Goal: Check status: Check status

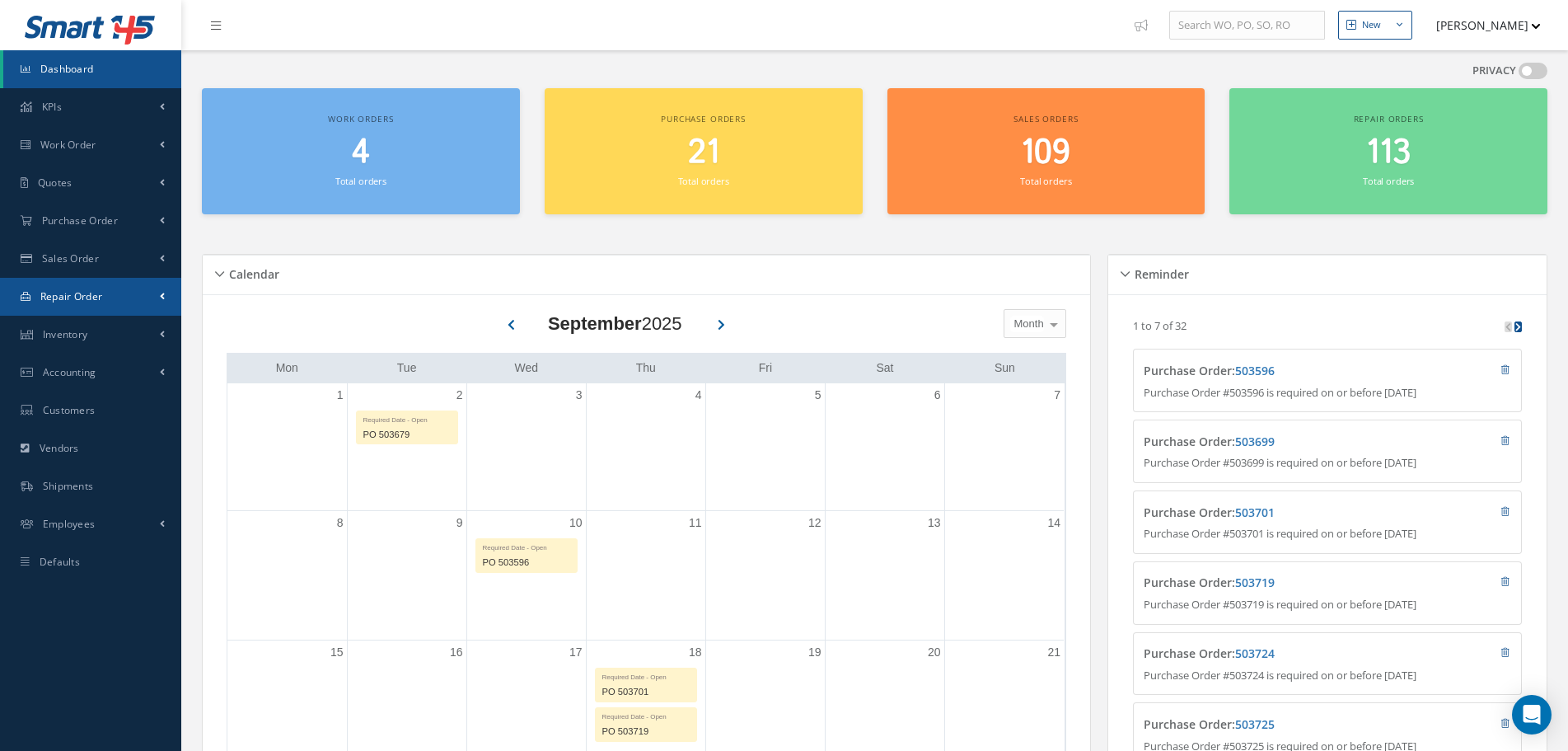
click at [107, 296] on link "Repair Order" at bounding box center [90, 297] width 181 height 38
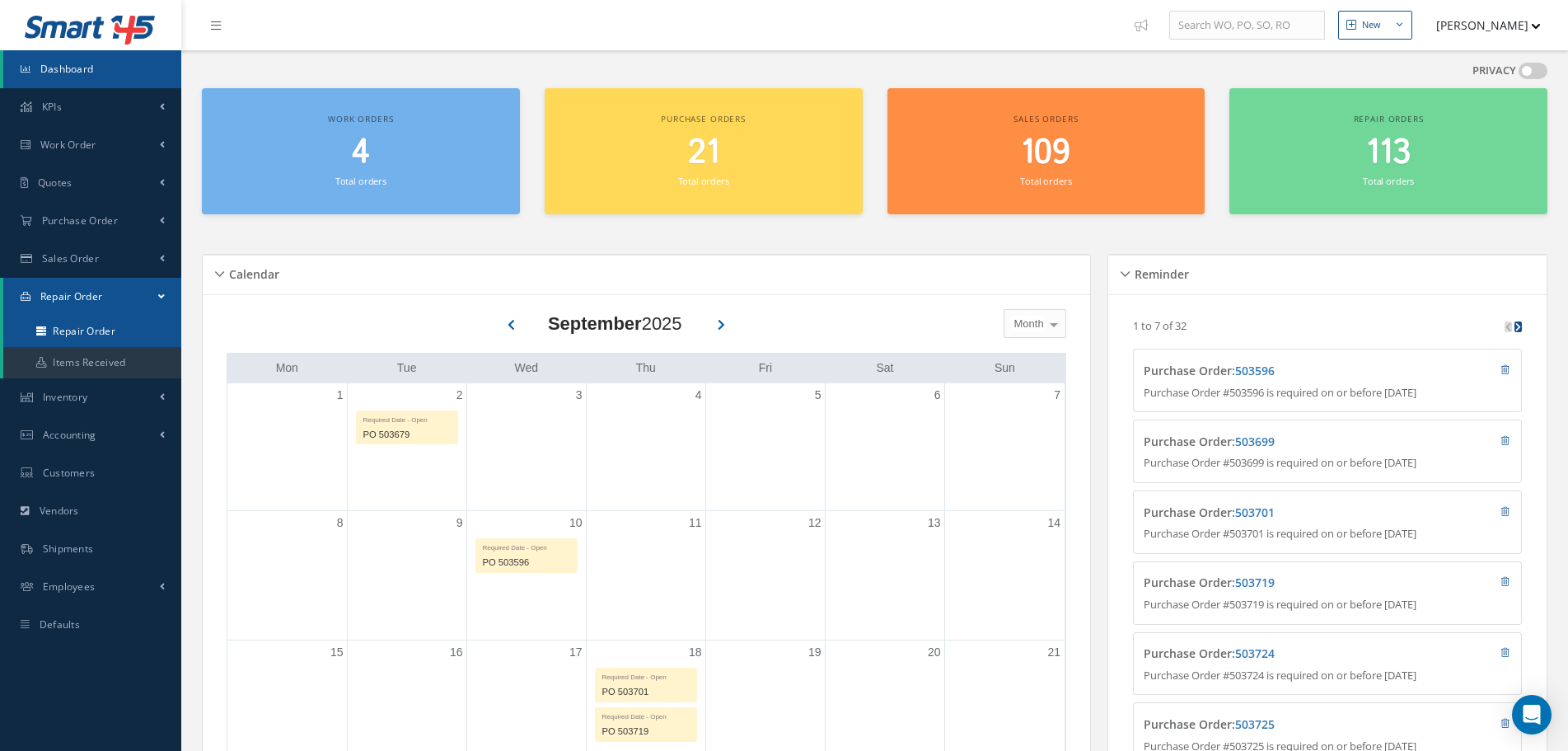
click at [106, 323] on link "Repair Order" at bounding box center [91, 331] width 178 height 31
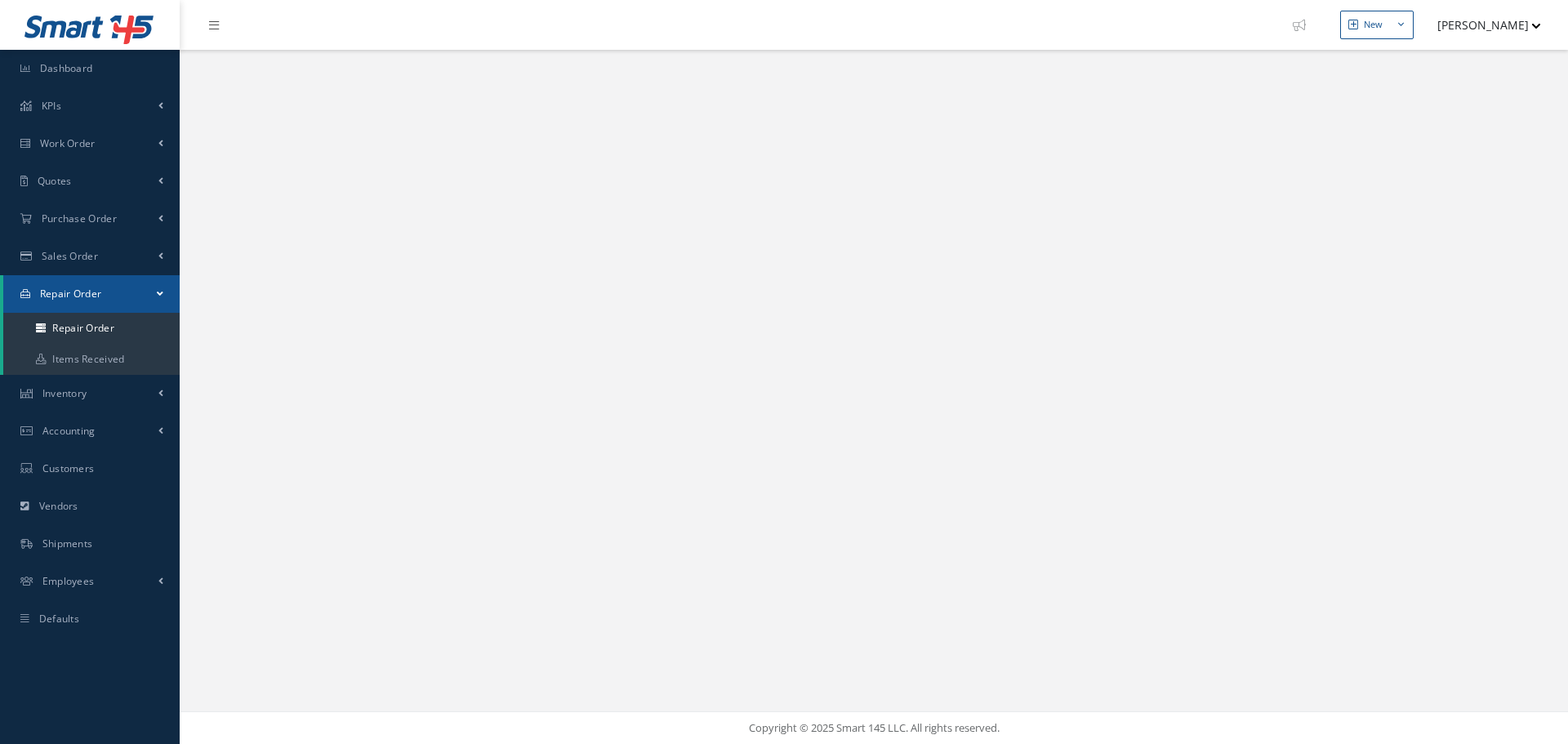
select select "25"
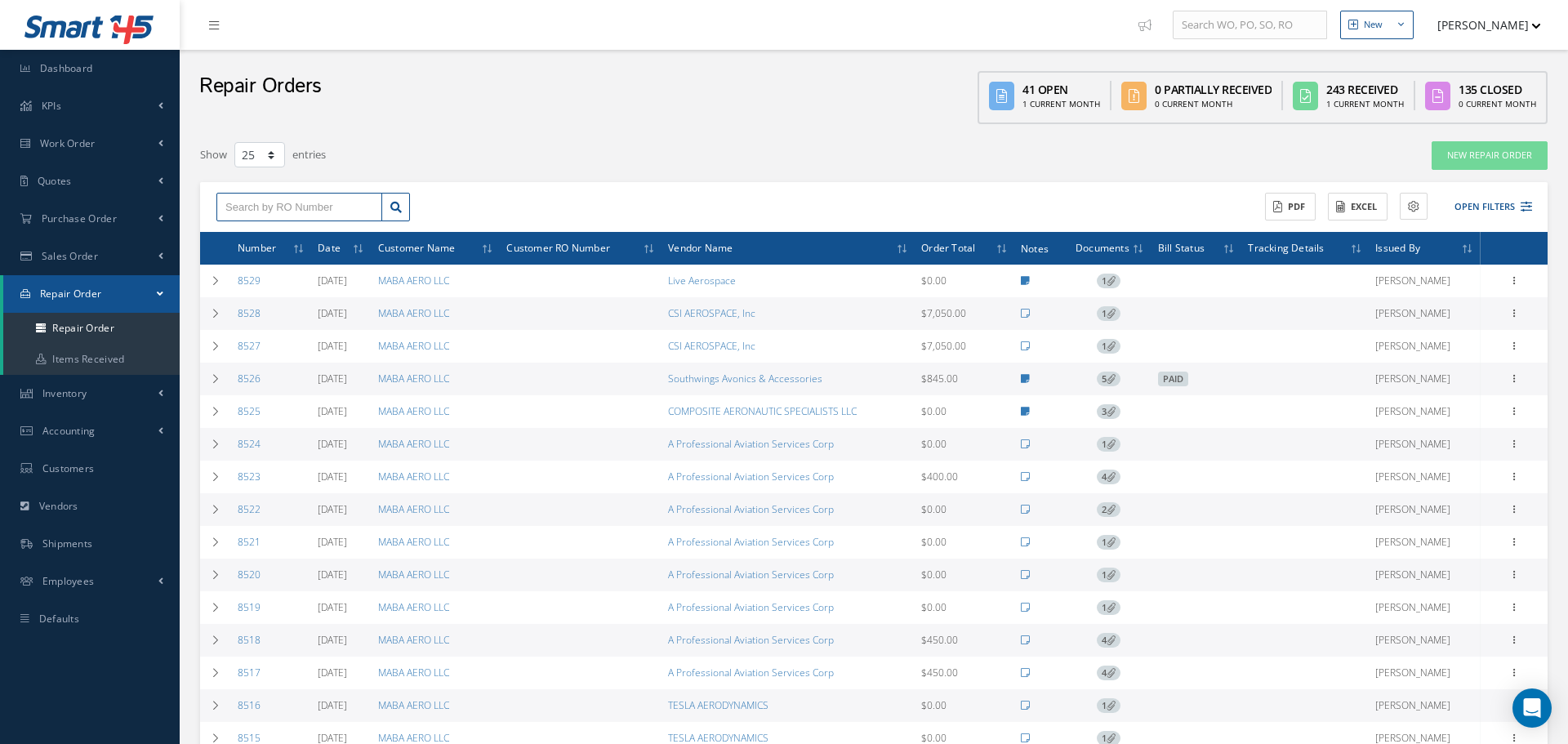
click at [318, 195] on input "text" at bounding box center [299, 207] width 166 height 29
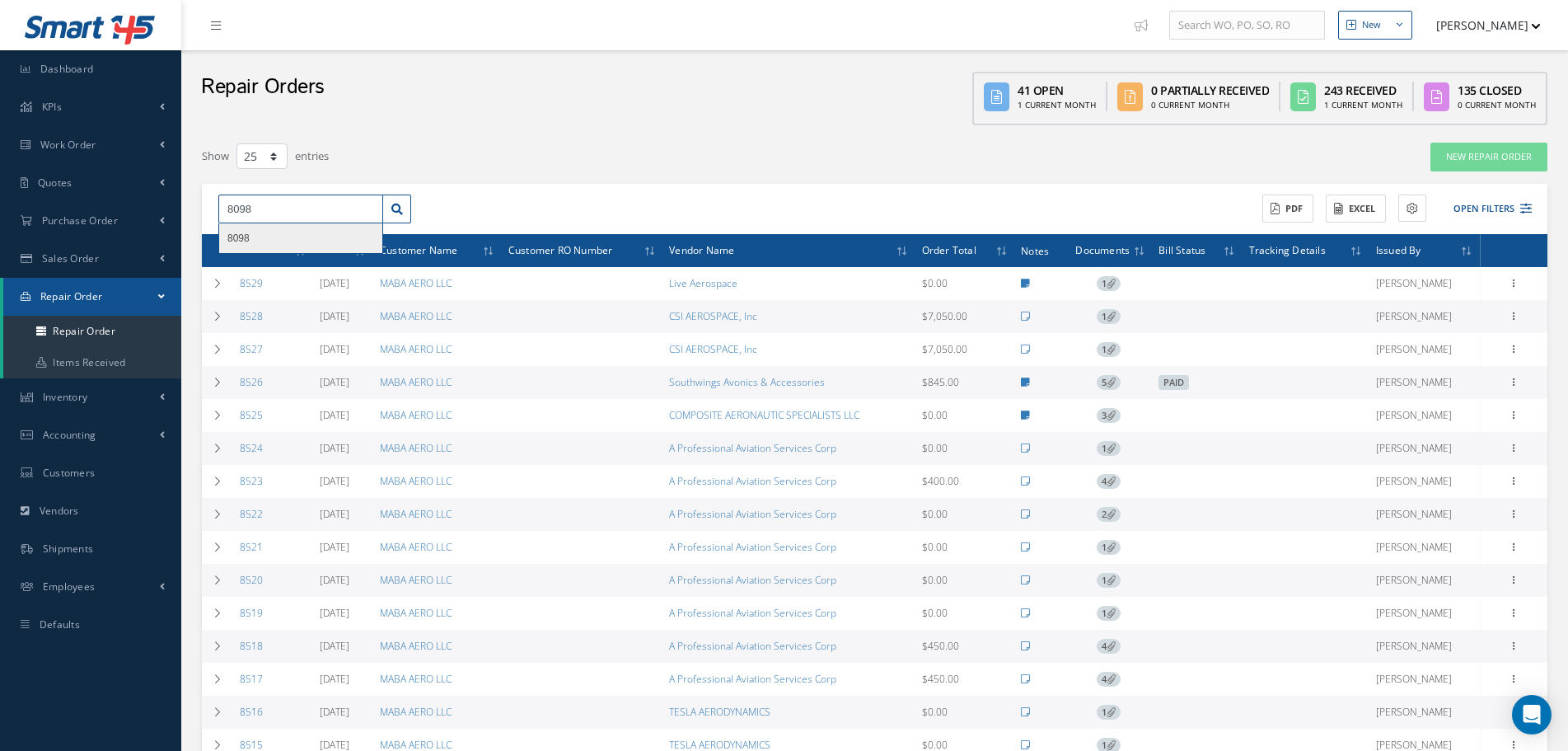
type input "8098"
click at [320, 235] on div "8098" at bounding box center [301, 237] width 147 height 16
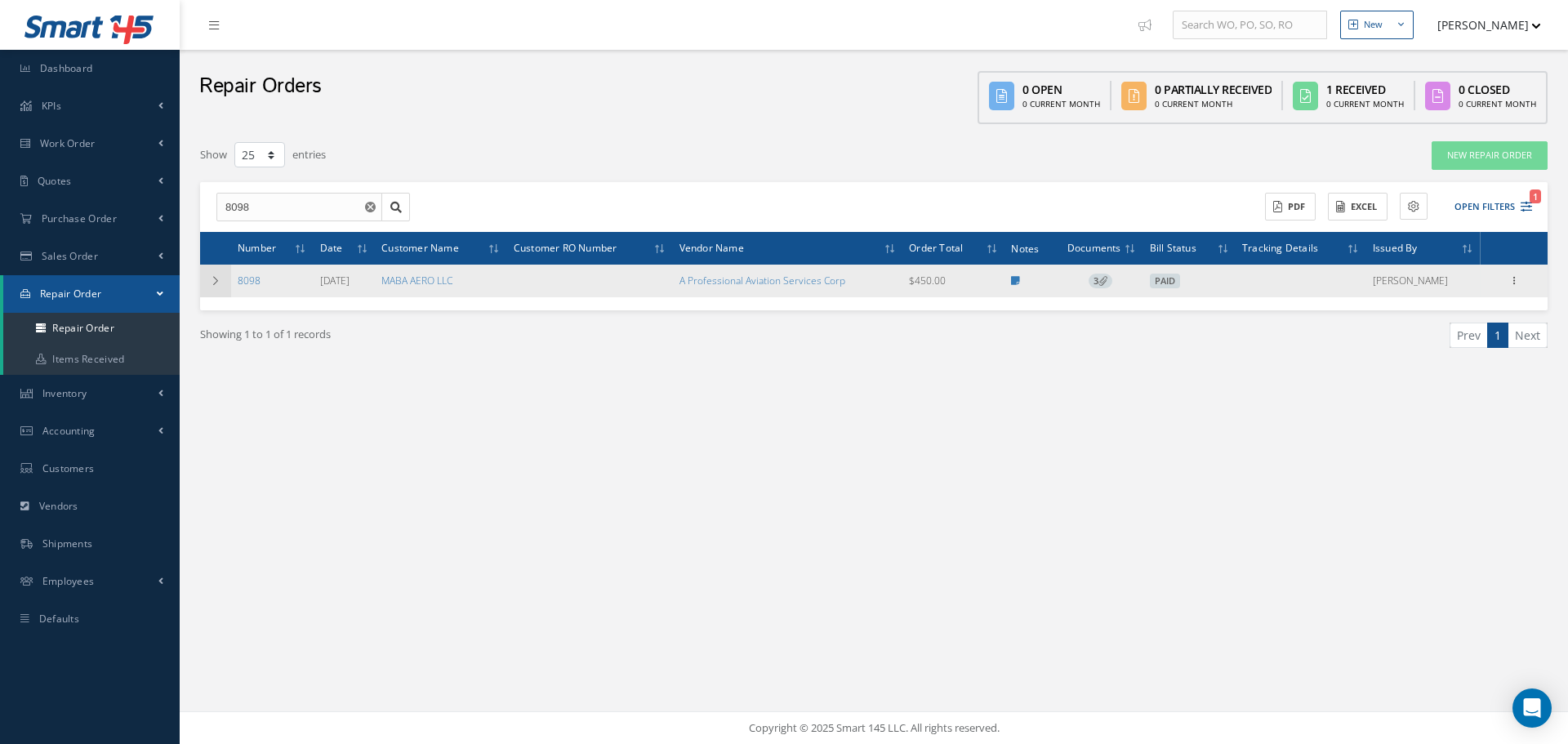
click at [211, 283] on icon at bounding box center [215, 280] width 11 height 9
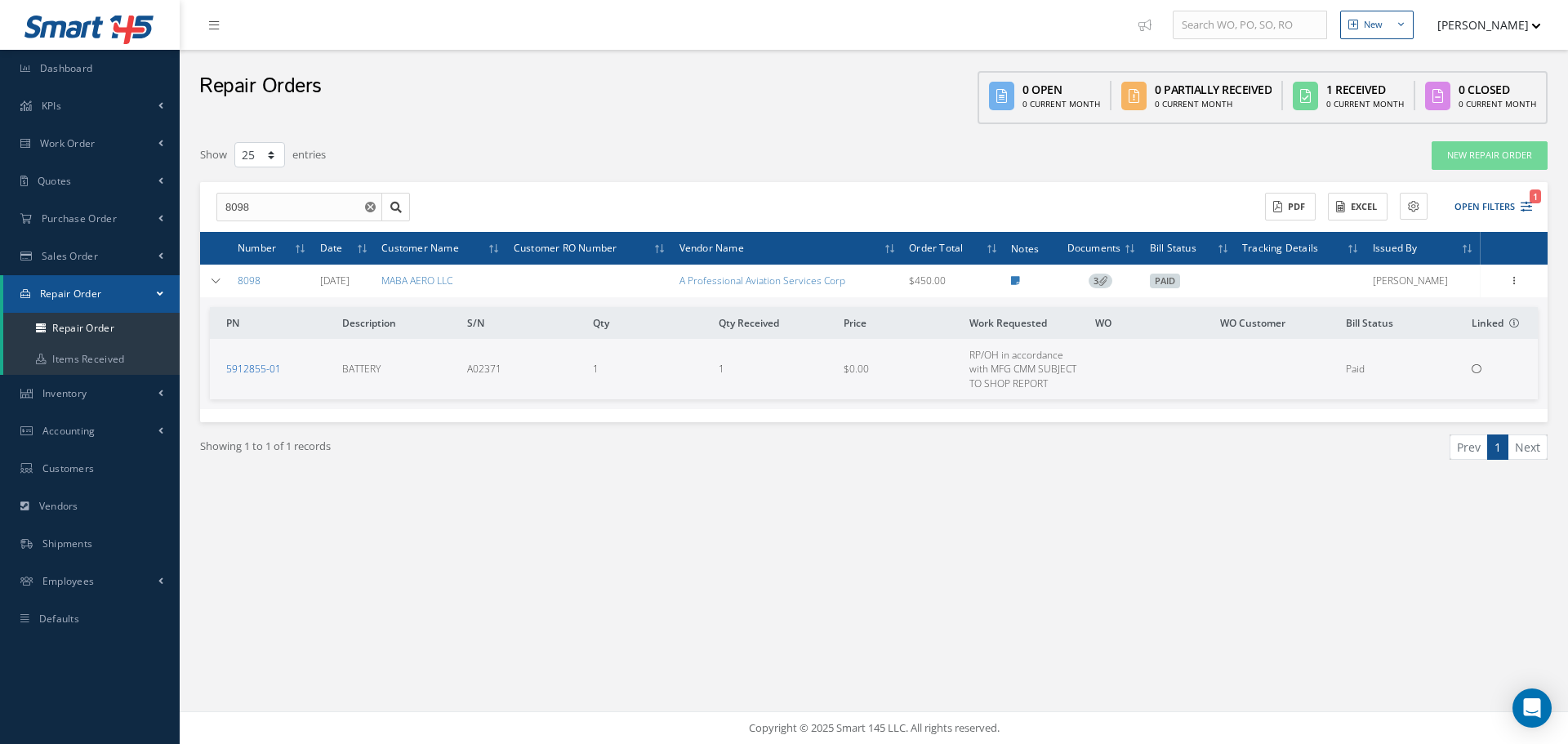
click at [254, 367] on link "5912855-01" at bounding box center [254, 368] width 55 height 14
click at [1509, 285] on icon at bounding box center [1513, 279] width 16 height 13
click at [1445, 372] on link "Received Details" at bounding box center [1439, 376] width 129 height 21
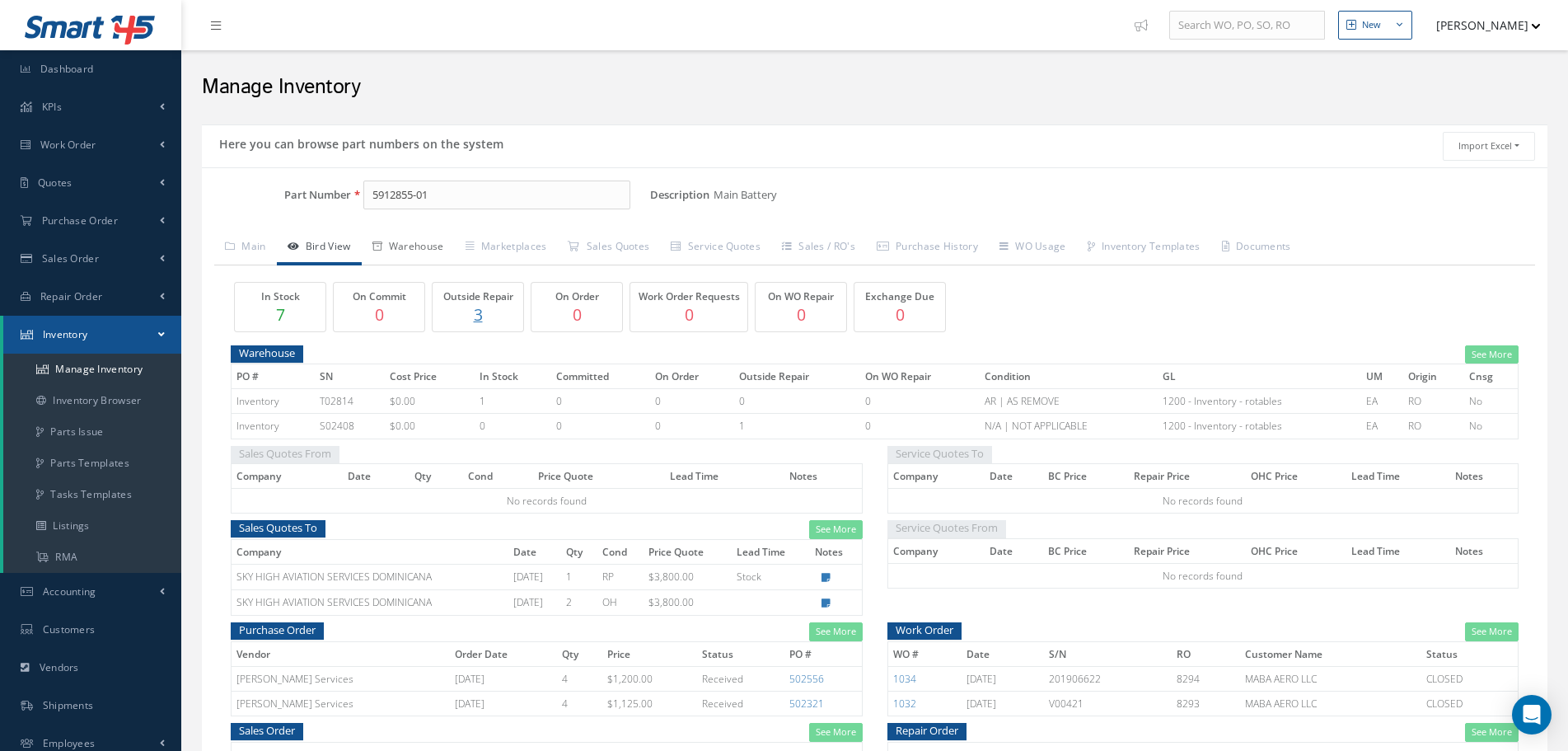
click at [405, 253] on link "Warehouse" at bounding box center [409, 248] width 93 height 34
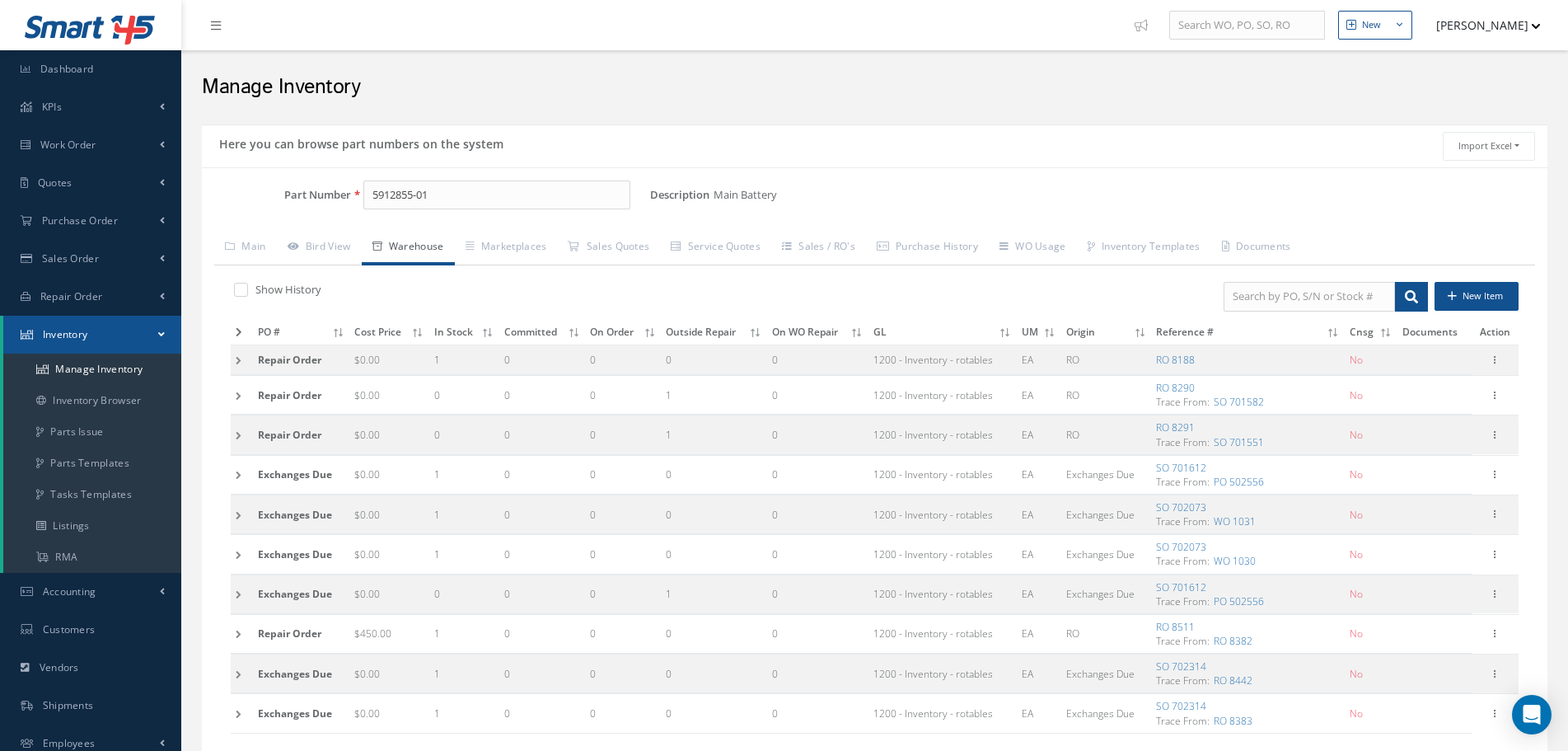
click at [286, 294] on label "Show History" at bounding box center [287, 290] width 70 height 15
click at [245, 294] on input "checkbox" at bounding box center [239, 291] width 10 height 10
checkbox input "true"
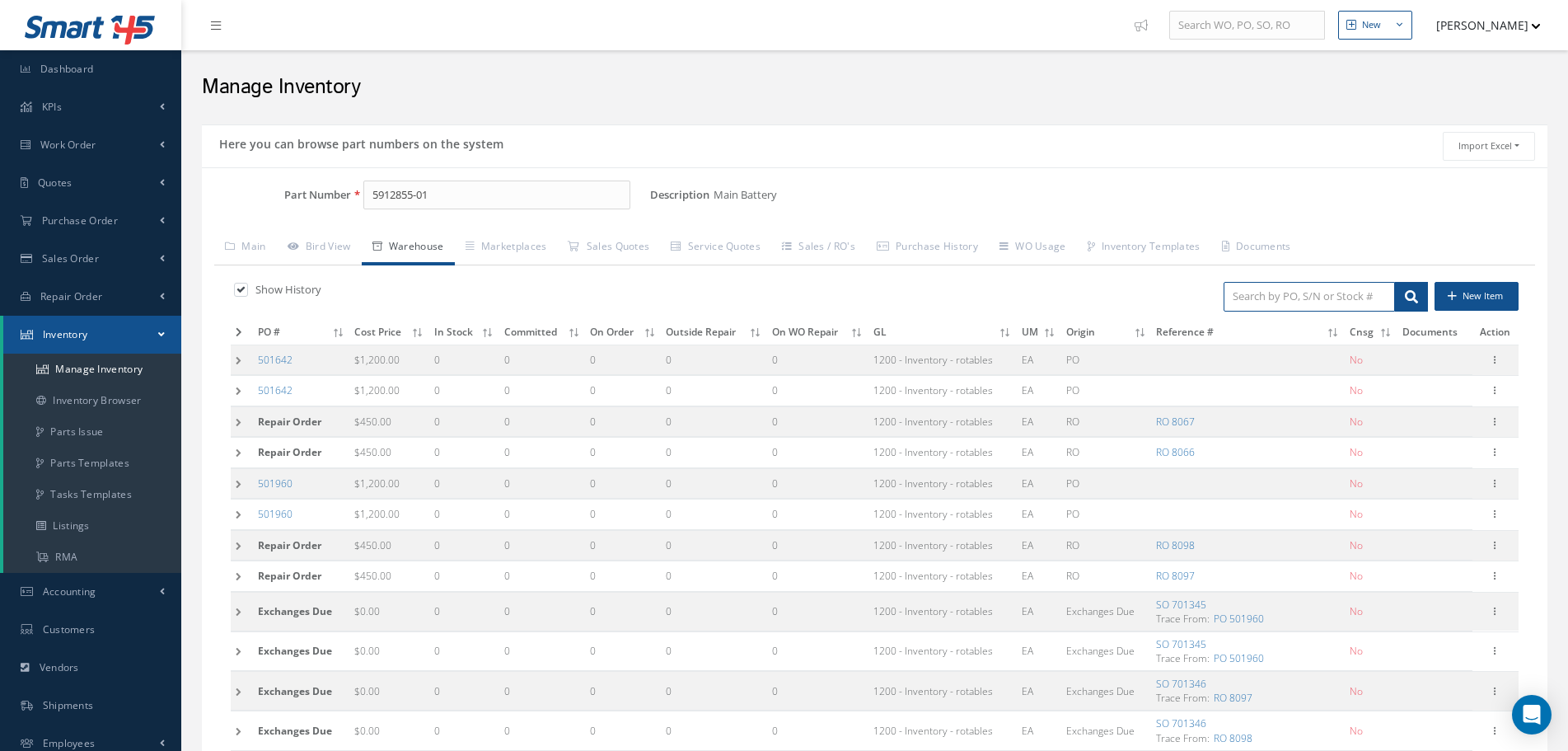
drag, startPoint x: 1367, startPoint y: 294, endPoint x: 1361, endPoint y: 254, distance: 40.4
click at [1366, 295] on input "search" at bounding box center [1310, 296] width 171 height 30
click at [1323, 305] on input "search" at bounding box center [1310, 296] width 171 height 30
paste input "A02371"
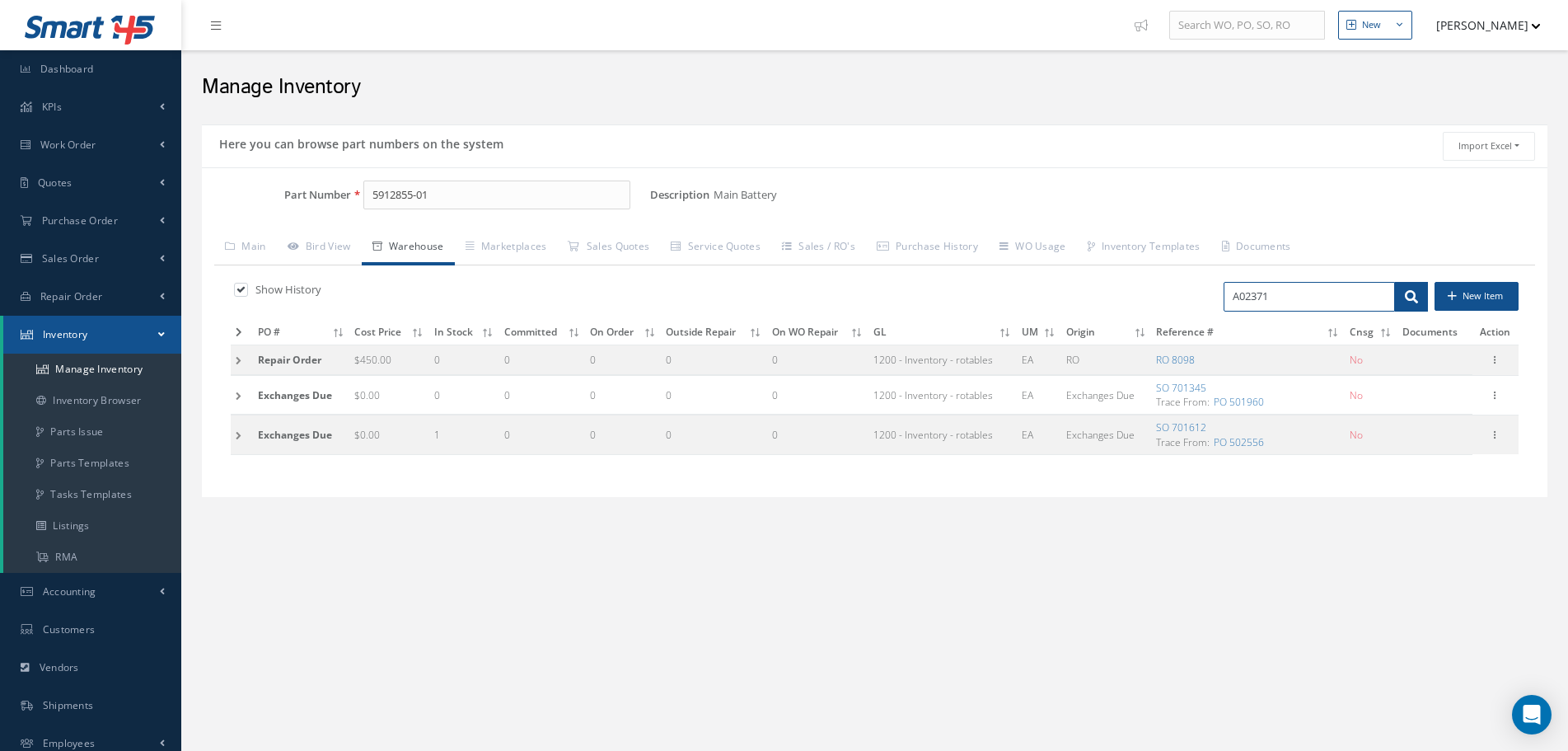
type input "A02371"
click at [237, 368] on td at bounding box center [241, 360] width 22 height 30
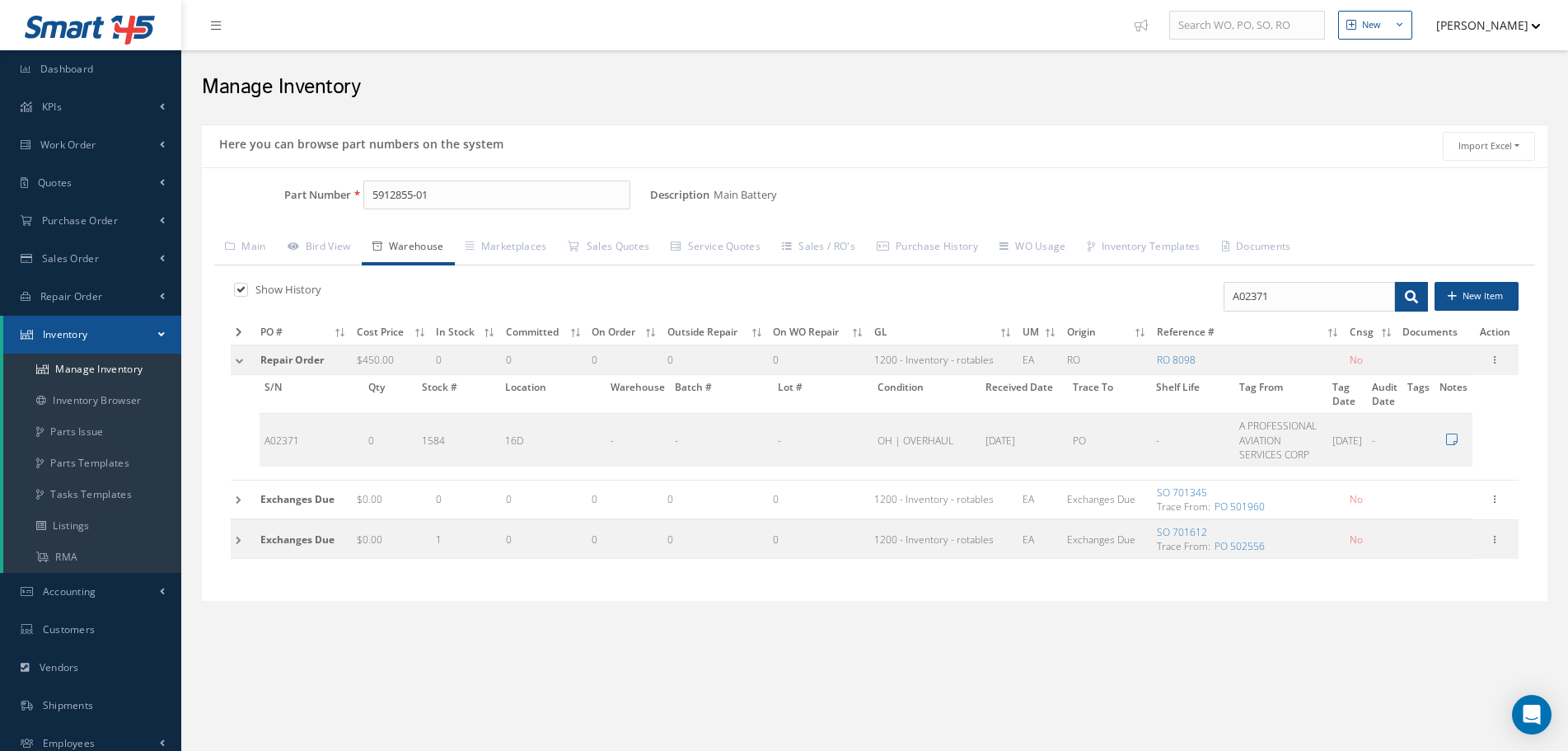
click at [241, 498] on td at bounding box center [243, 498] width 25 height 39
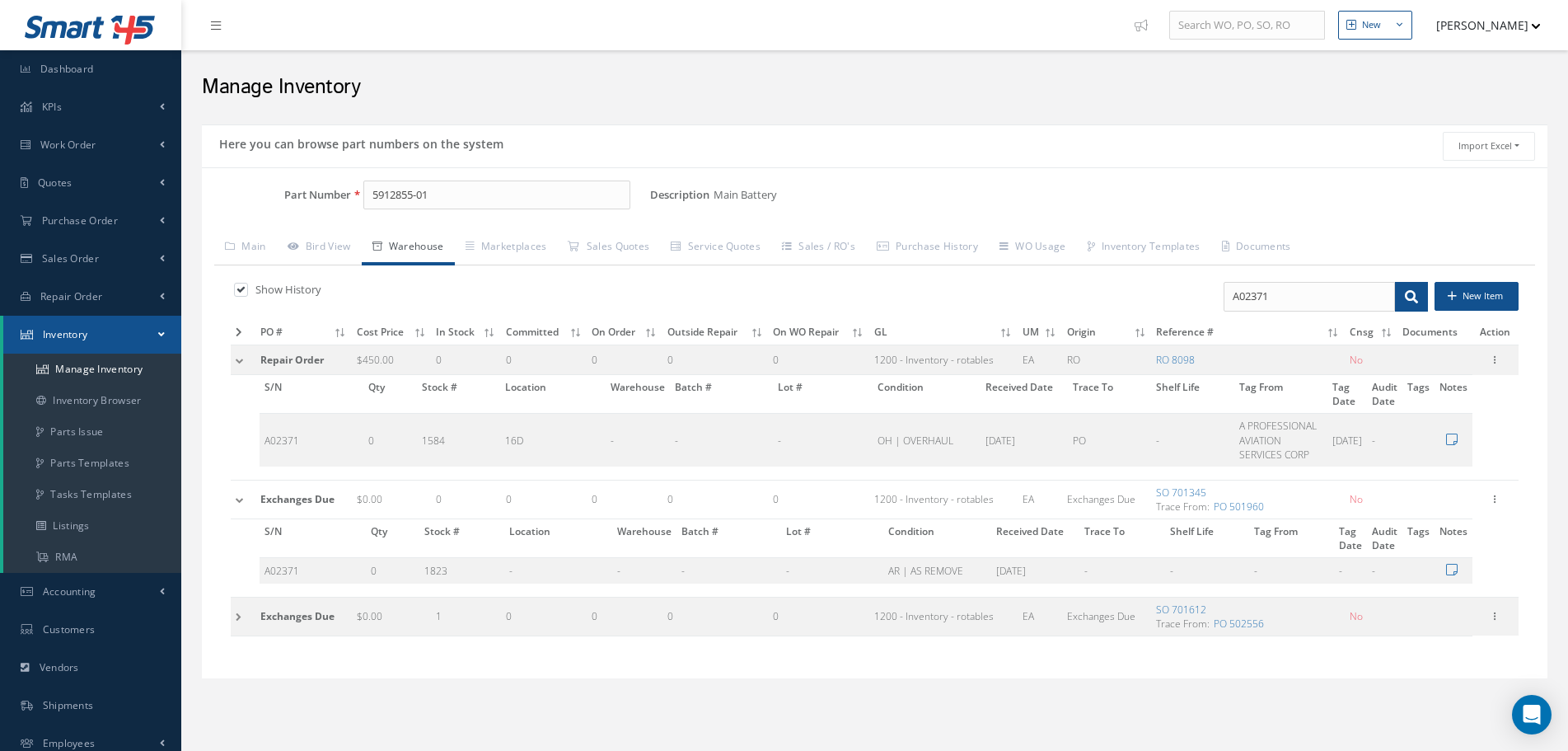
click at [241, 498] on td at bounding box center [243, 498] width 25 height 39
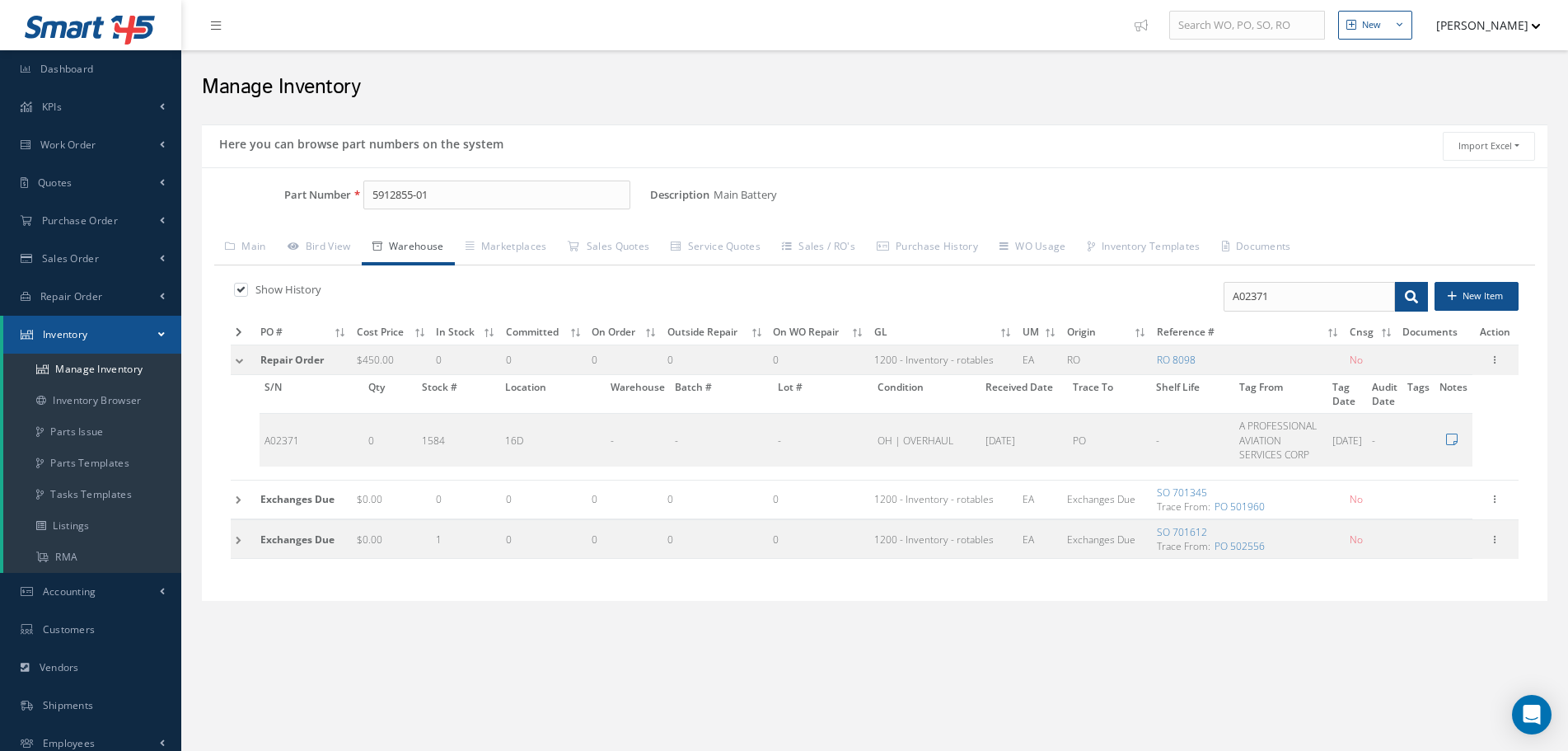
click at [244, 529] on td at bounding box center [243, 539] width 25 height 39
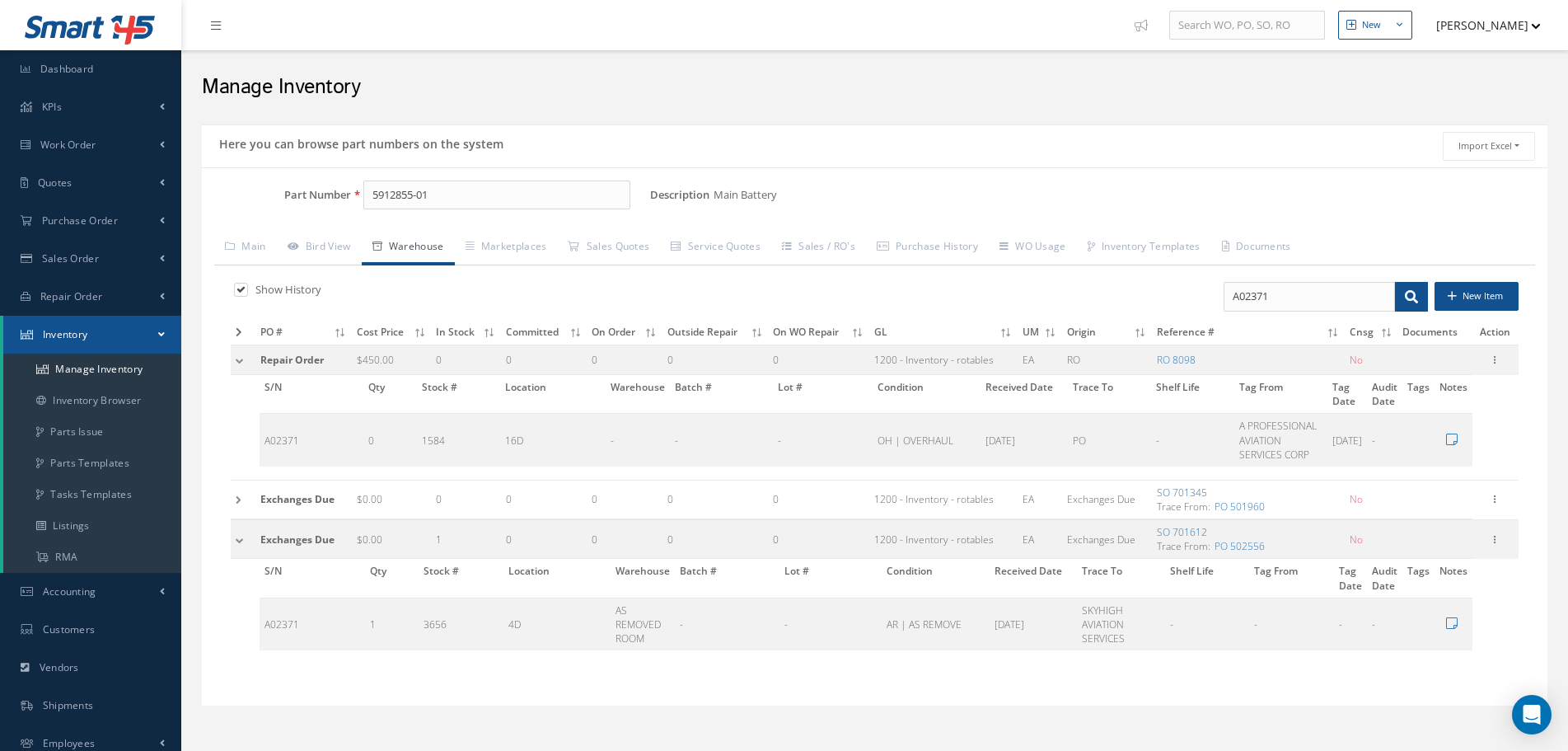
click at [245, 529] on td at bounding box center [243, 539] width 25 height 39
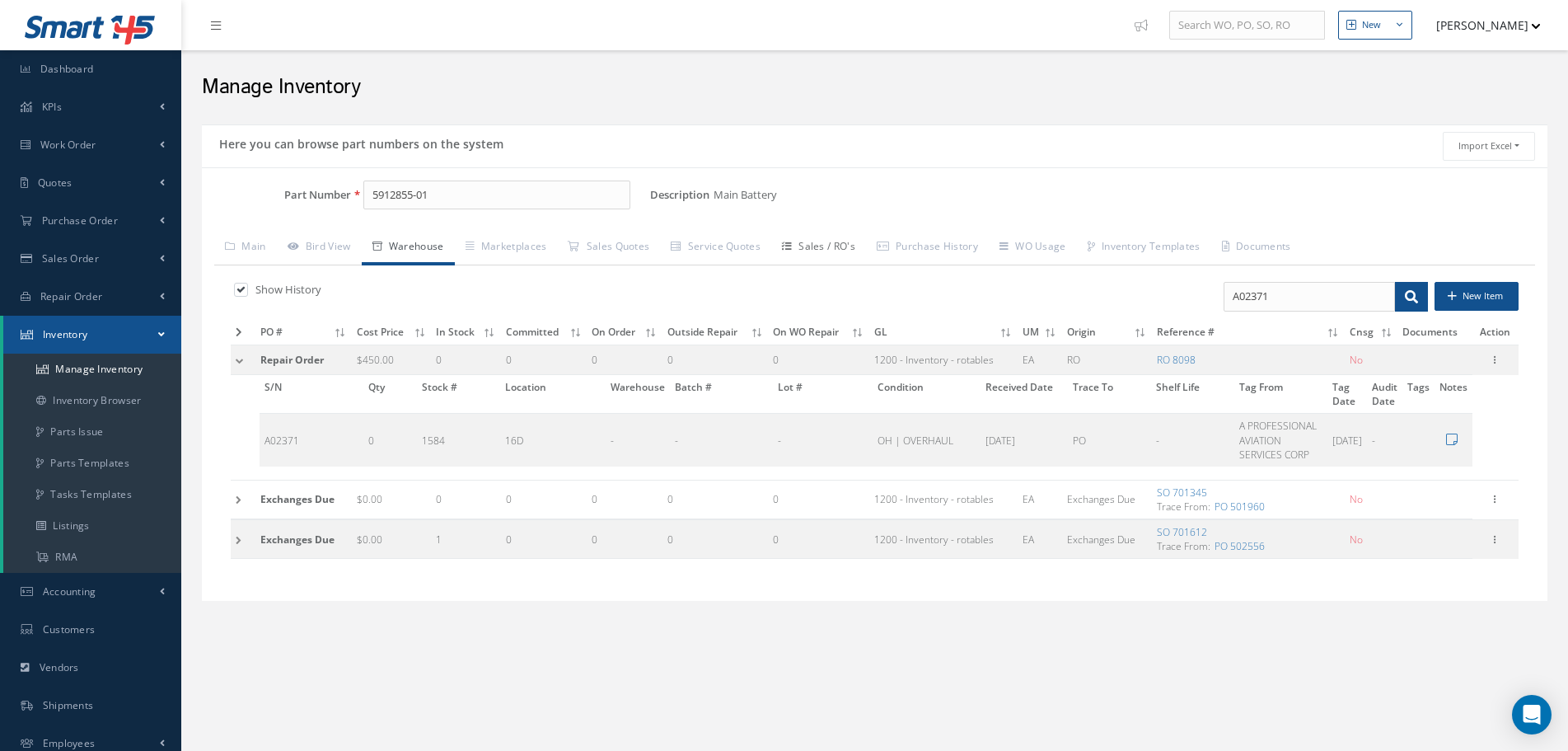
click at [837, 250] on link "Sales / RO's" at bounding box center [818, 248] width 94 height 34
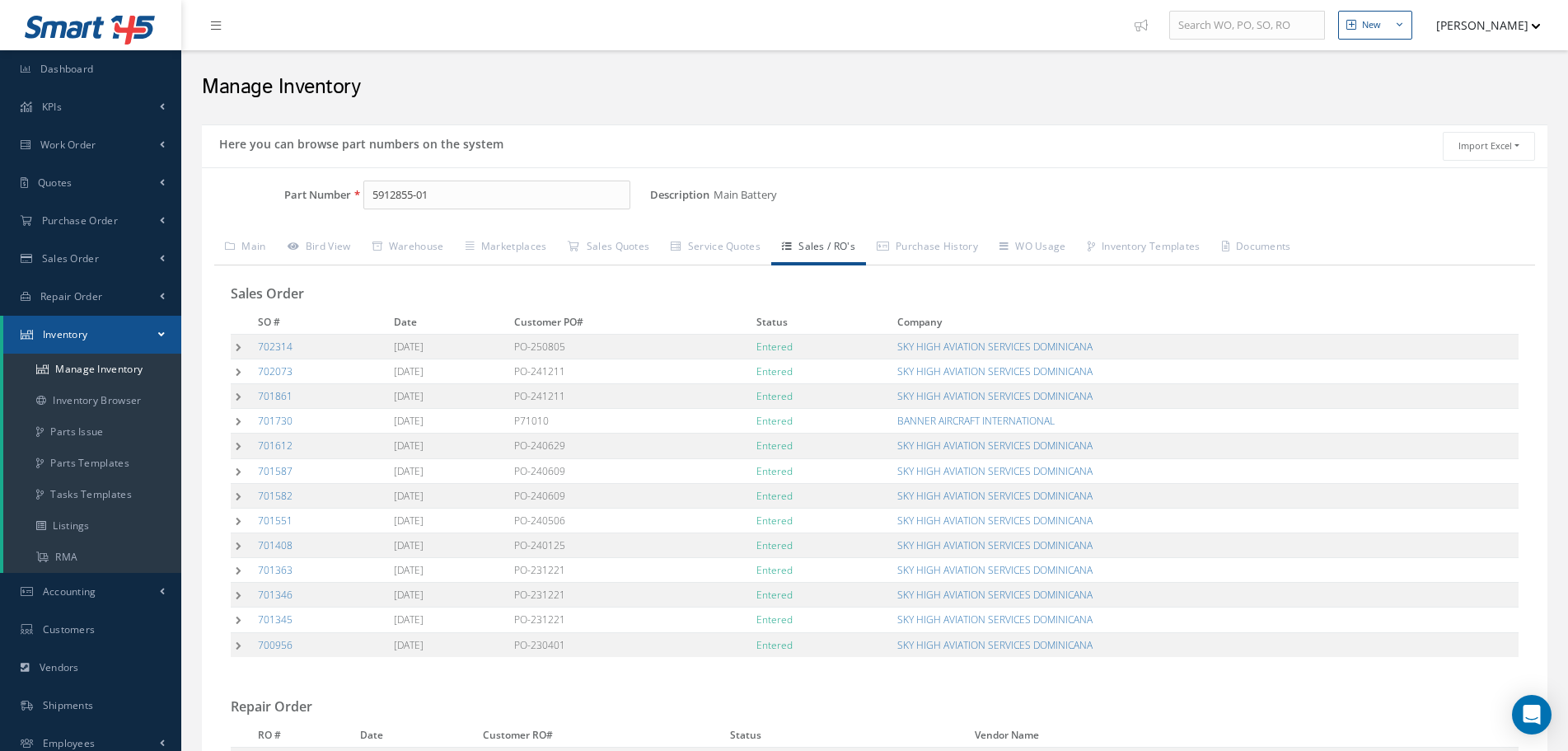
click at [239, 598] on td at bounding box center [241, 596] width 22 height 25
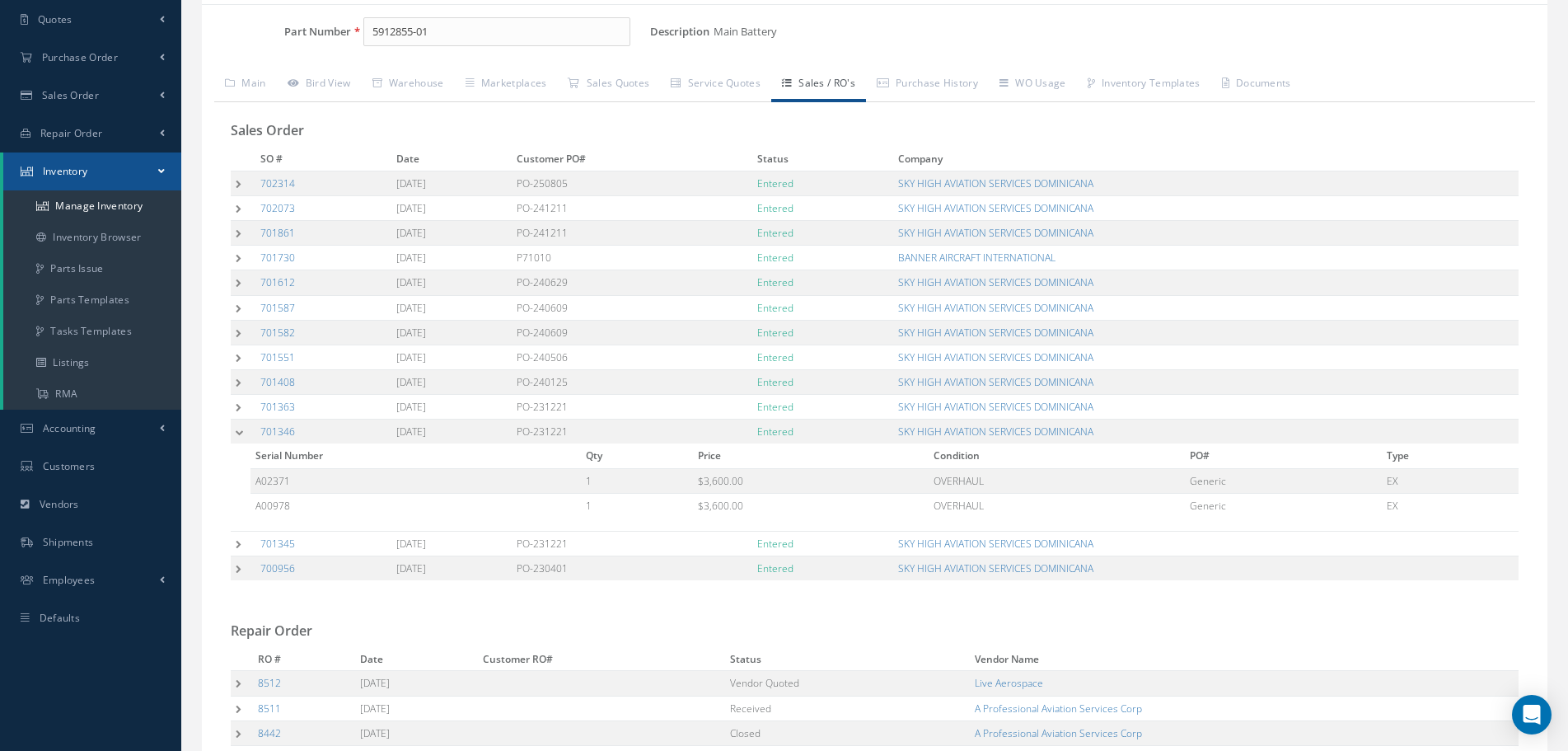
scroll to position [165, 0]
click at [282, 431] on link "701346" at bounding box center [277, 430] width 34 height 14
drag, startPoint x: 311, startPoint y: 476, endPoint x: 253, endPoint y: 476, distance: 58.0
click at [253, 476] on td "A02371" at bounding box center [415, 479] width 331 height 25
drag, startPoint x: 1399, startPoint y: 476, endPoint x: 237, endPoint y: 491, distance: 1162.1
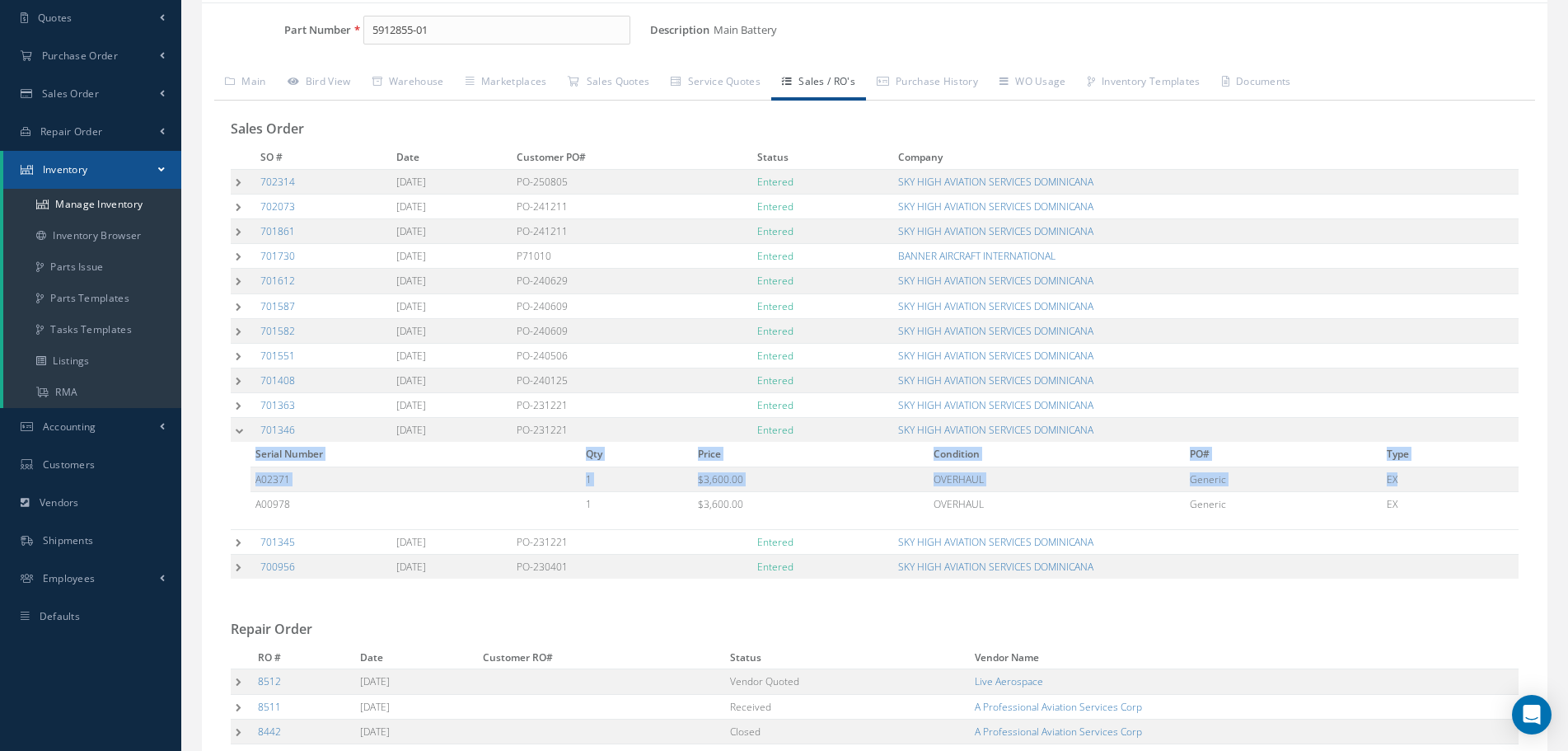
click at [236, 489] on div "Serial Number Qty Price Condition PO# Type A02371 1 $3,600.00 OVERHAUL Generic …" at bounding box center [874, 478] width 1288 height 73
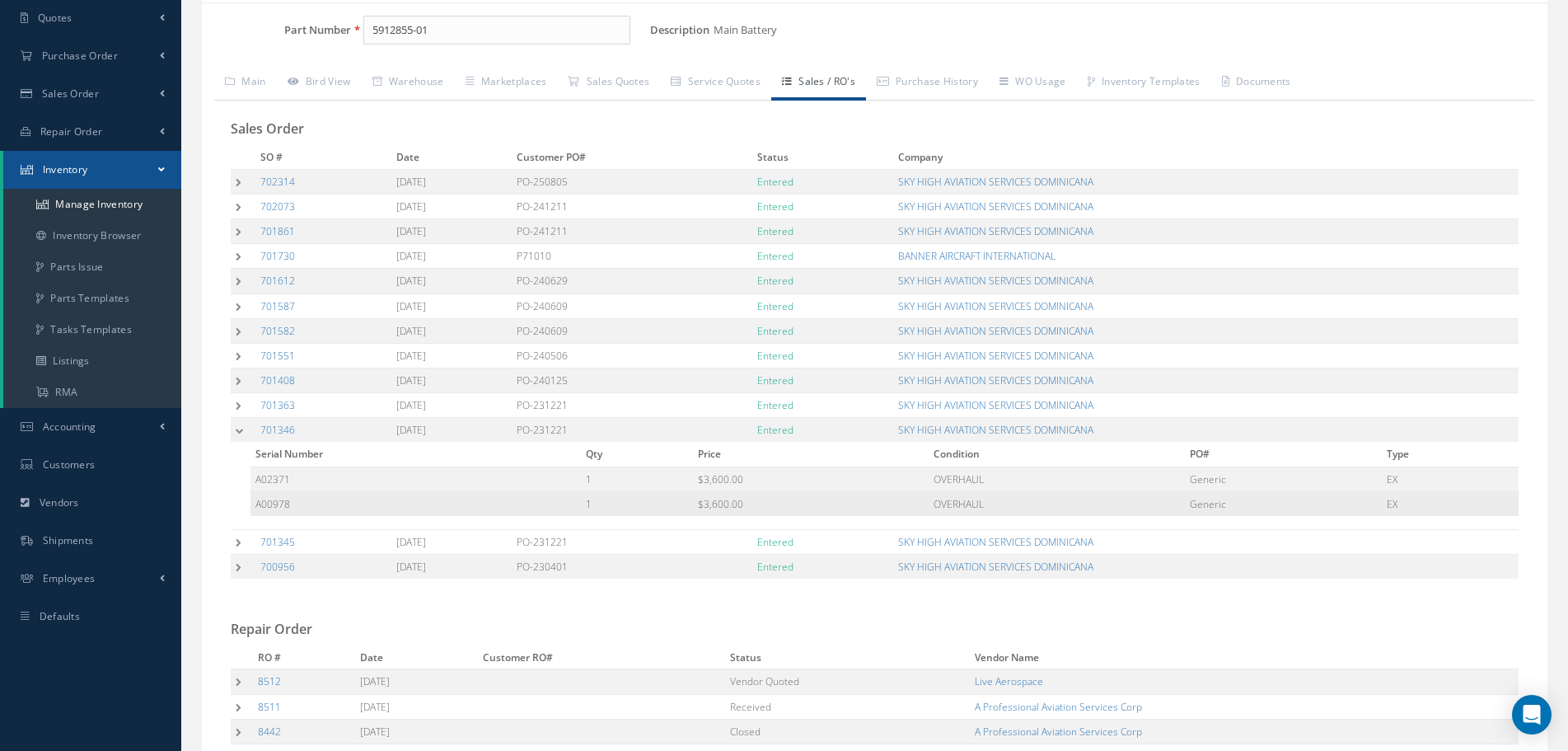
click at [341, 493] on td "A00978" at bounding box center [415, 504] width 331 height 25
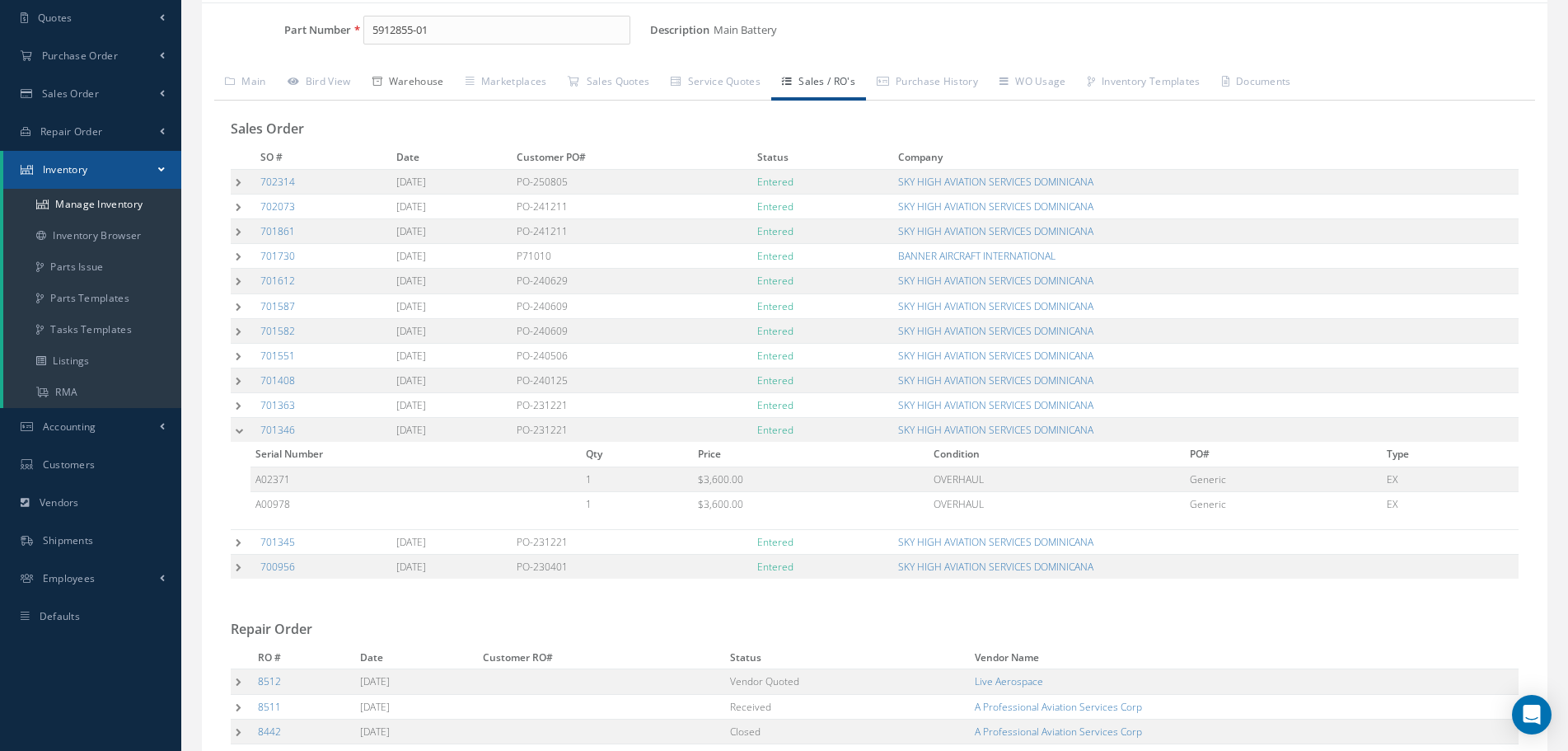
click at [414, 77] on link "Warehouse" at bounding box center [409, 83] width 93 height 34
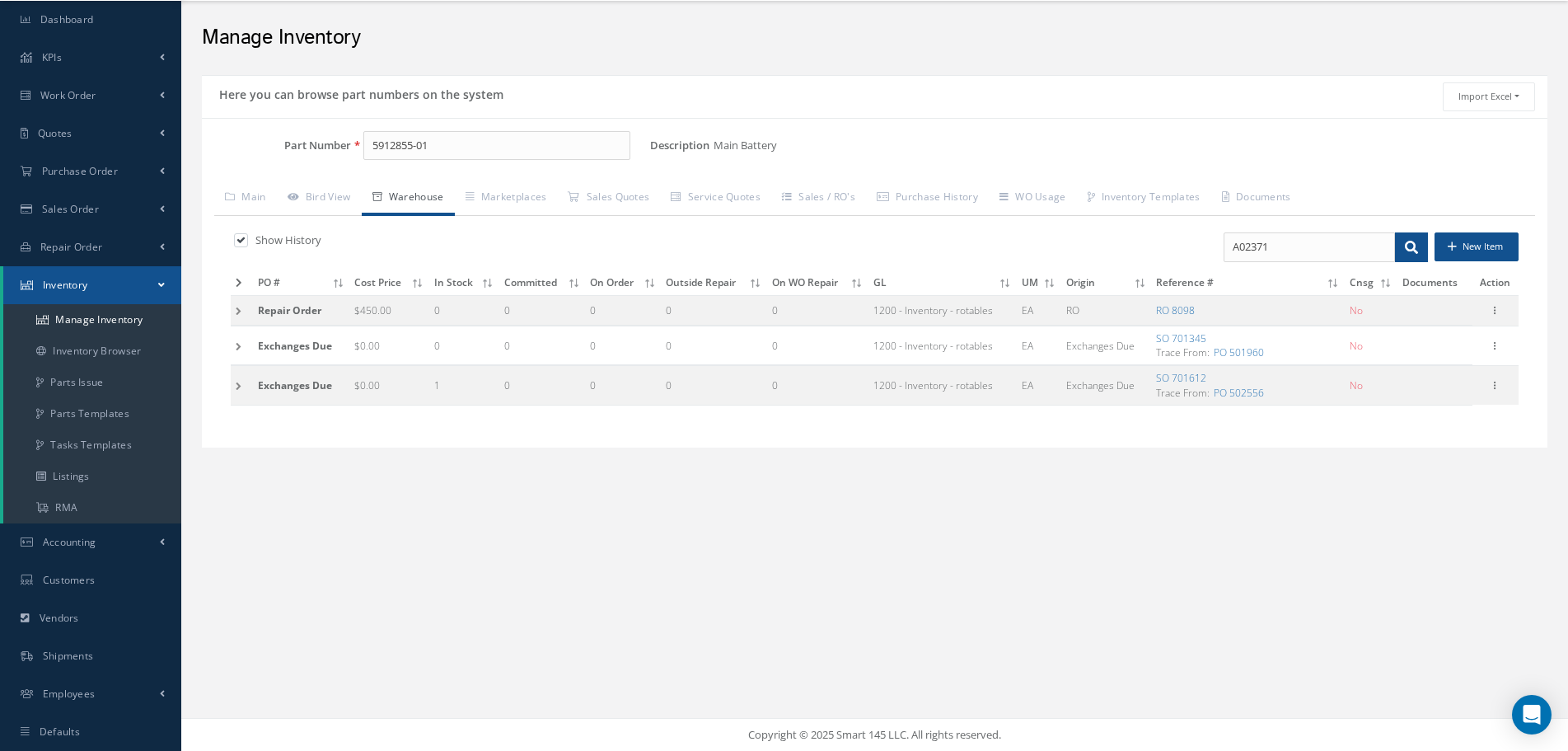
click at [244, 344] on td at bounding box center [241, 346] width 22 height 39
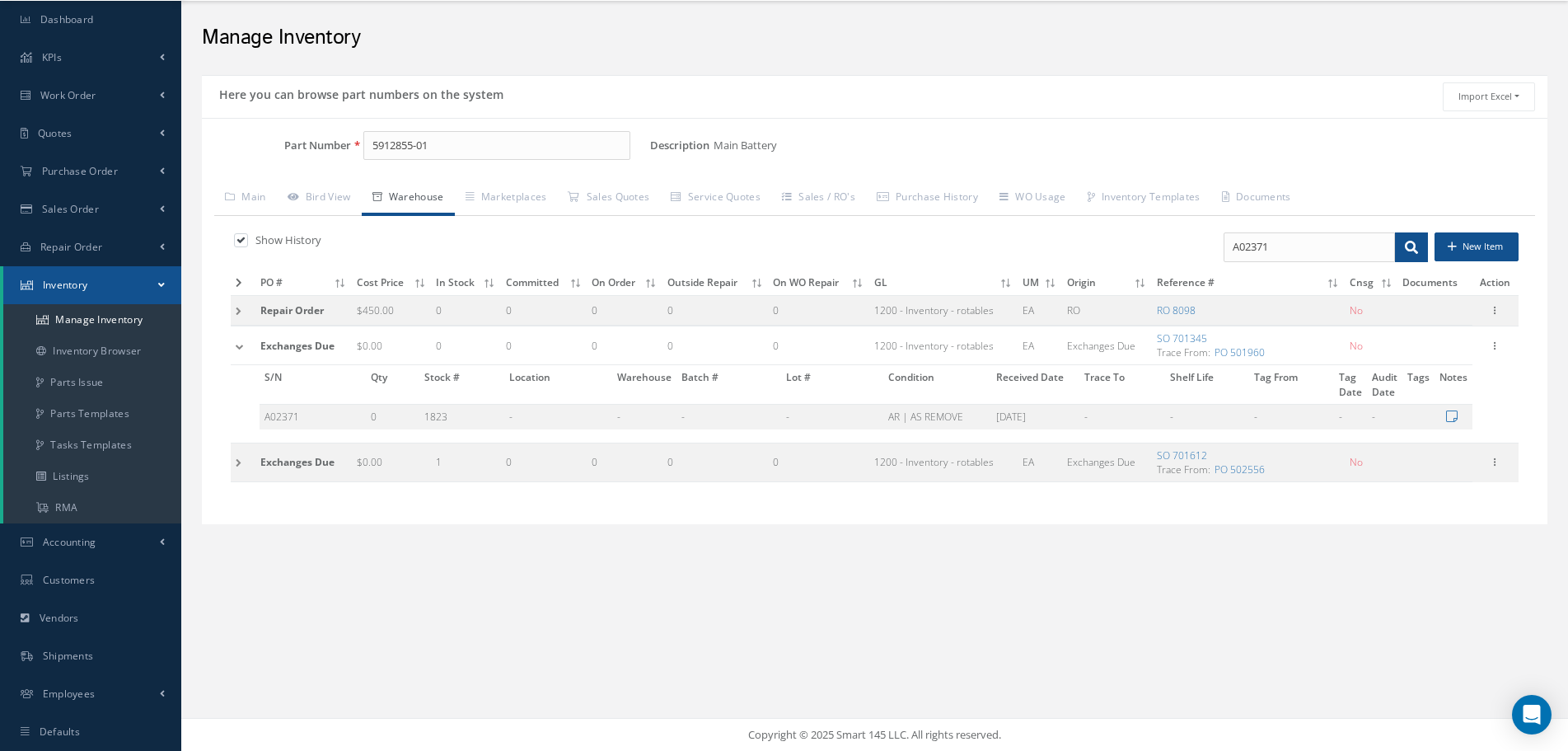
click at [228, 467] on div "Show History A02371 New Item PO # Cost Price In Stock Committed On Order Outsid…" at bounding box center [874, 364] width 1321 height 296
click at [235, 472] on td at bounding box center [243, 462] width 25 height 39
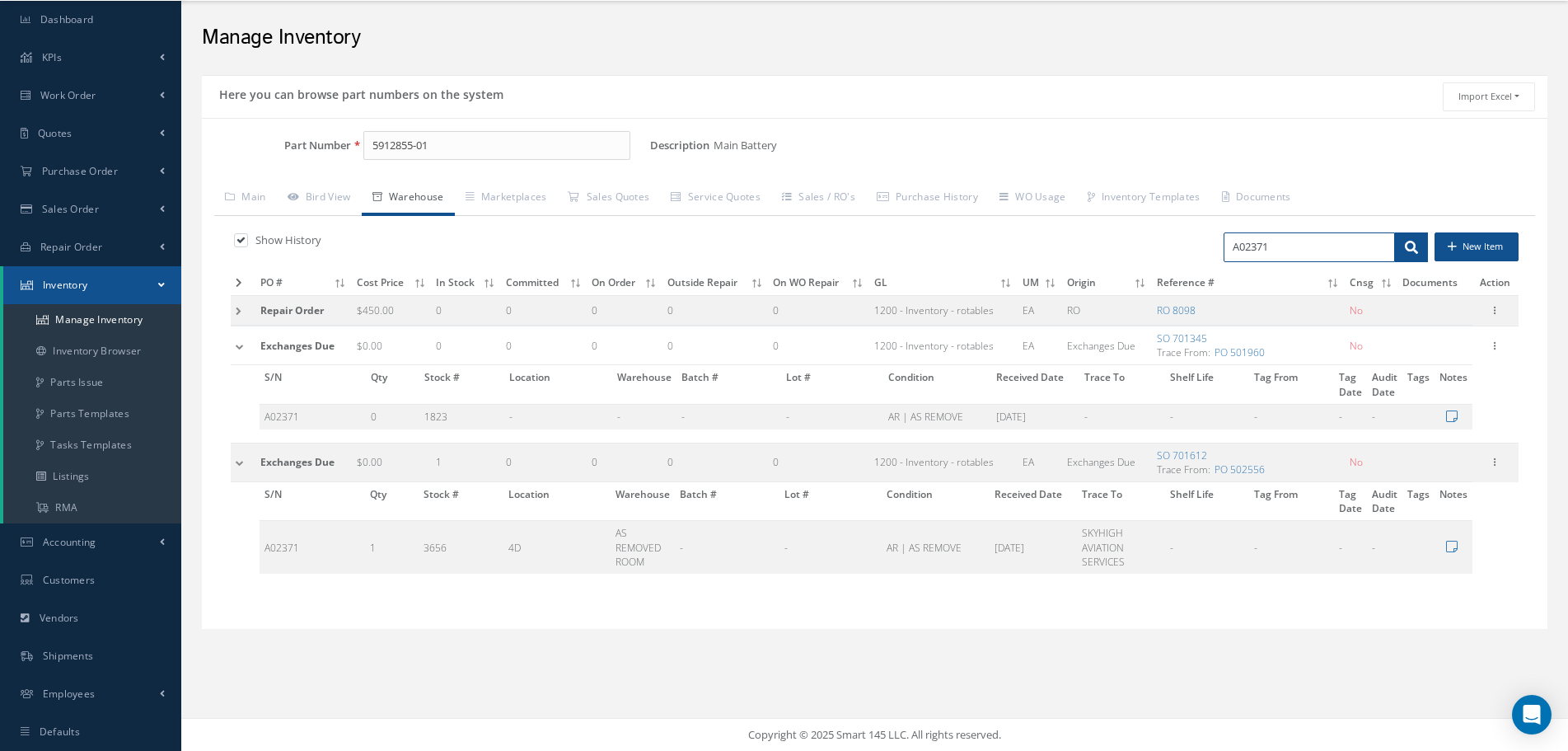
click at [1382, 245] on input "A02371" at bounding box center [1310, 247] width 171 height 30
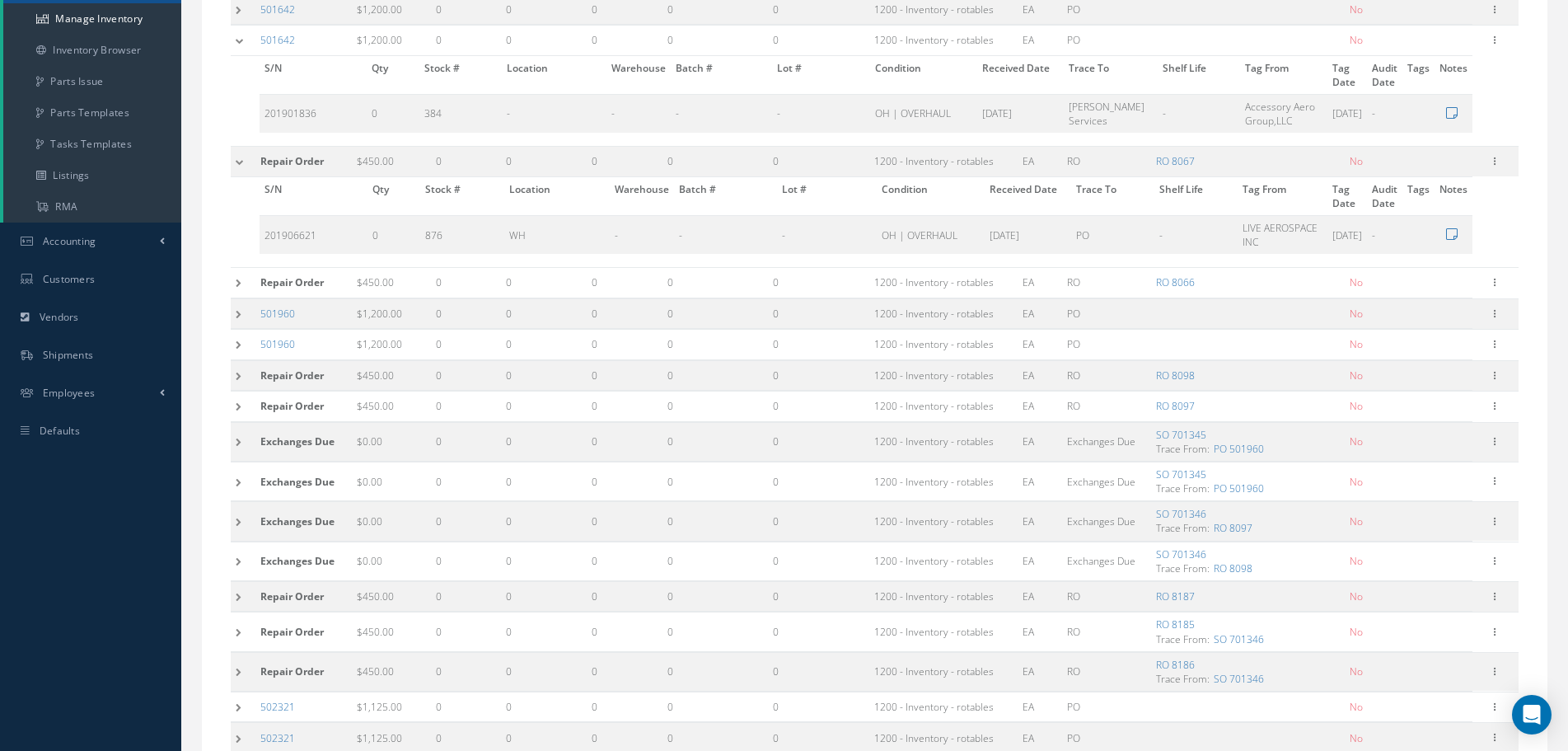
scroll to position [379, 0]
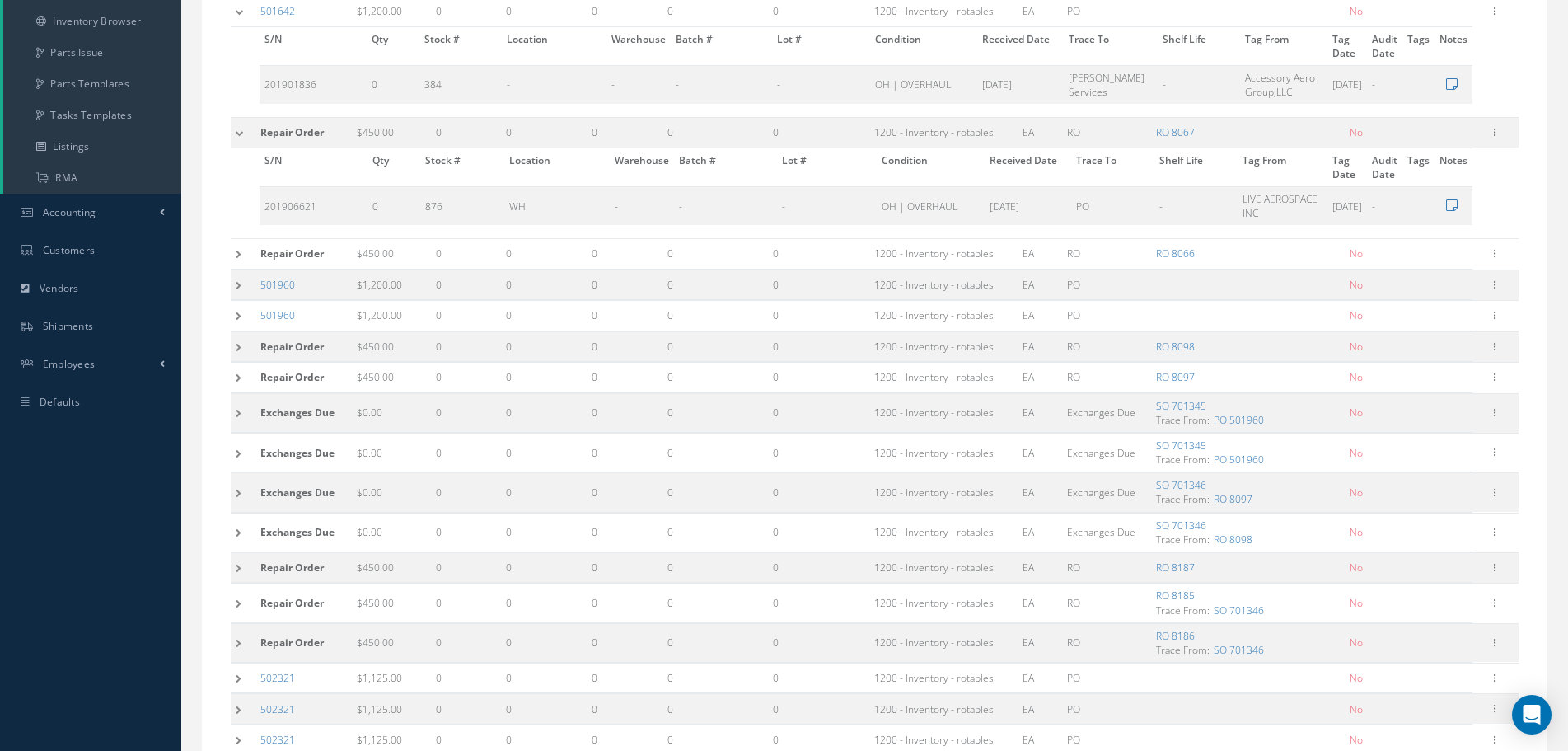
click at [244, 545] on td at bounding box center [243, 532] width 25 height 39
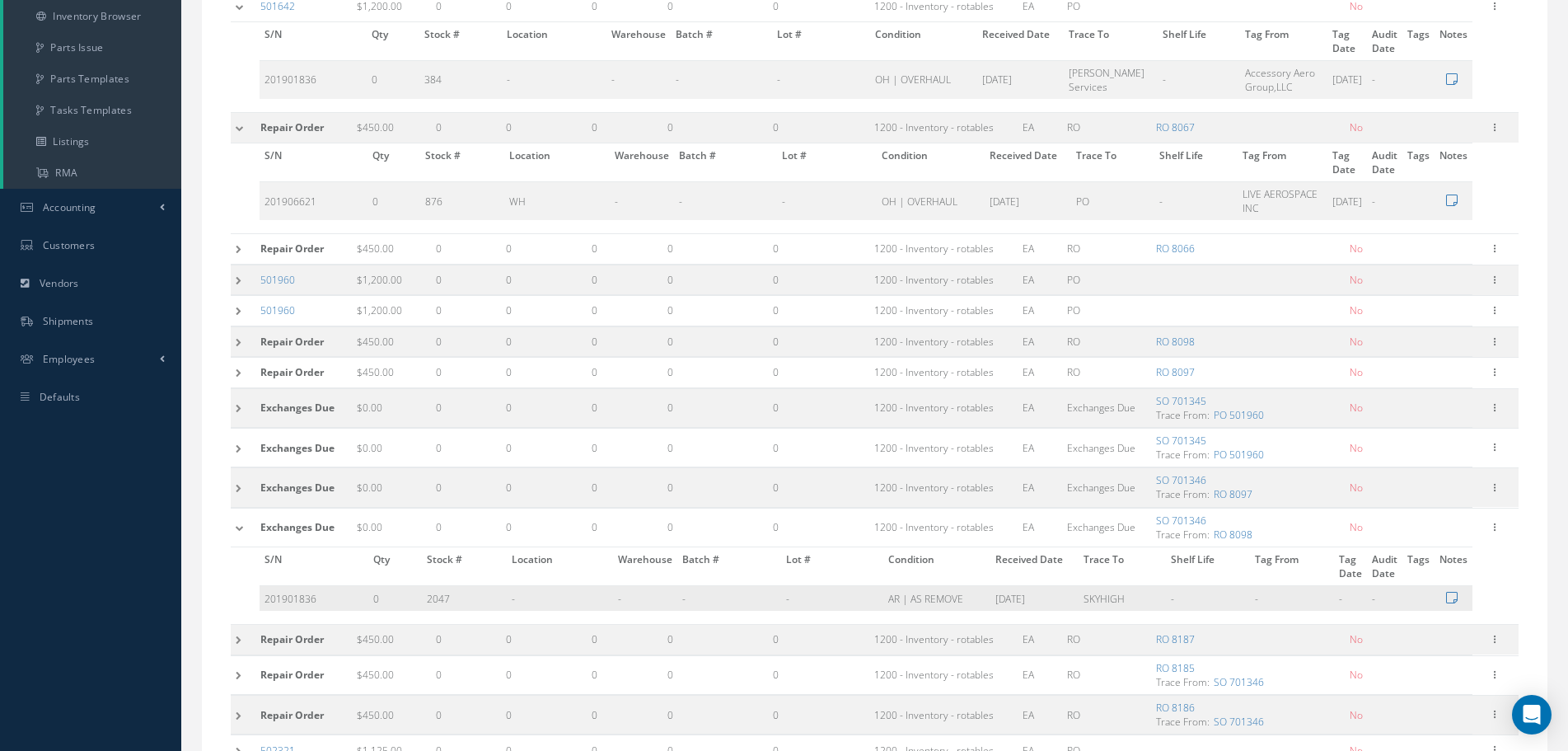
scroll to position [461, 0]
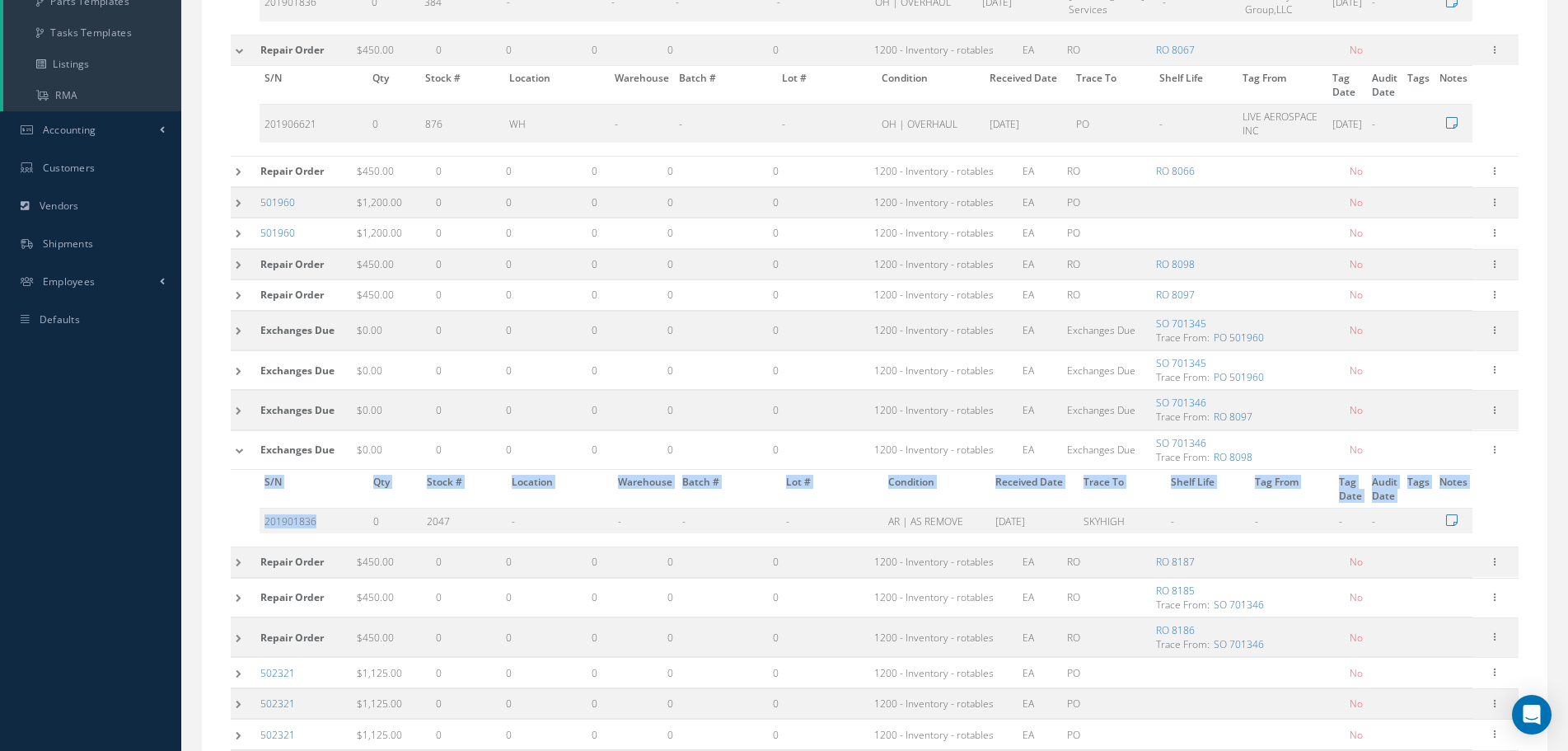
drag, startPoint x: 323, startPoint y: 522, endPoint x: 249, endPoint y: 528, distance: 74.2
click at [249, 528] on div "S/N Qty Stock # Location Warehouse Batch # Lot # Condition Received Date Trace …" at bounding box center [852, 501] width 1242 height 64
click at [326, 527] on td "201901836" at bounding box center [313, 521] width 109 height 26
drag, startPoint x: 1217, startPoint y: 437, endPoint x: 1127, endPoint y: 447, distance: 90.6
click at [1127, 447] on tr "Exchanges Due $0.00 0 0 0 0 0 1200 - Inventory - rotables EA Exchanges Due SO 7…" at bounding box center [874, 450] width 1288 height 39
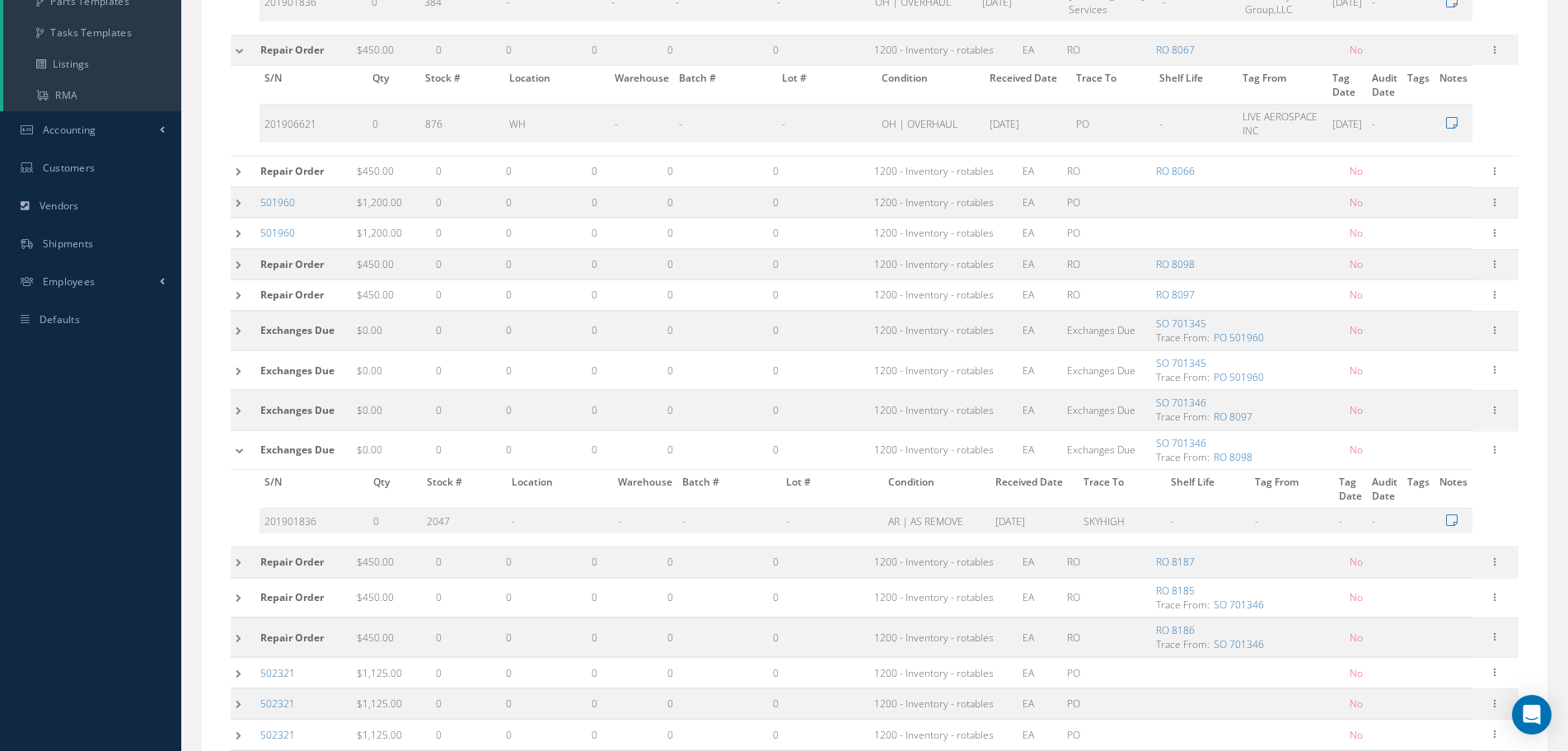
click at [243, 416] on td at bounding box center [243, 410] width 25 height 39
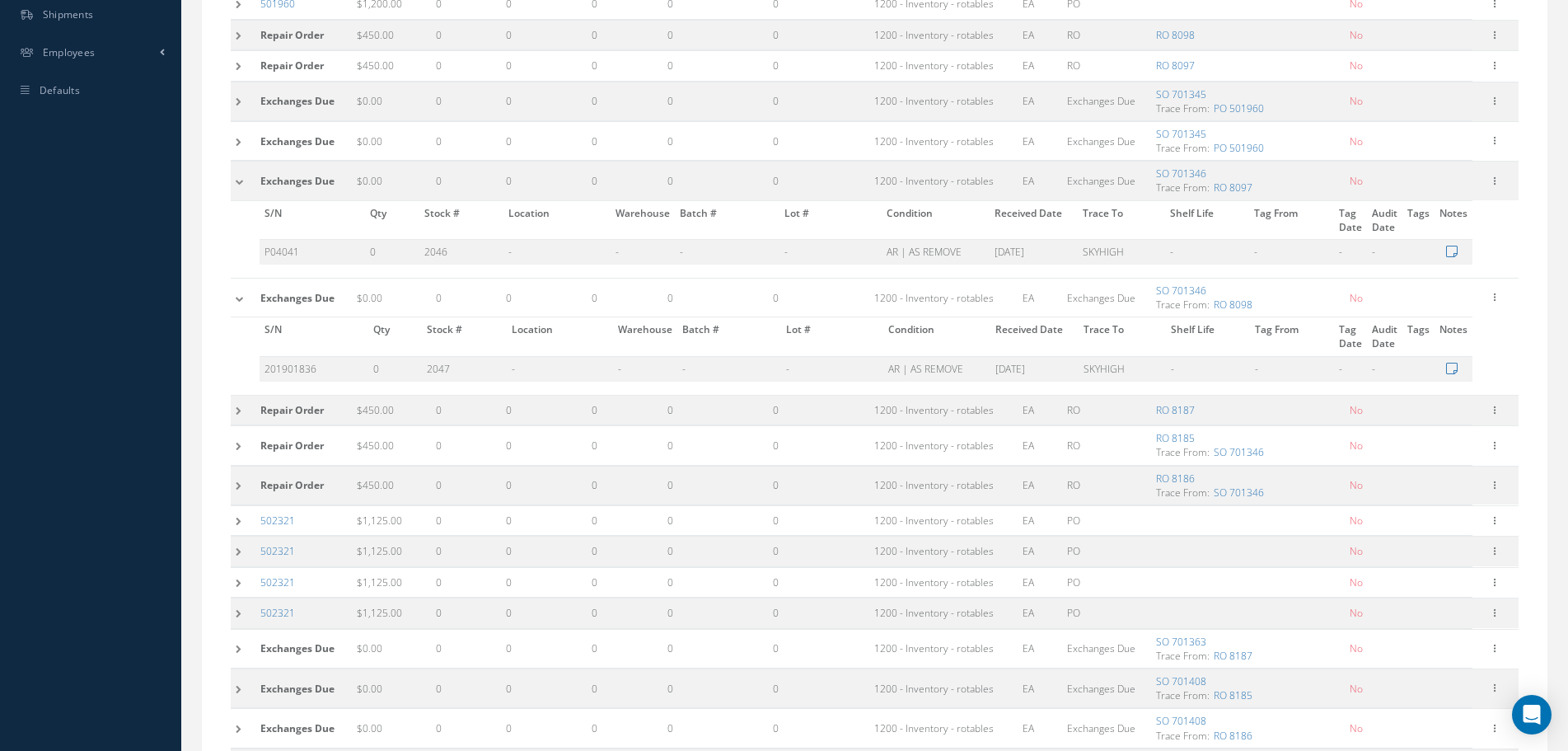
scroll to position [709, 0]
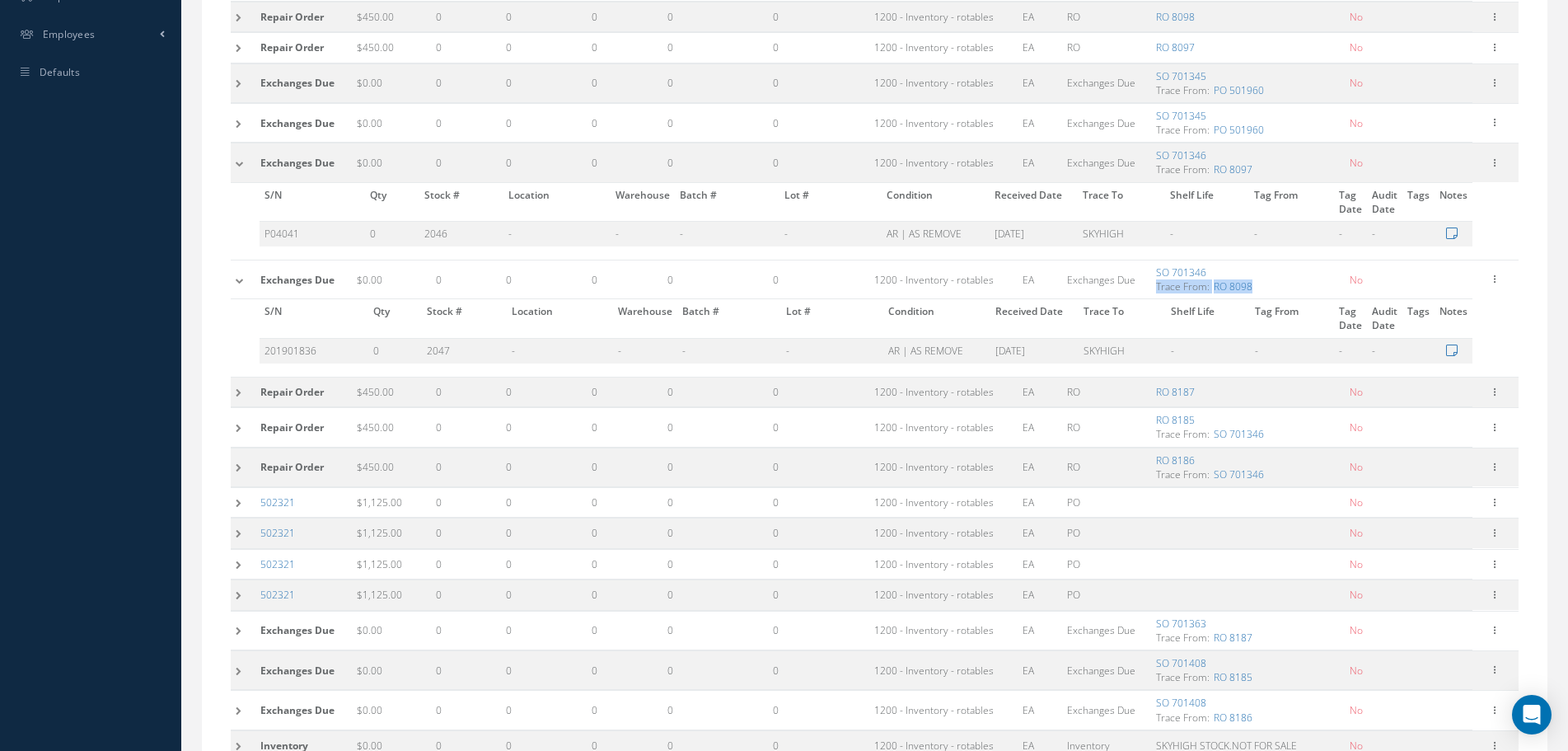
drag, startPoint x: 1265, startPoint y: 290, endPoint x: 1156, endPoint y: 288, distance: 109.0
click at [1156, 288] on td "SO 701346 Trace From: RO 8098" at bounding box center [1247, 279] width 192 height 39
click at [1200, 272] on link "SO 701346" at bounding box center [1181, 273] width 50 height 14
click at [1297, 281] on span "Trace From: RO 8098" at bounding box center [1248, 286] width 183 height 14
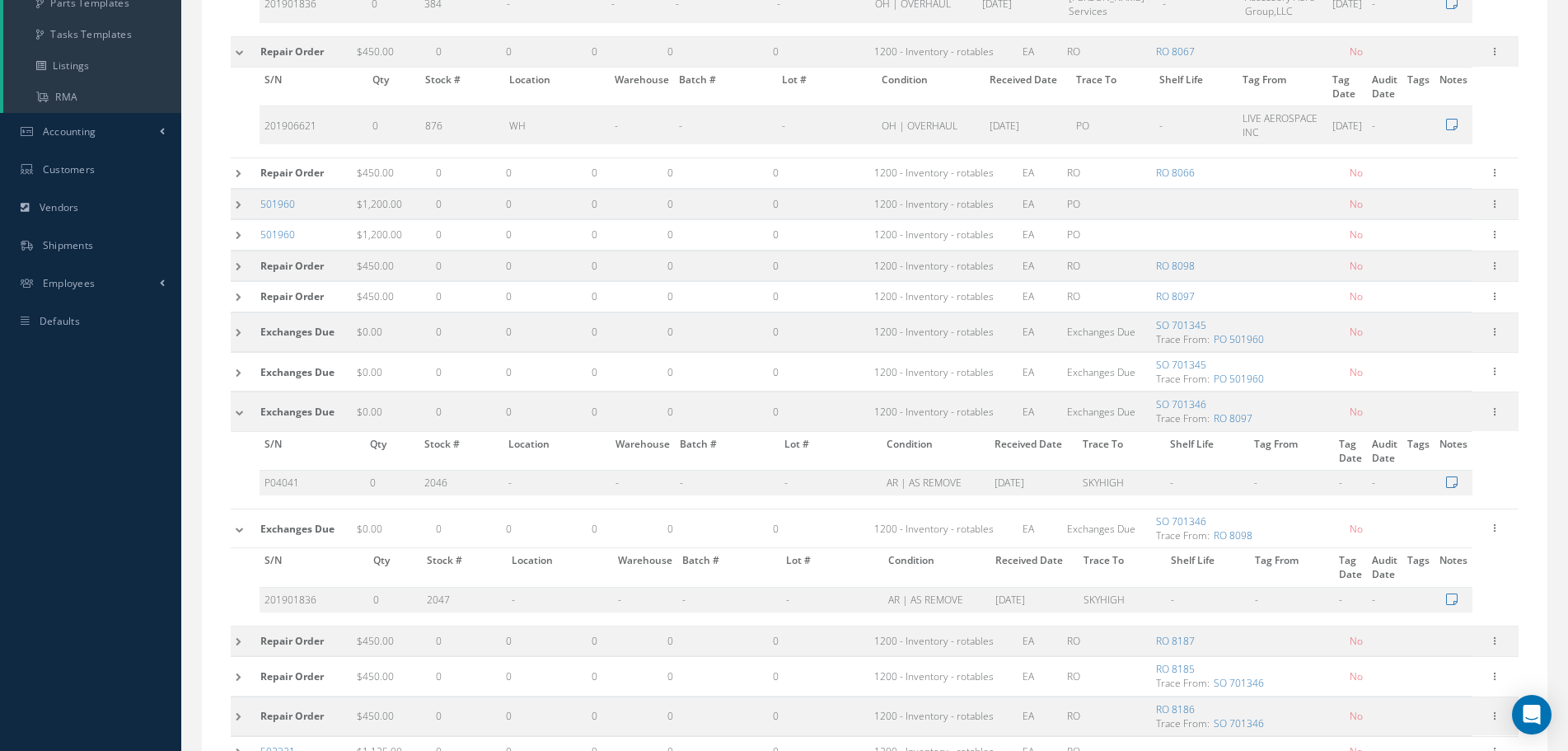
scroll to position [379, 0]
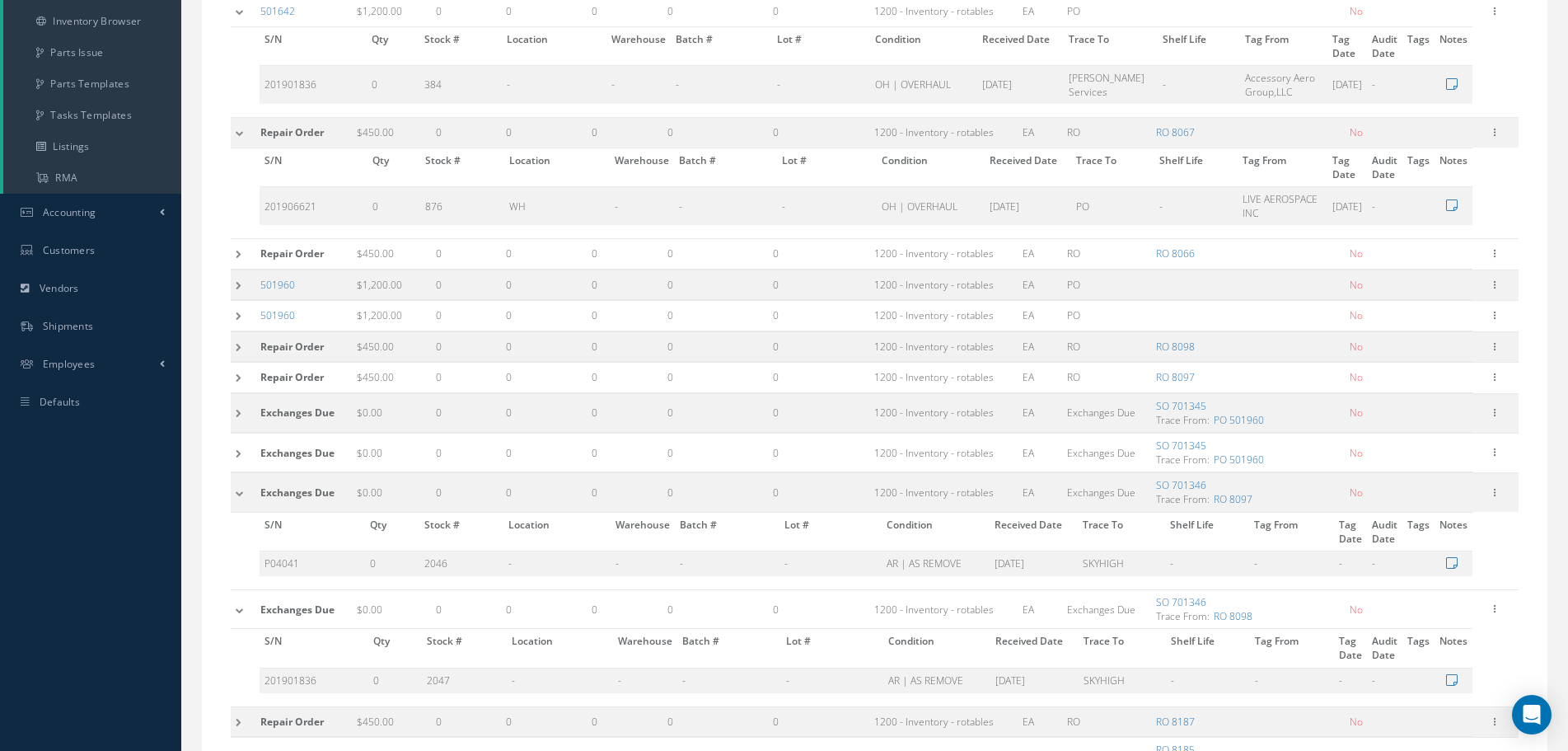
click at [249, 494] on td at bounding box center [243, 493] width 25 height 39
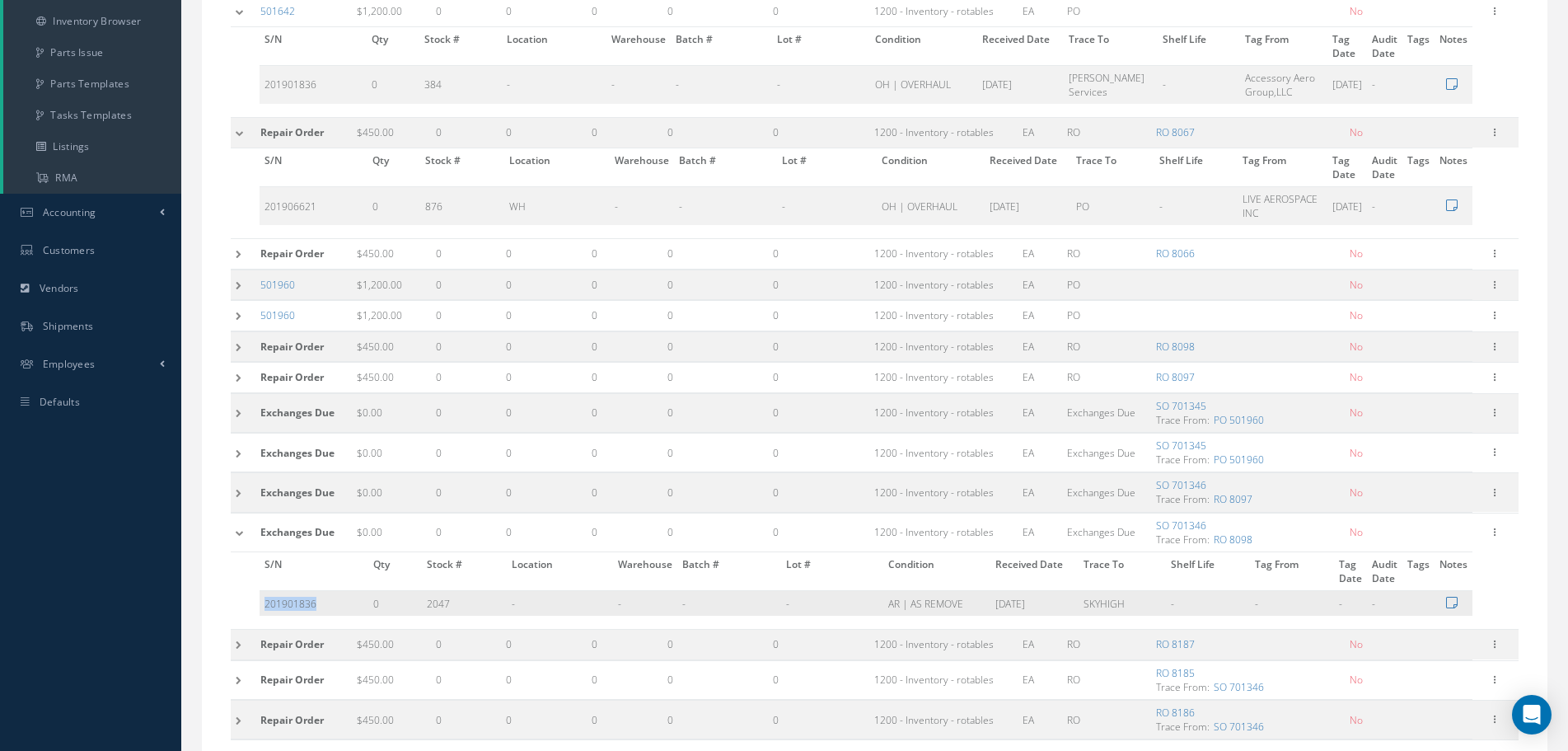
drag, startPoint x: 318, startPoint y: 605, endPoint x: 266, endPoint y: 601, distance: 52.2
click at [266, 601] on td "201901836" at bounding box center [313, 603] width 109 height 26
copy td "201901836"
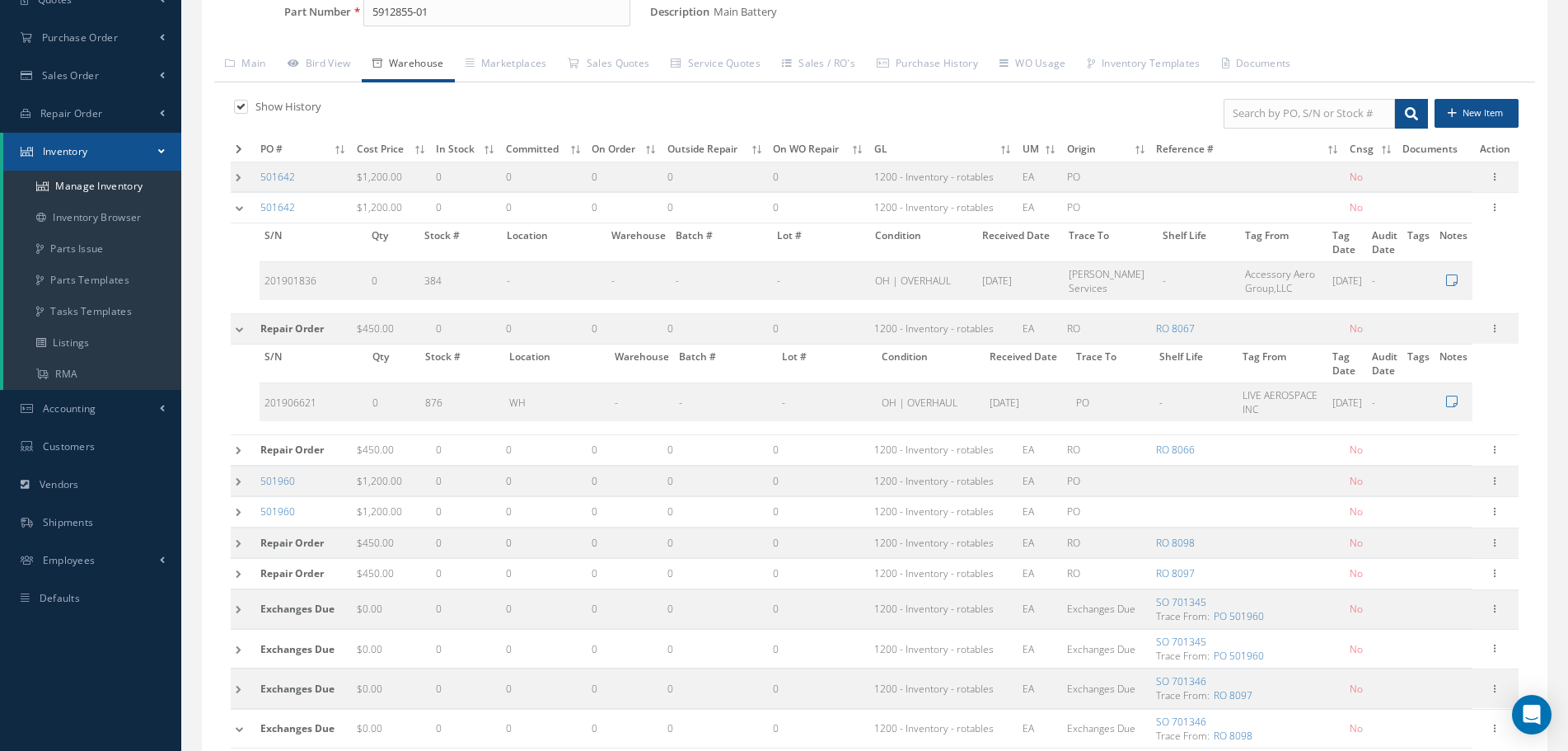
scroll to position [0, 0]
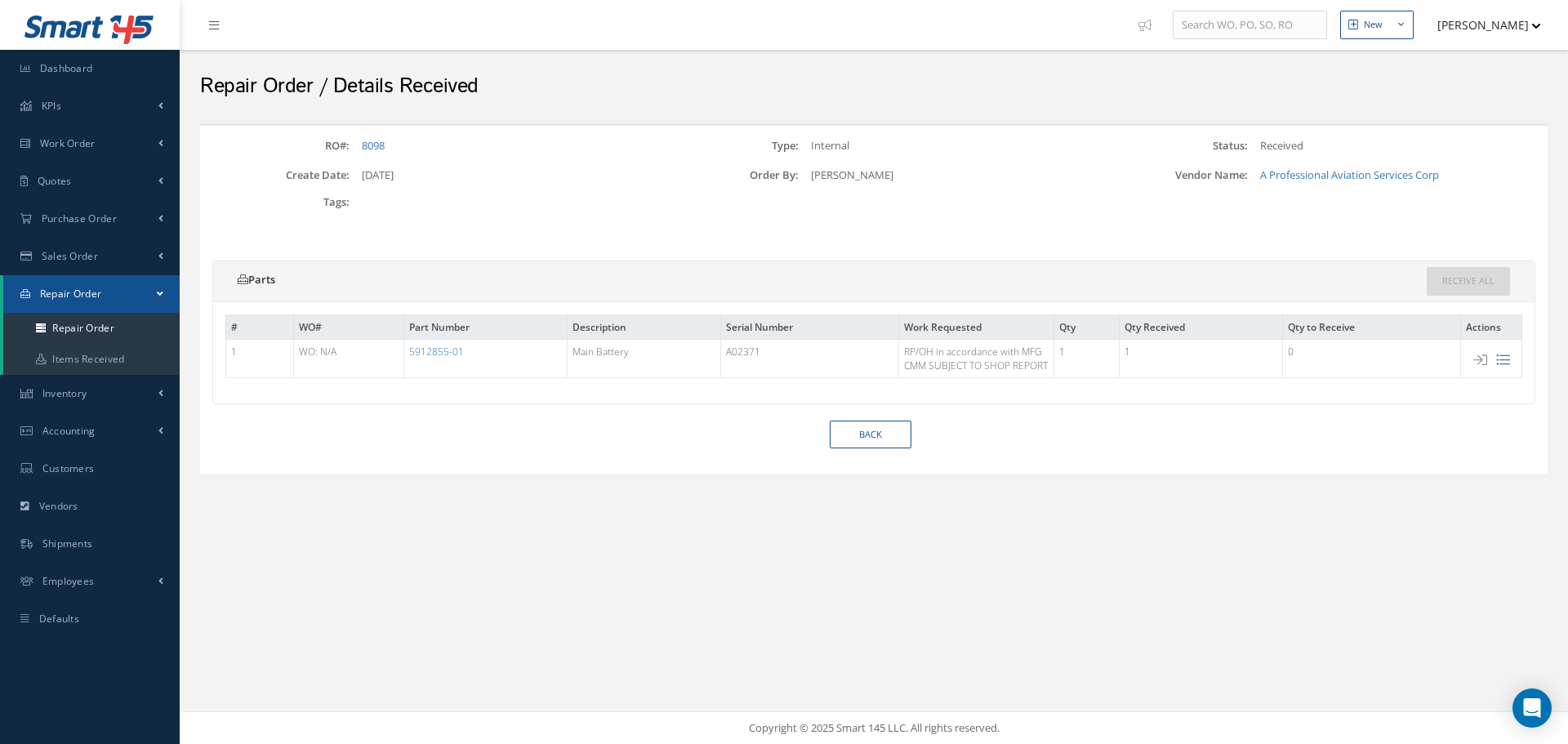
click at [1498, 358] on icon at bounding box center [1503, 360] width 14 height 14
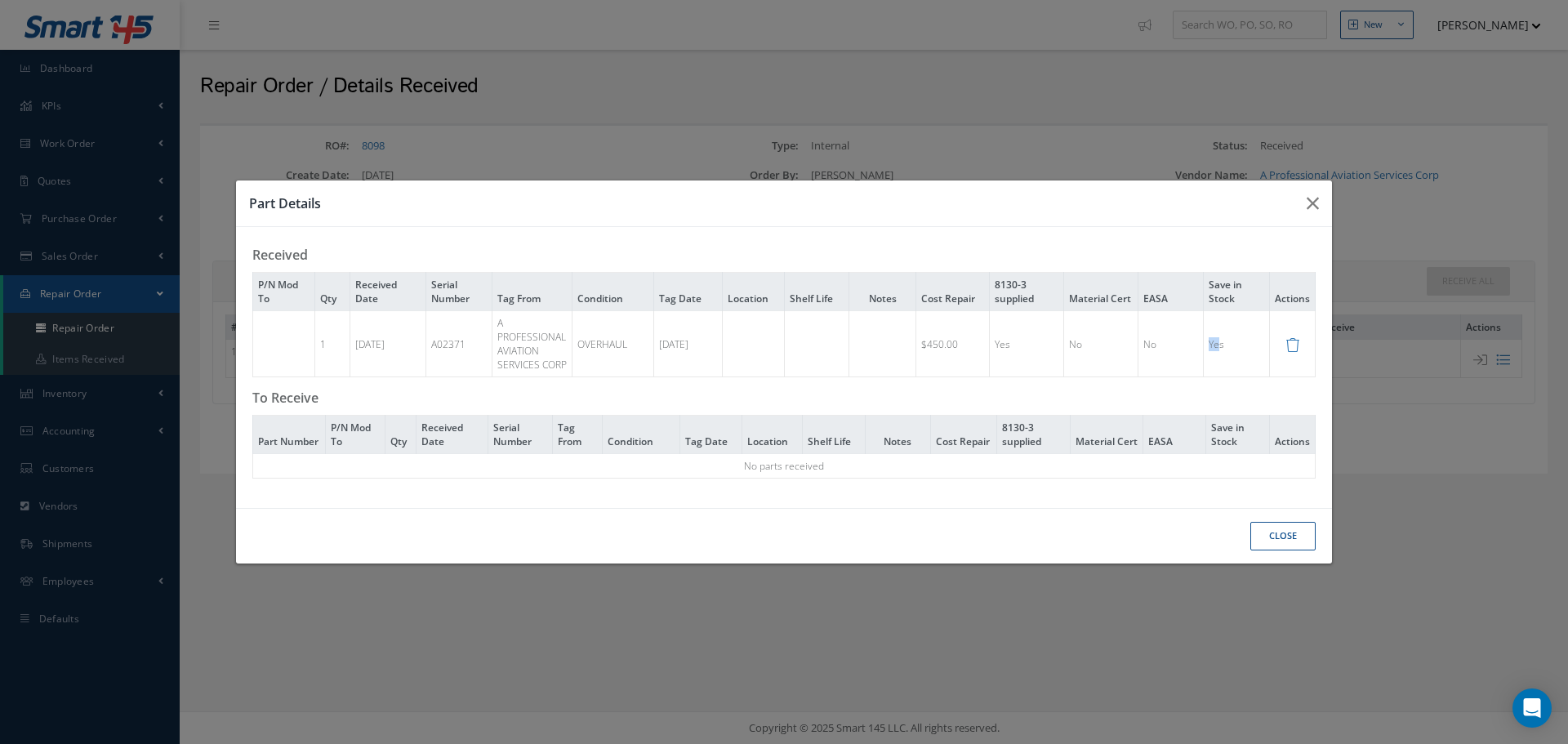
drag, startPoint x: 1223, startPoint y: 347, endPoint x: 1193, endPoint y: 347, distance: 30.0
click at [1193, 347] on tr "1 10/30/2023 A02371 A PROFESSIONAL AVIATION SERVICES CORP OVERHAUL 09/19/2023 $…" at bounding box center [784, 344] width 1062 height 67
drag, startPoint x: 972, startPoint y: 349, endPoint x: 834, endPoint y: 351, distance: 138.0
click at [926, 346] on td "$450.00" at bounding box center [953, 344] width 73 height 67
drag, startPoint x: 472, startPoint y: 346, endPoint x: 432, endPoint y: 349, distance: 40.1
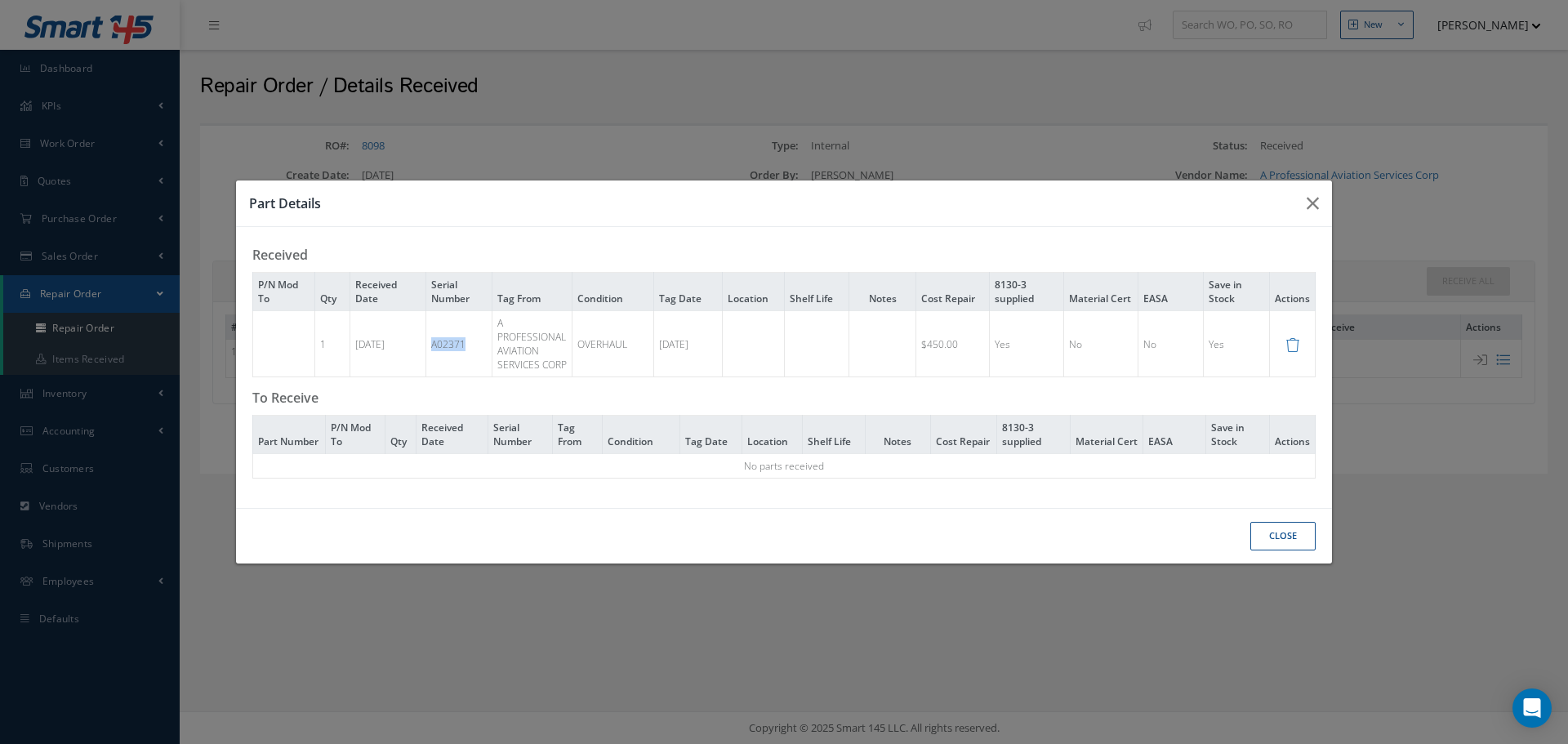
click at [432, 349] on td "A02371" at bounding box center [460, 344] width 66 height 67
copy td "A02371"
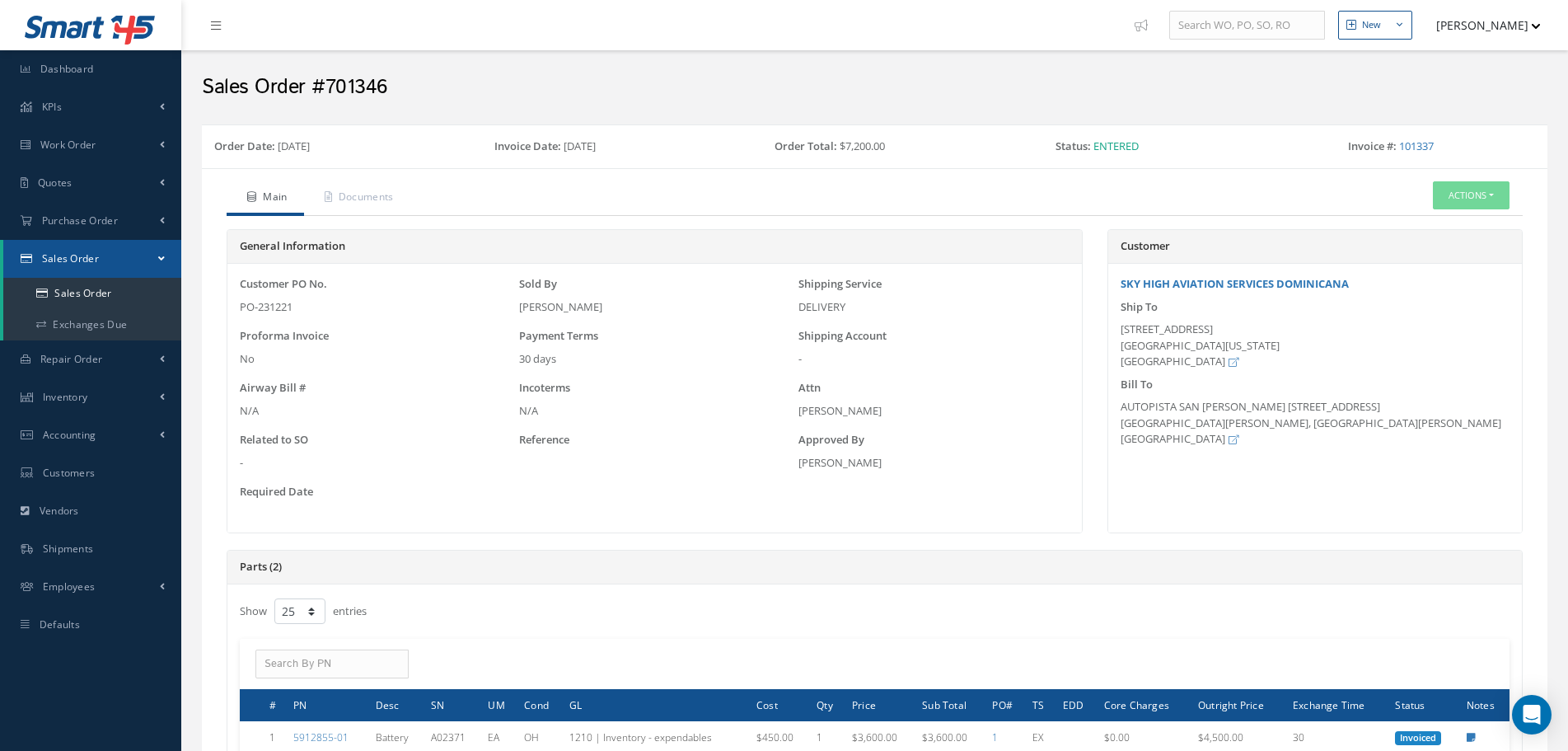
select select "25"
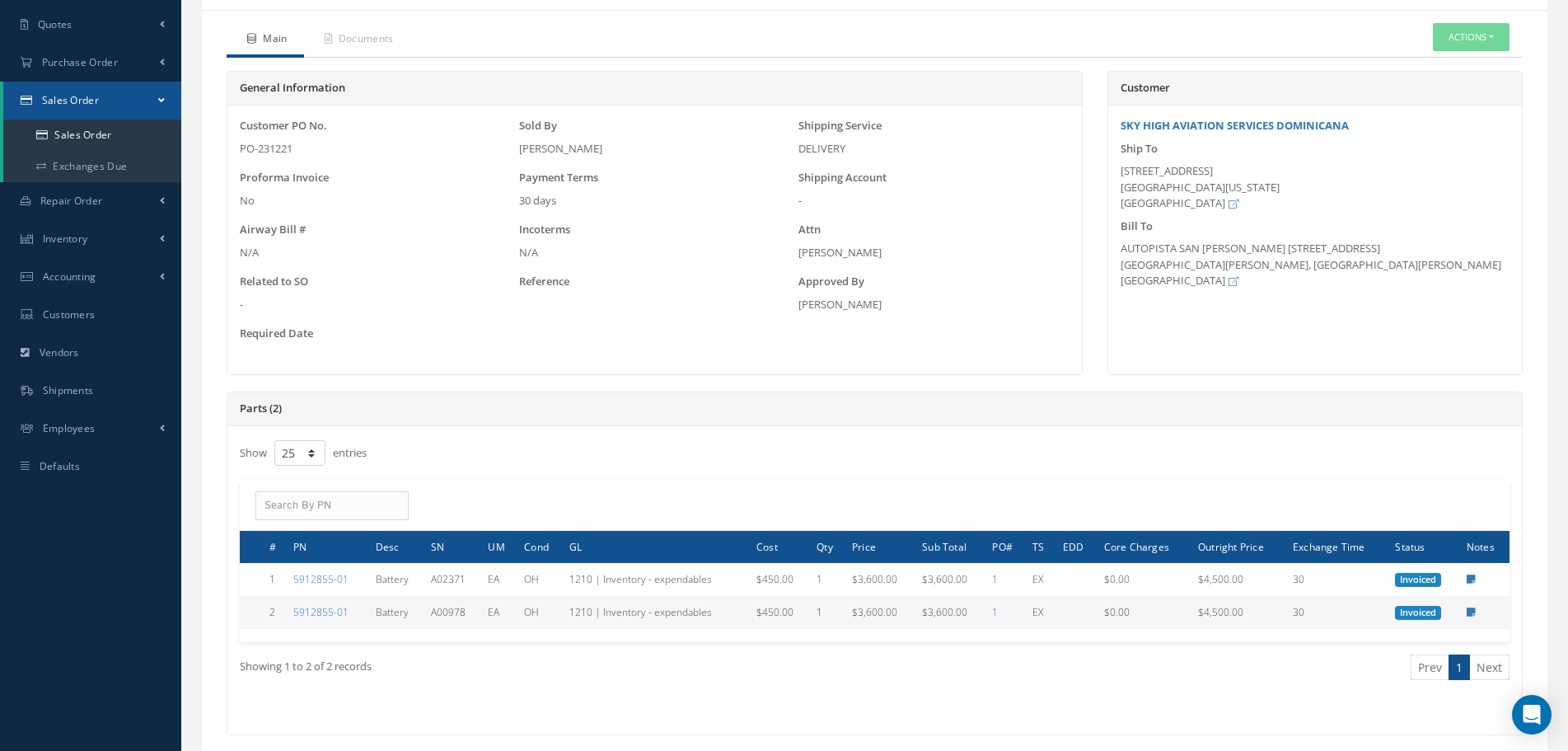
scroll to position [165, 0]
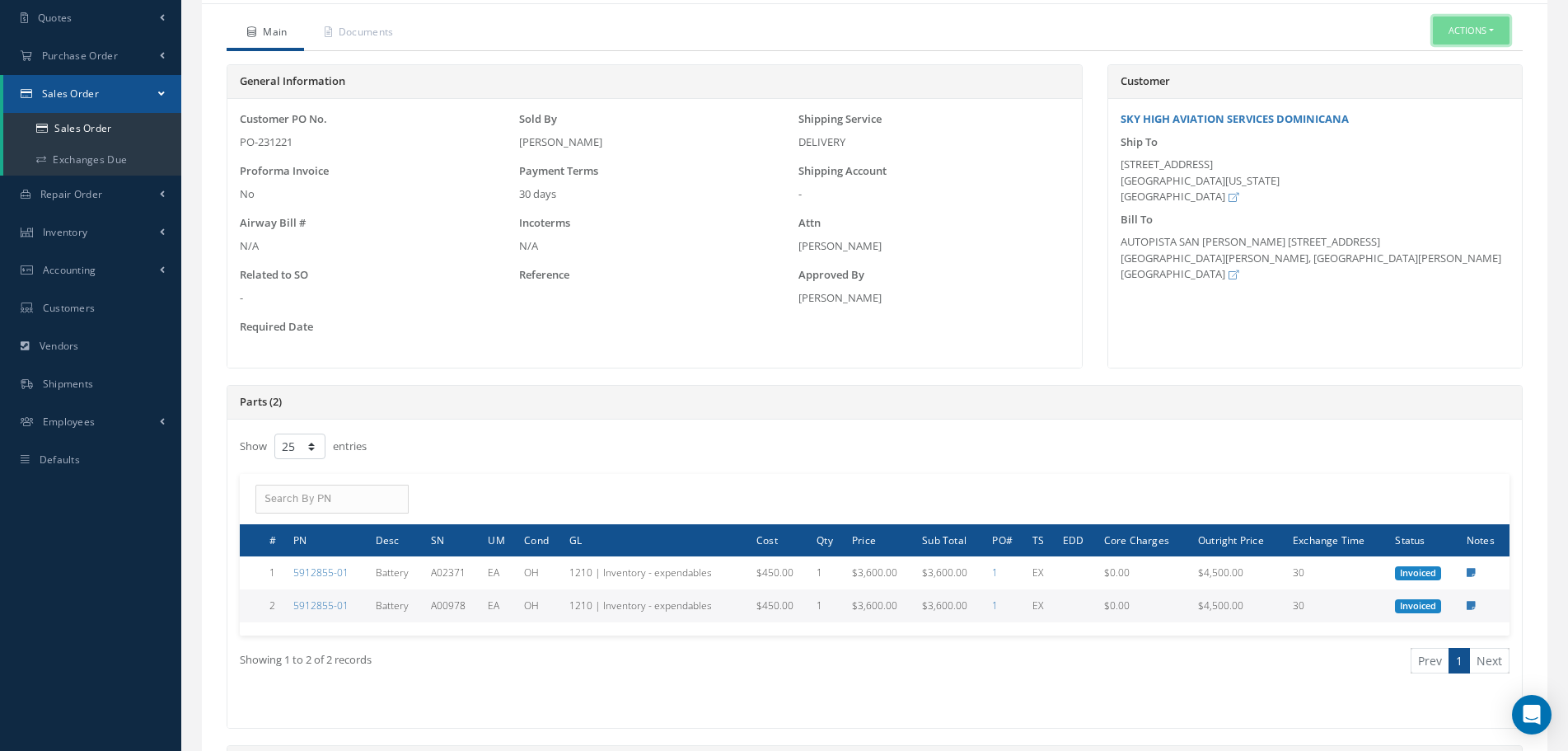
click at [1486, 27] on button "Actions" at bounding box center [1471, 30] width 76 height 29
click at [1437, 88] on link "Edit" at bounding box center [1446, 81] width 131 height 22
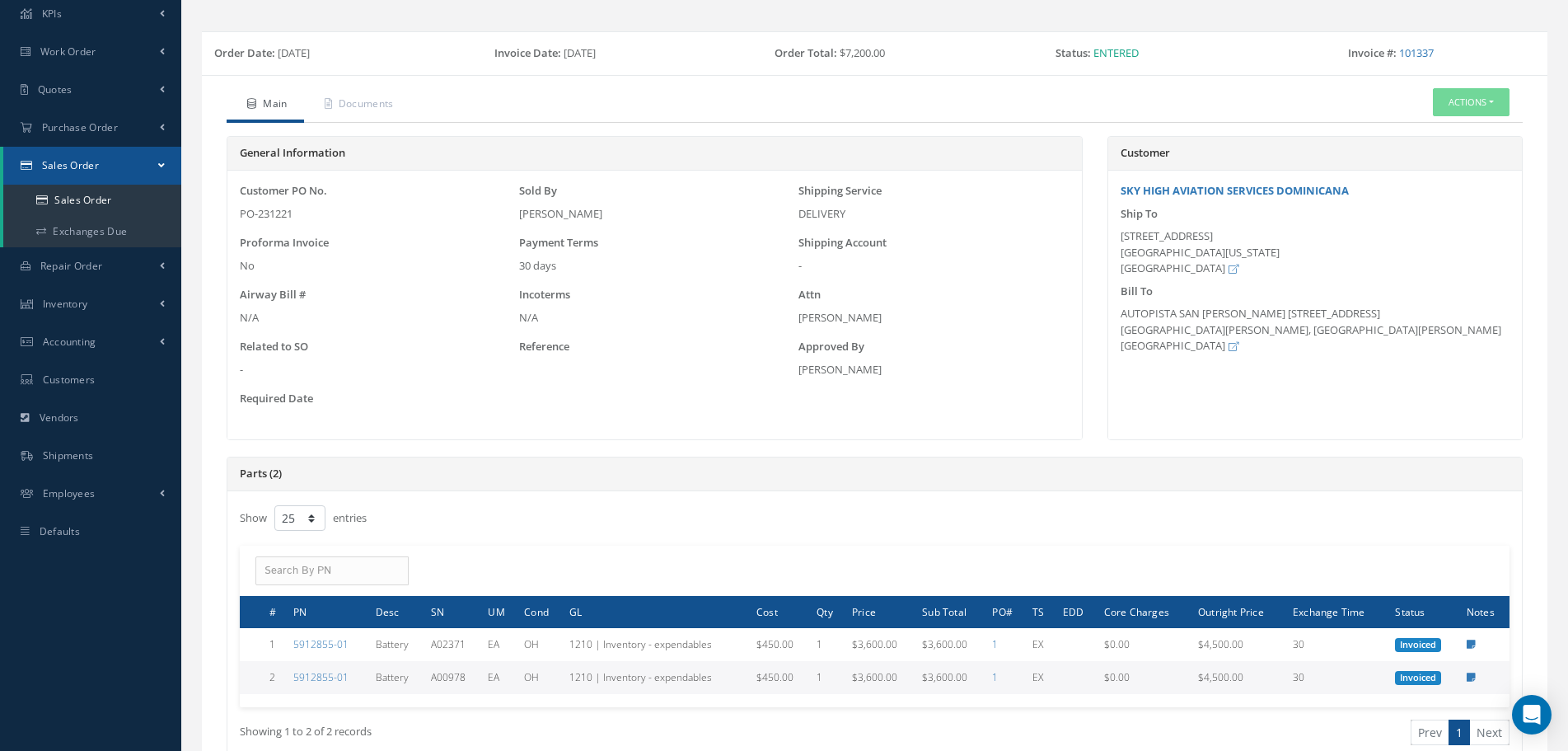
scroll to position [0, 0]
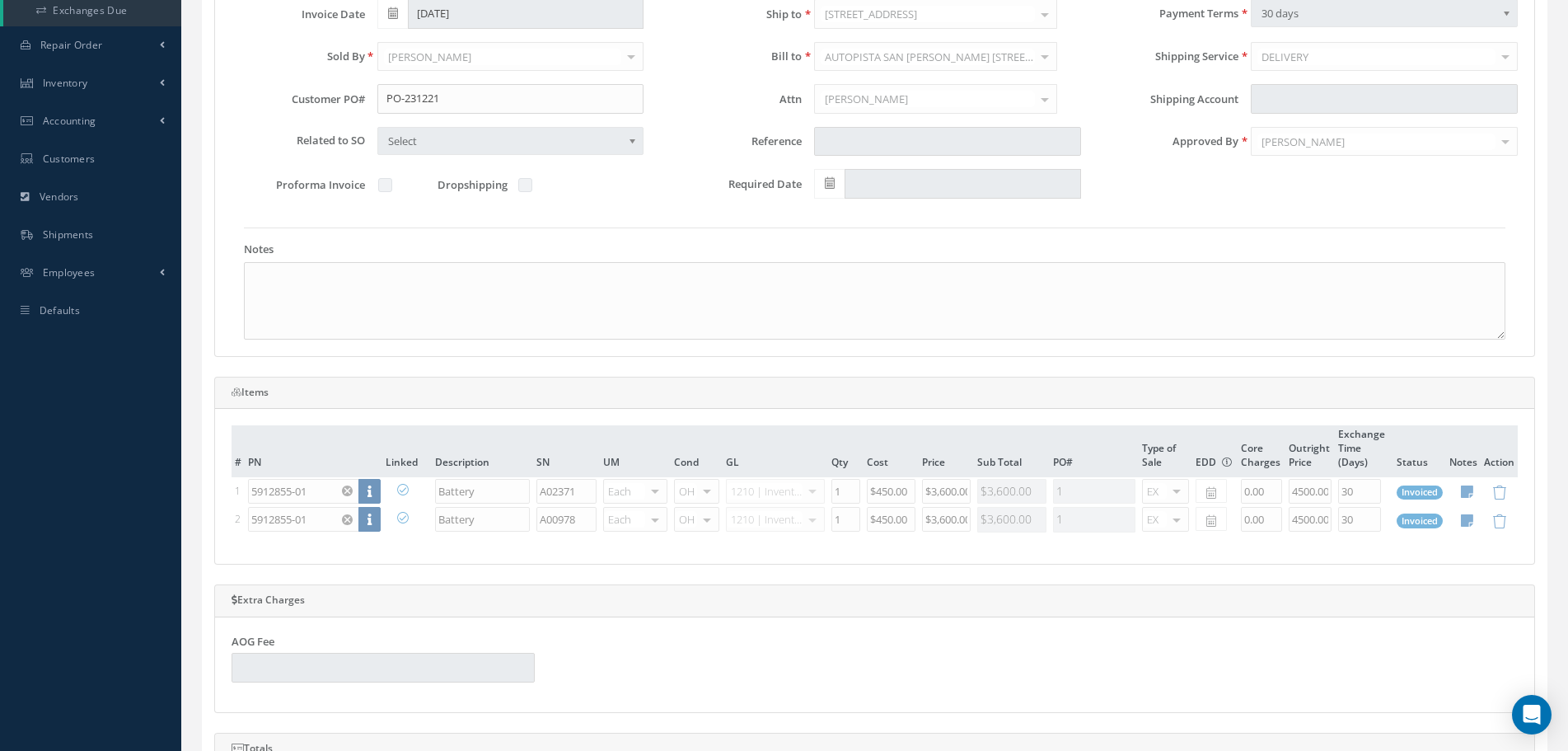
scroll to position [495, 0]
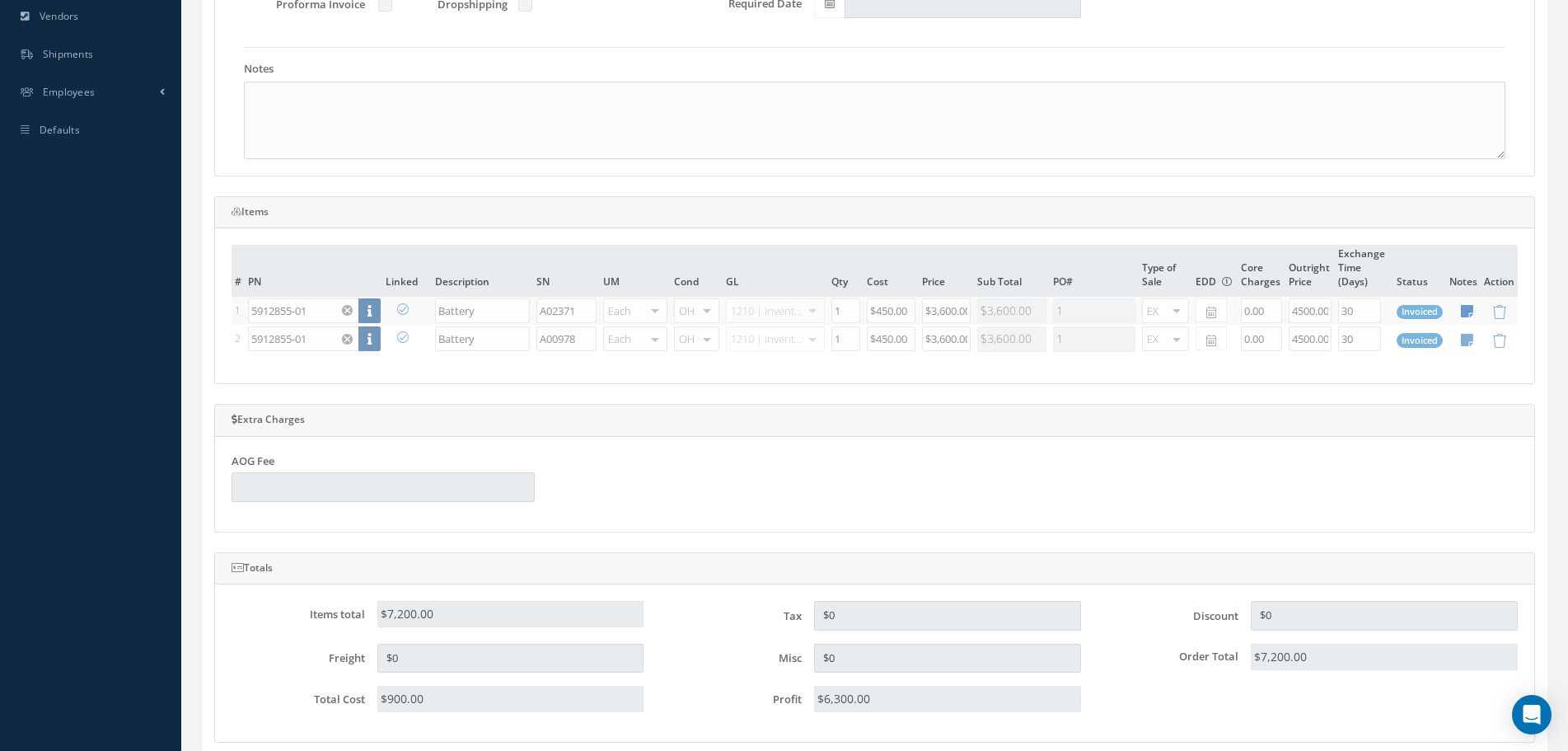
click at [1463, 314] on icon at bounding box center [1467, 311] width 12 height 14
type textarea "Core Value: $4000 TAG 09-2023 ***Flat Exchange***"
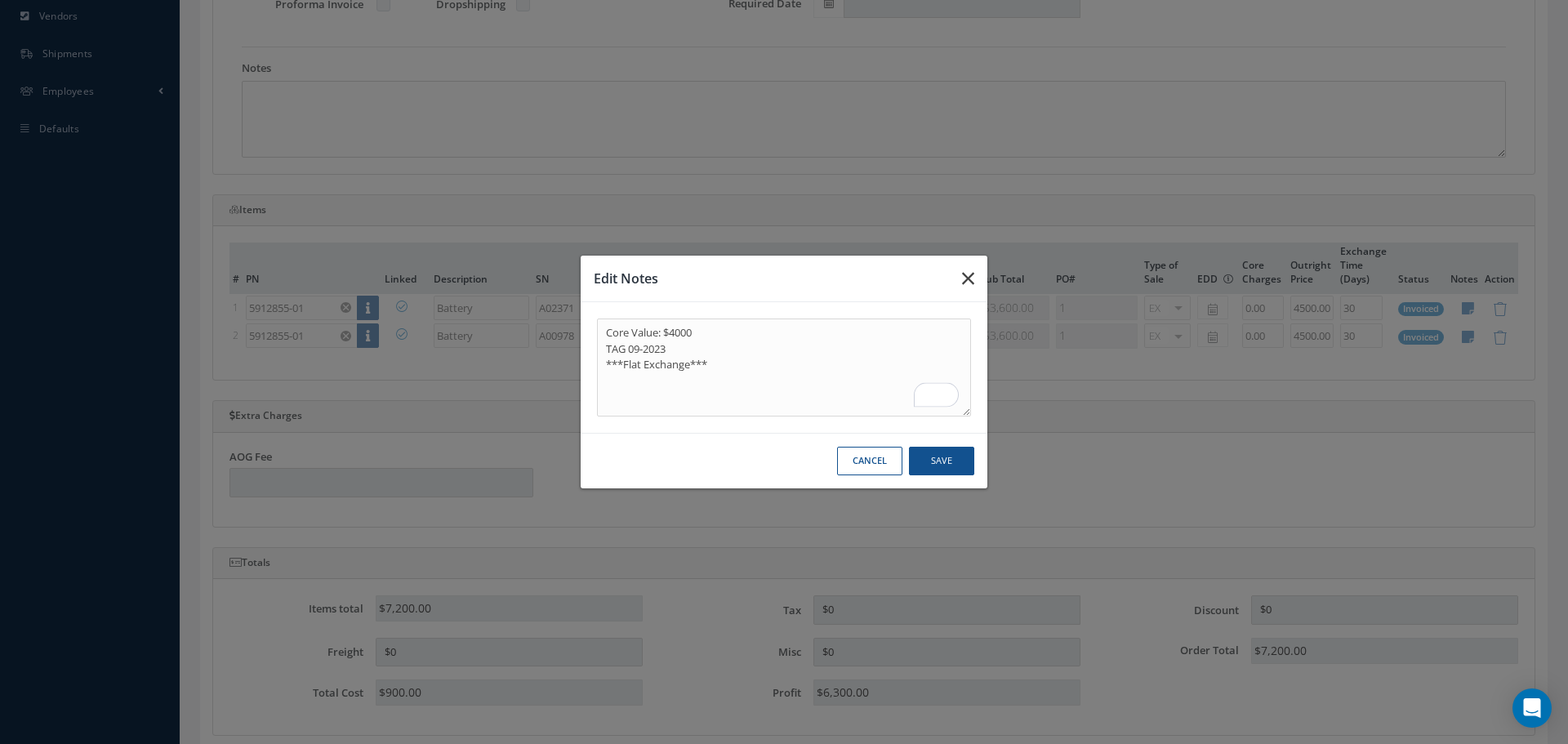
click at [972, 278] on icon "button" at bounding box center [968, 279] width 12 height 20
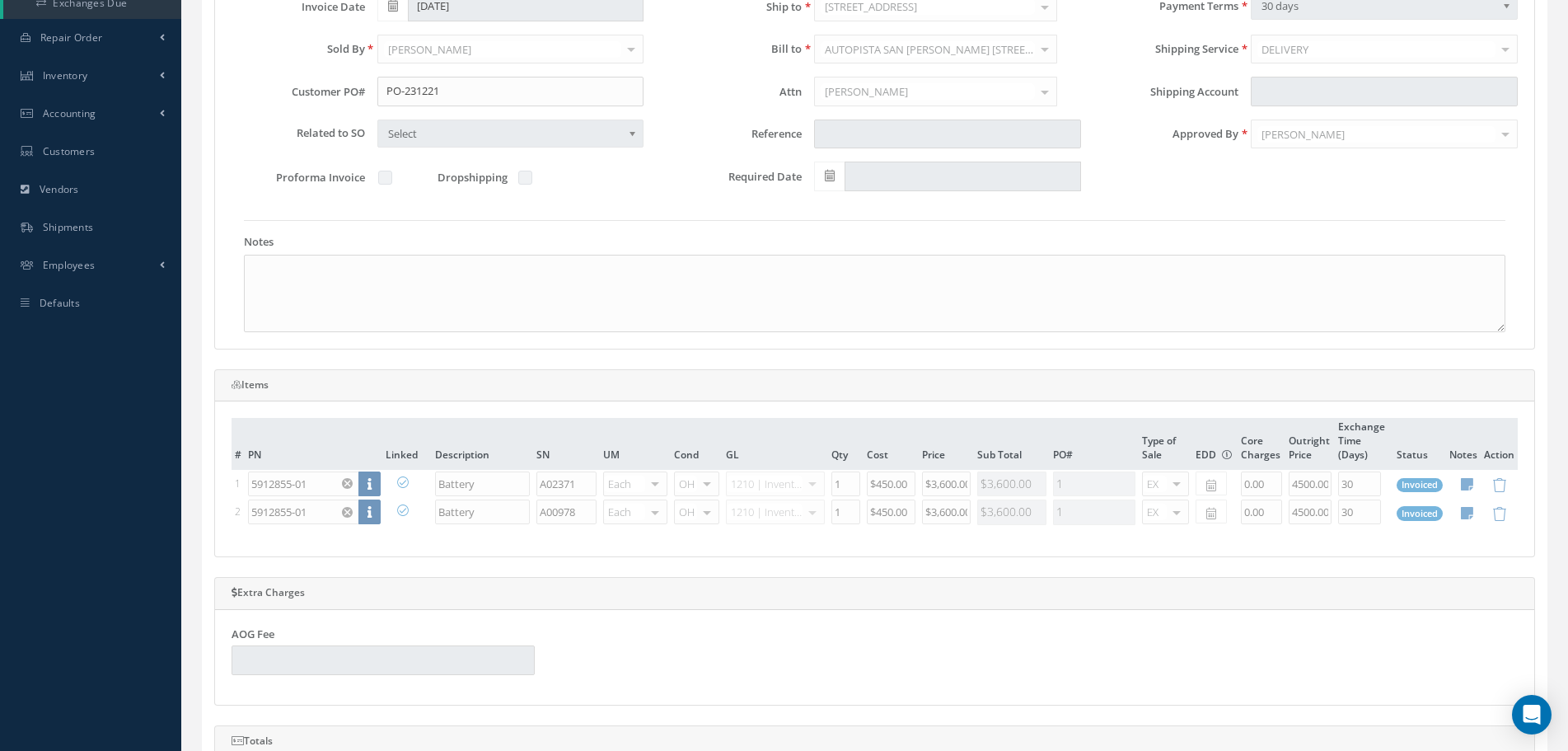
scroll to position [330, 0]
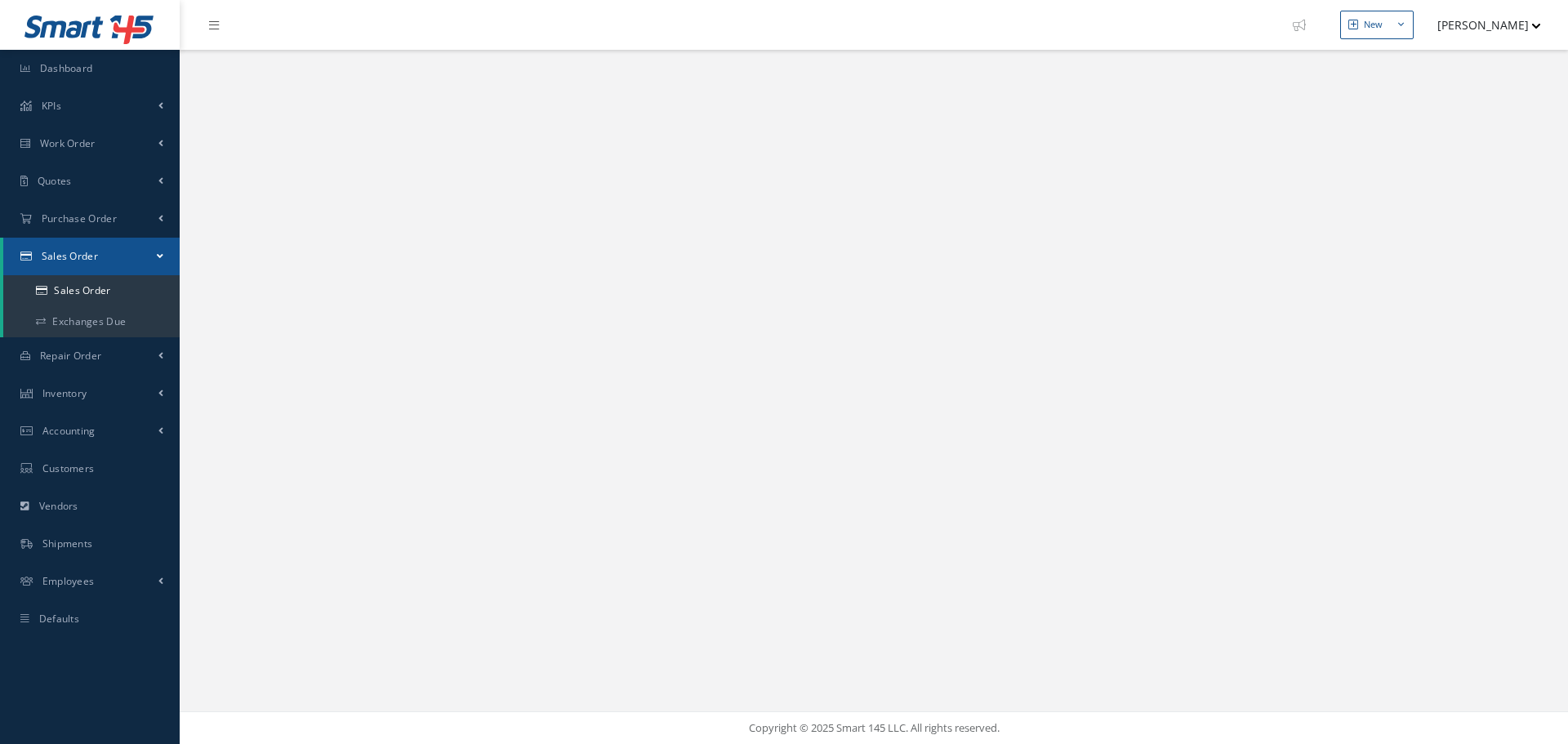
select select "25"
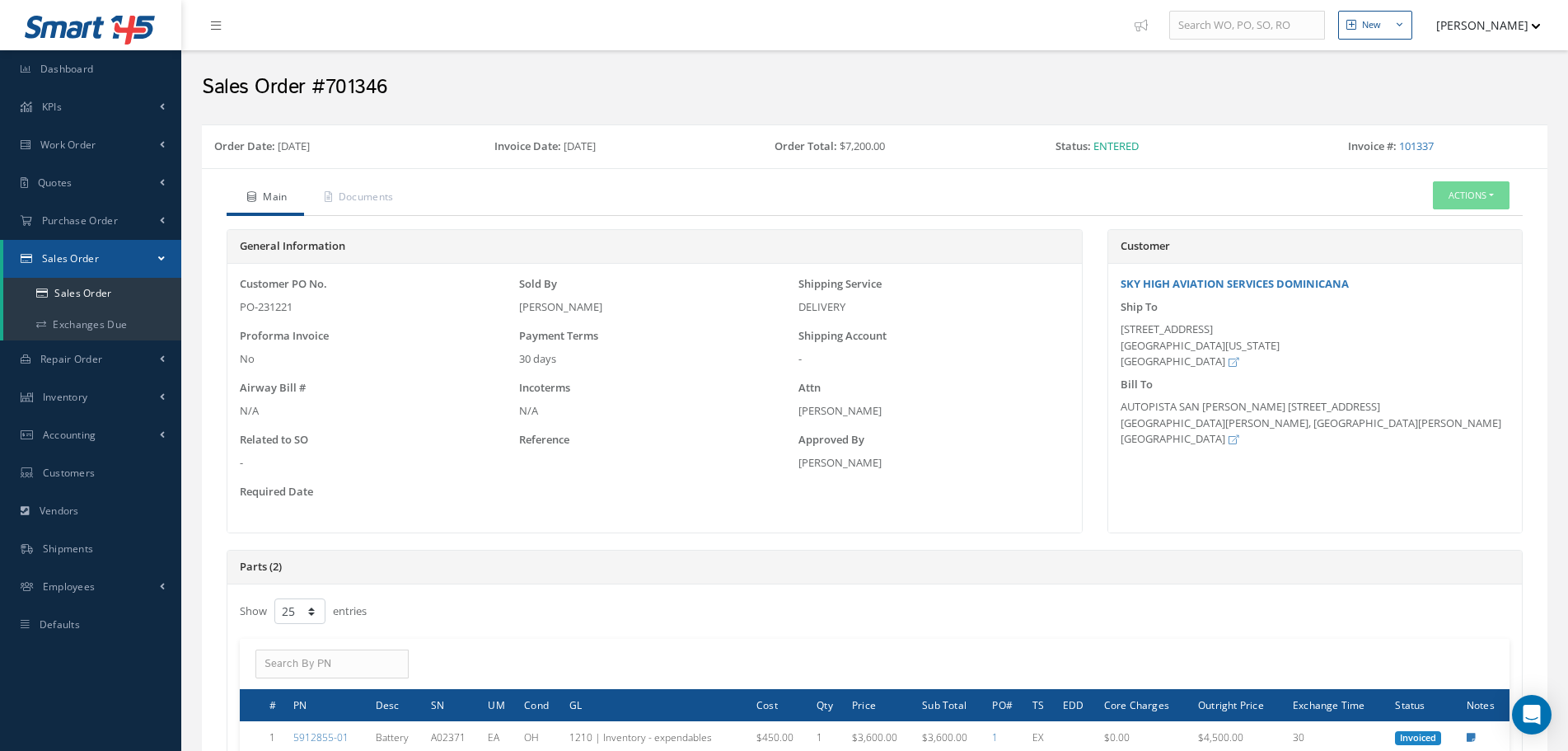
drag, startPoint x: 408, startPoint y: 107, endPoint x: 328, endPoint y: 109, distance: 80.0
click at [328, 109] on div "Sales Order #701346" at bounding box center [874, 83] width 1387 height 66
copy h2 "701346"
click at [76, 300] on link "Sales Order" at bounding box center [91, 294] width 178 height 31
click at [77, 315] on link "Exchanges Due" at bounding box center [91, 324] width 178 height 31
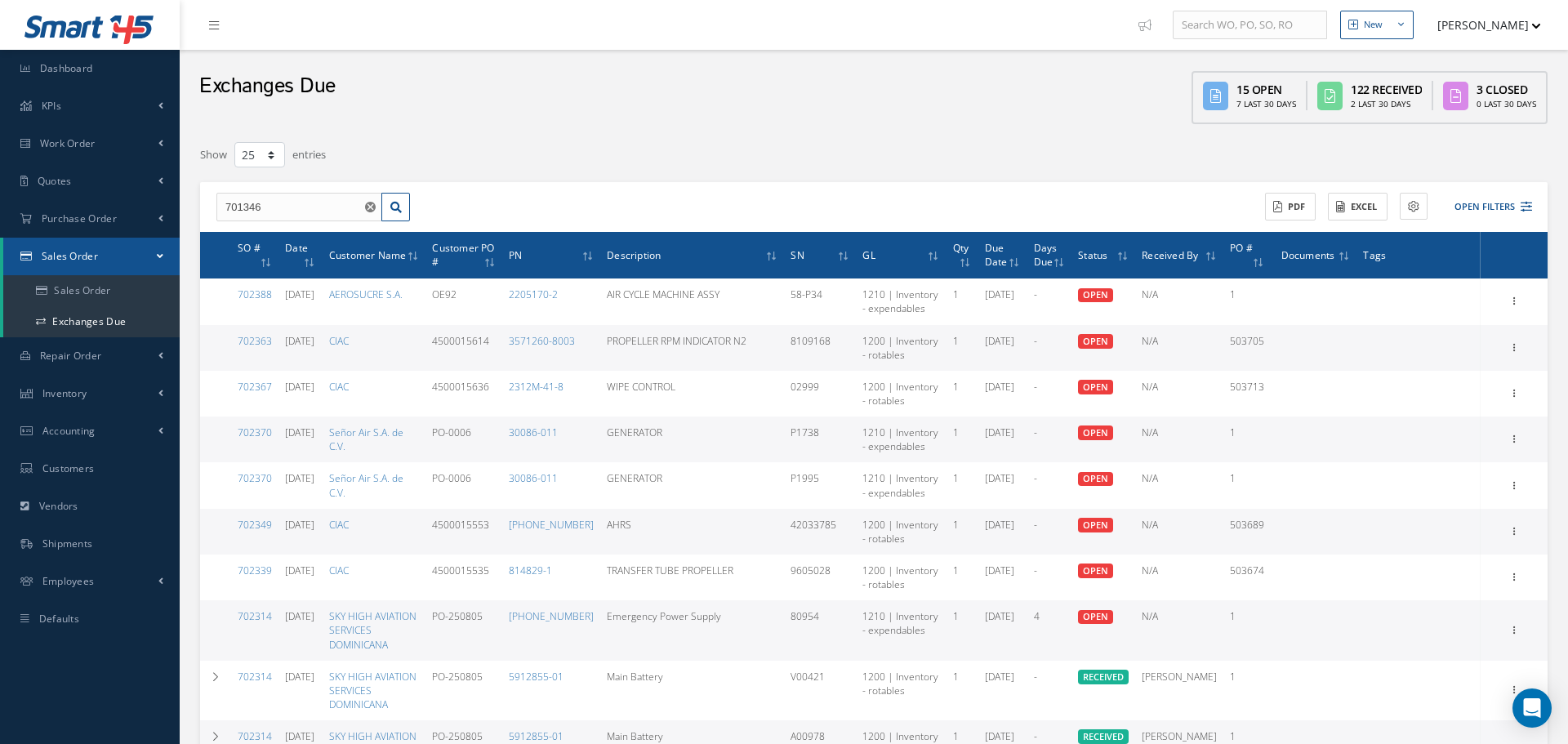
select select "25"
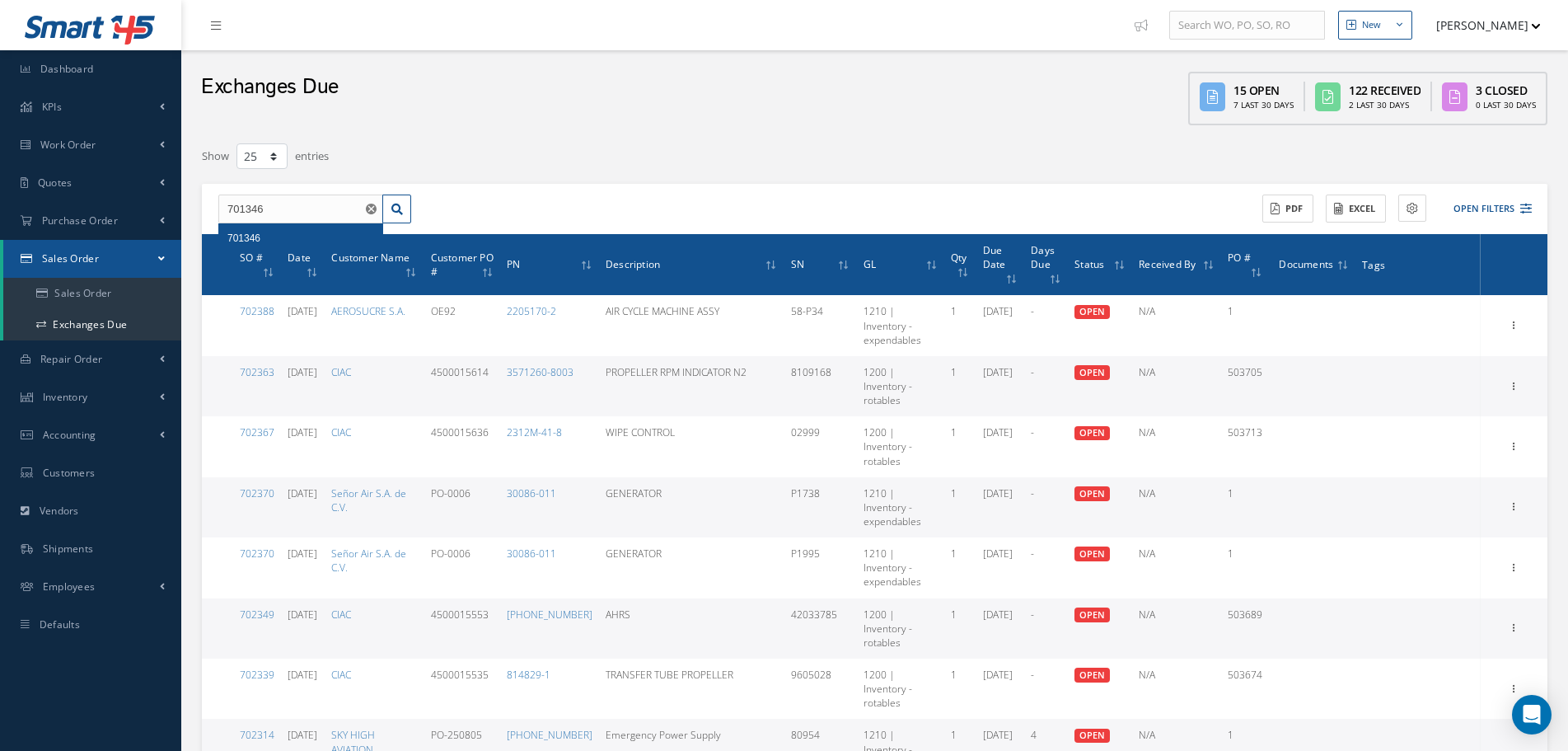
type input "701346"
click at [327, 233] on div "701346" at bounding box center [301, 237] width 147 height 16
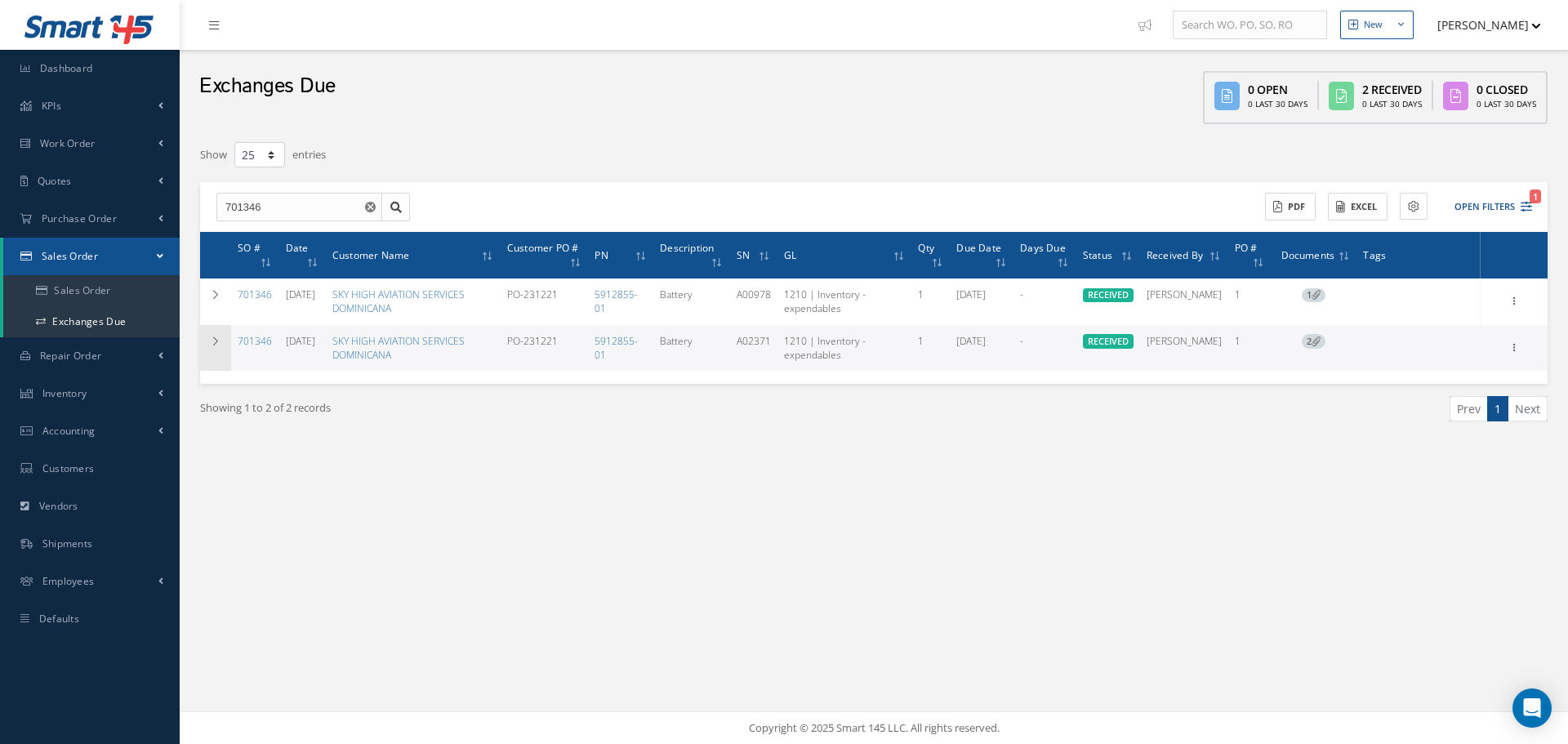
click at [210, 360] on td at bounding box center [215, 347] width 31 height 45
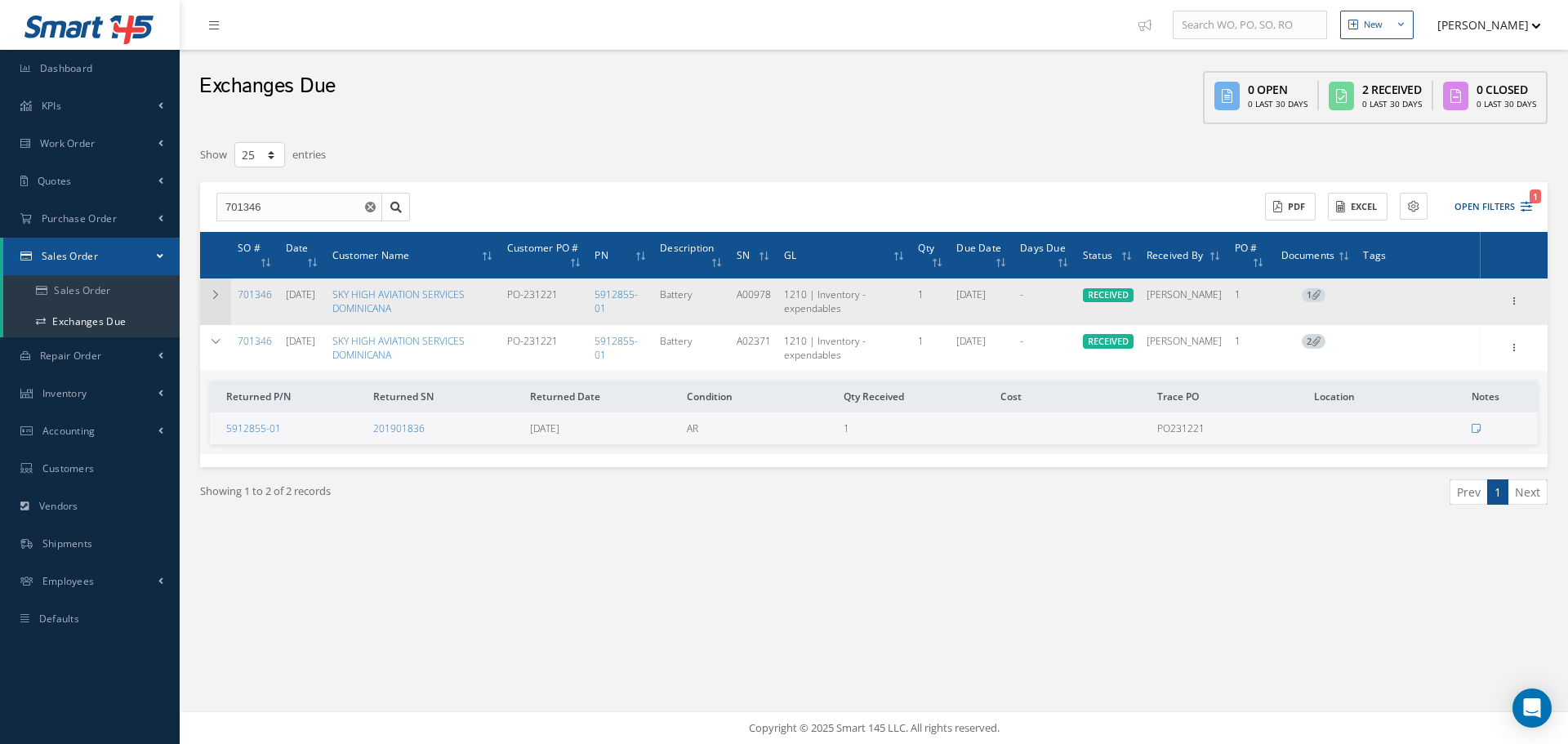
click at [214, 295] on icon at bounding box center [215, 295] width 11 height 9
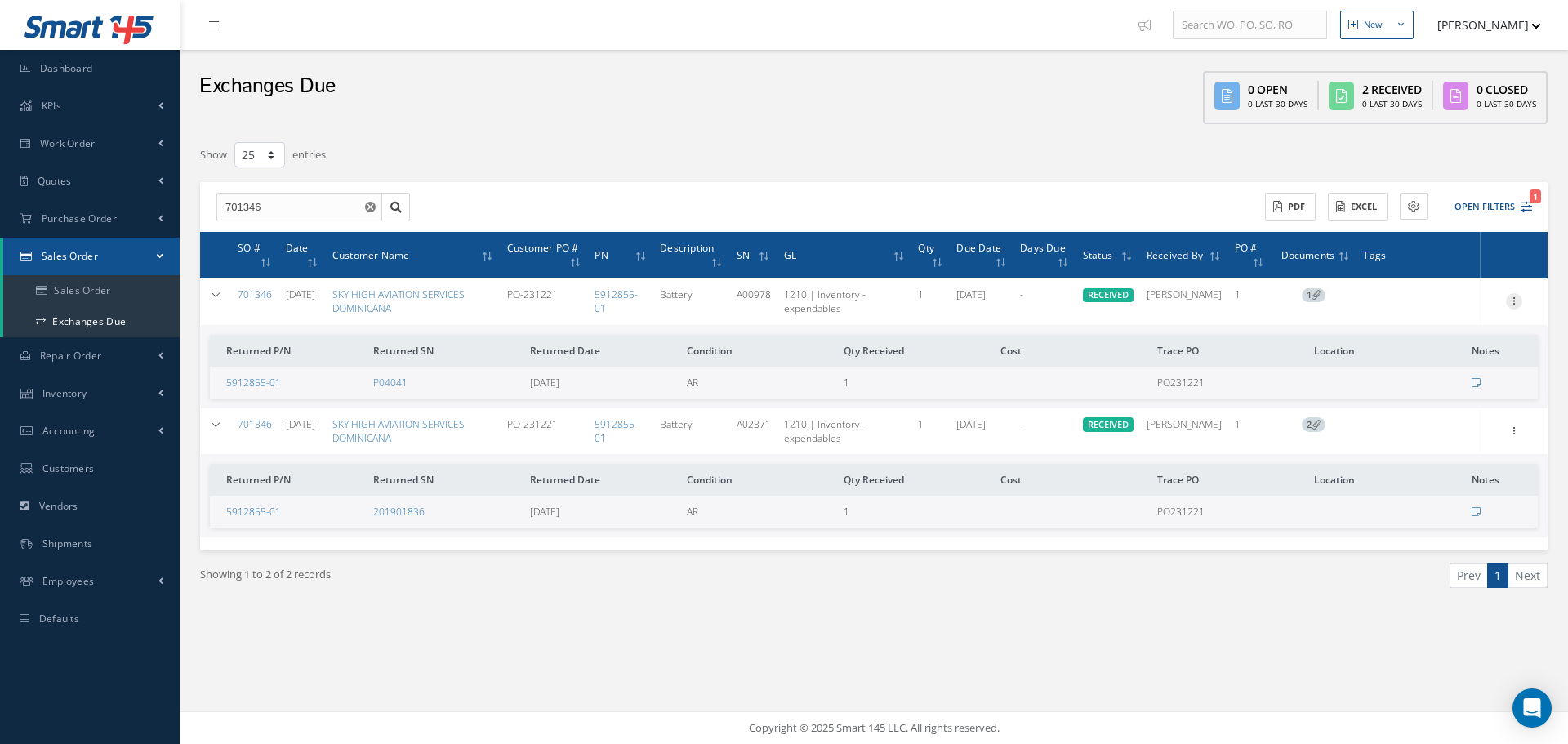
click at [1516, 299] on icon at bounding box center [1513, 300] width 16 height 13
click at [1235, 685] on div "New New Work Order New Purchase Order New Customer Quote New Sales Order New Re…" at bounding box center [873, 372] width 1389 height 744
click at [1515, 429] on icon at bounding box center [1513, 430] width 16 height 13
click at [1313, 431] on span "2" at bounding box center [1313, 425] width 24 height 15
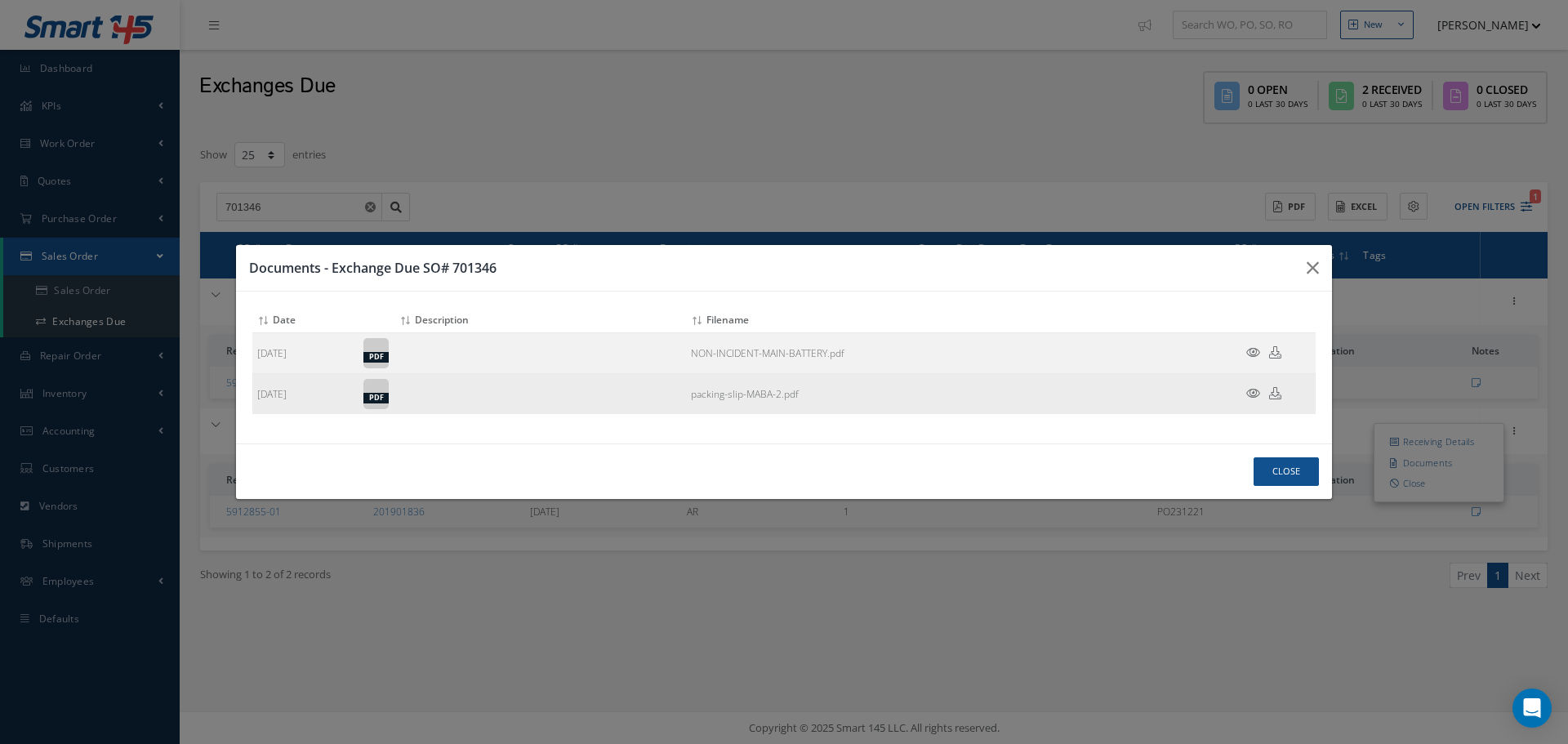
click at [1257, 395] on icon at bounding box center [1253, 393] width 14 height 12
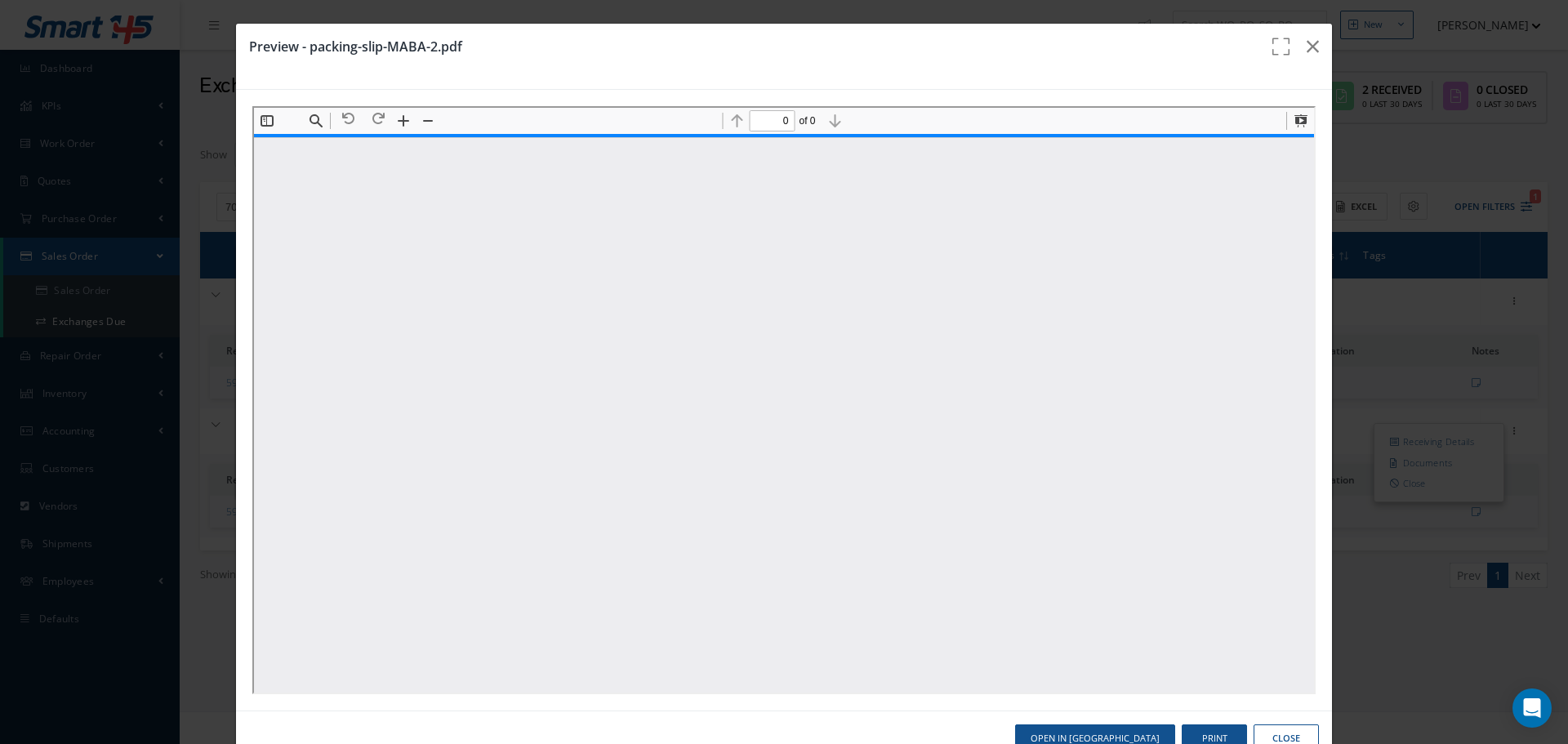
type input "1"
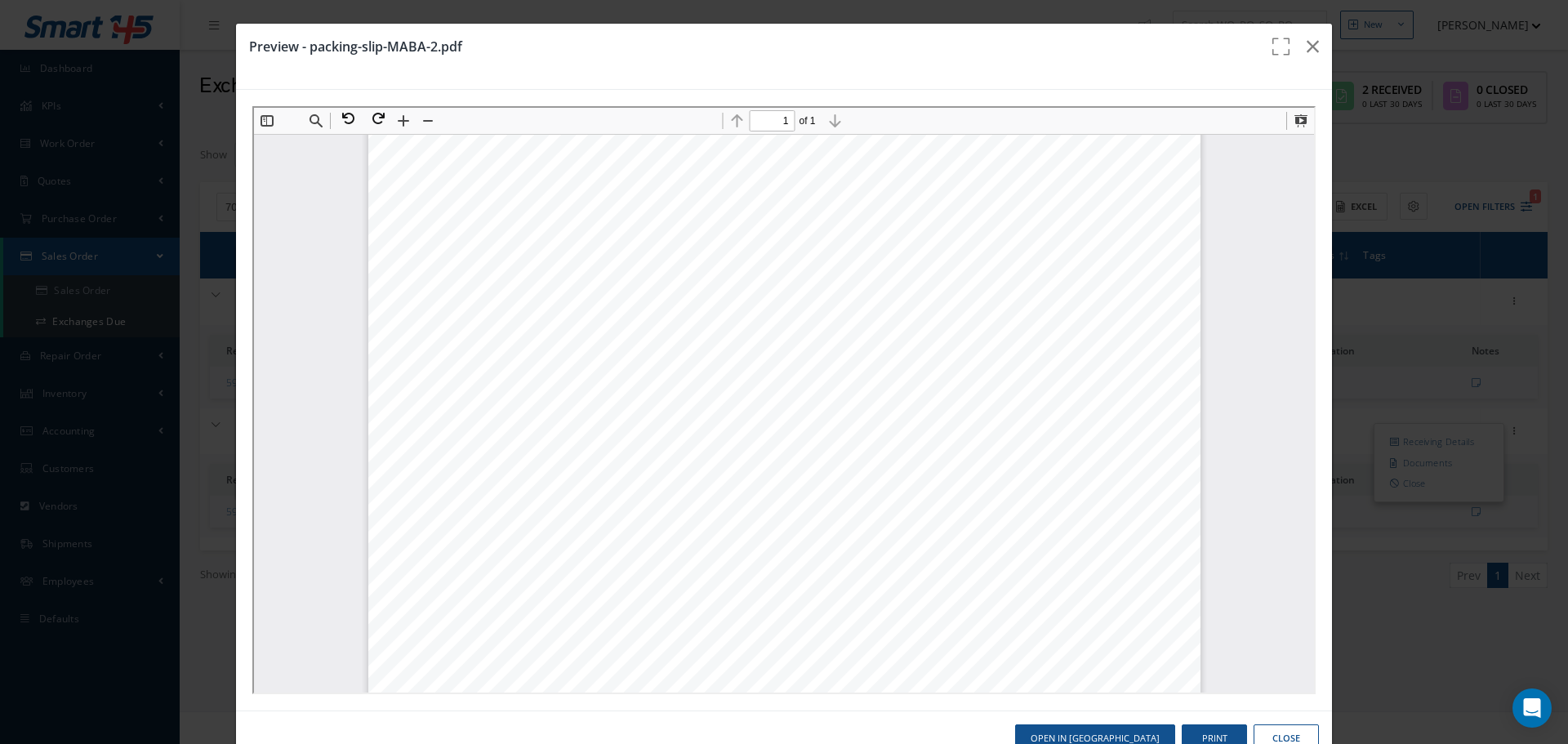
scroll to position [172, 0]
drag, startPoint x: 774, startPoint y: 418, endPoint x: 572, endPoint y: 422, distance: 202.0
click at [572, 422] on div "PACKING SLIP Date: [DATE] Sky High Aviation Services [STREET_ADDRESS] Tel: 1 (3…" at bounding box center [782, 507] width 832 height 1077
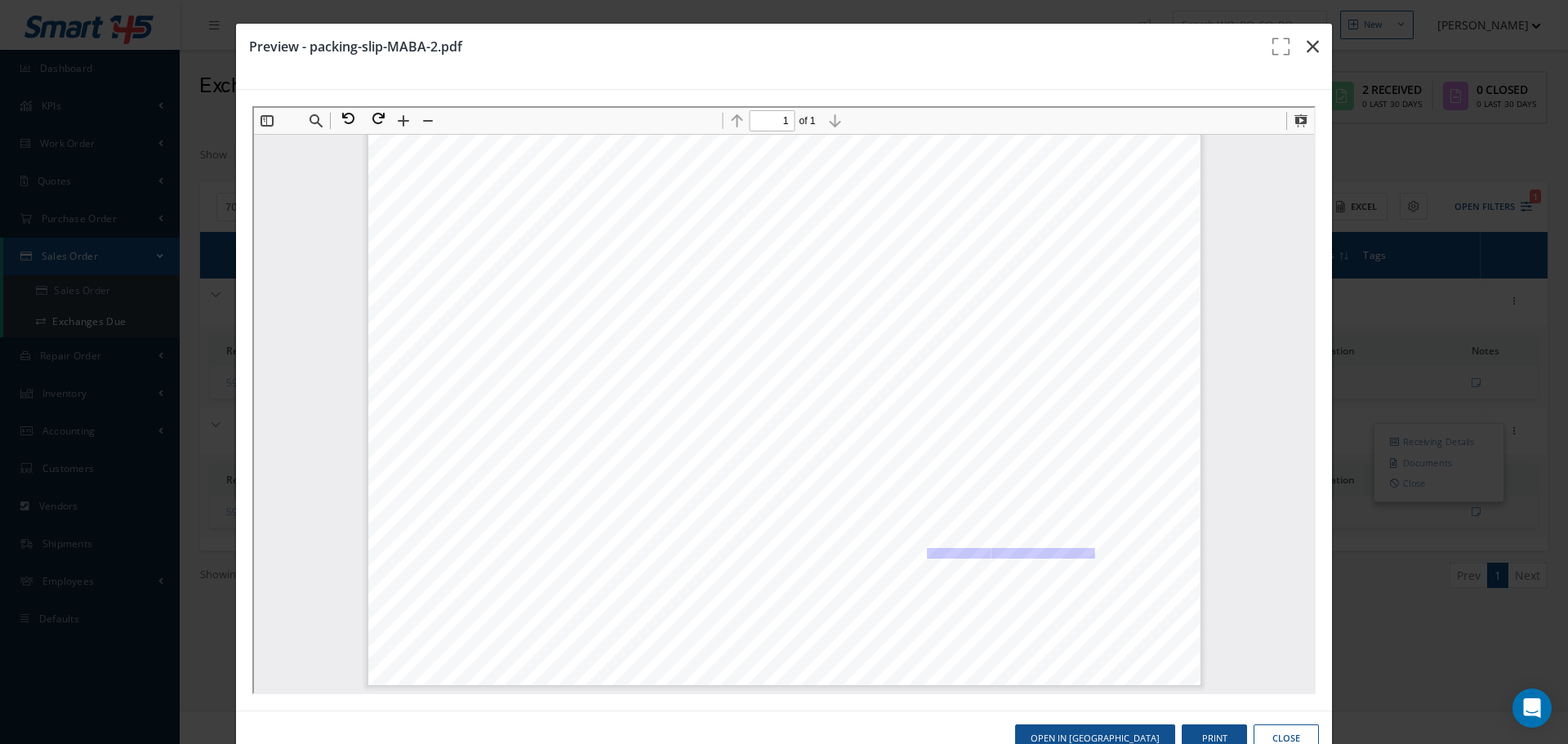
click at [1307, 59] on button "button" at bounding box center [1312, 46] width 39 height 45
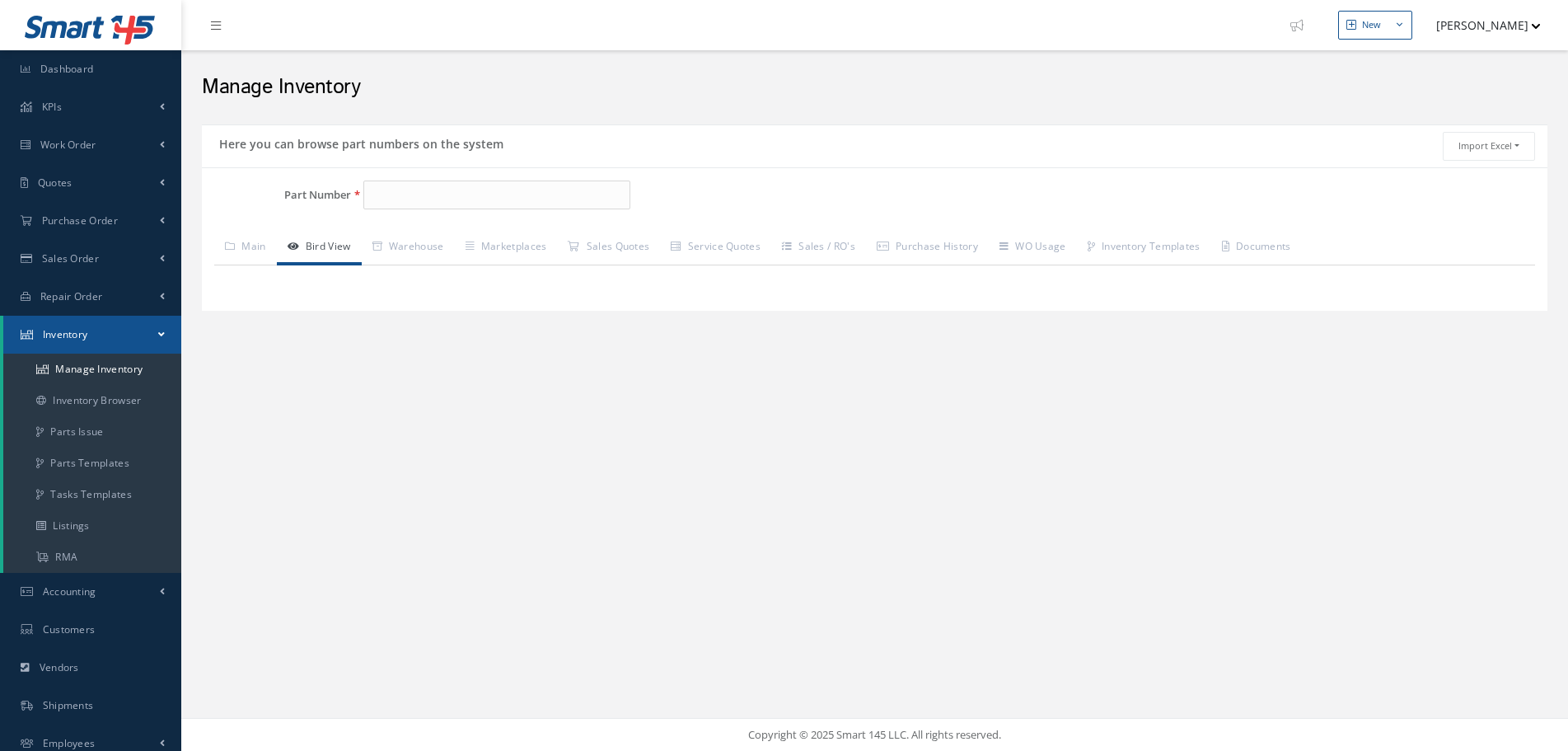
type input "5912855-01"
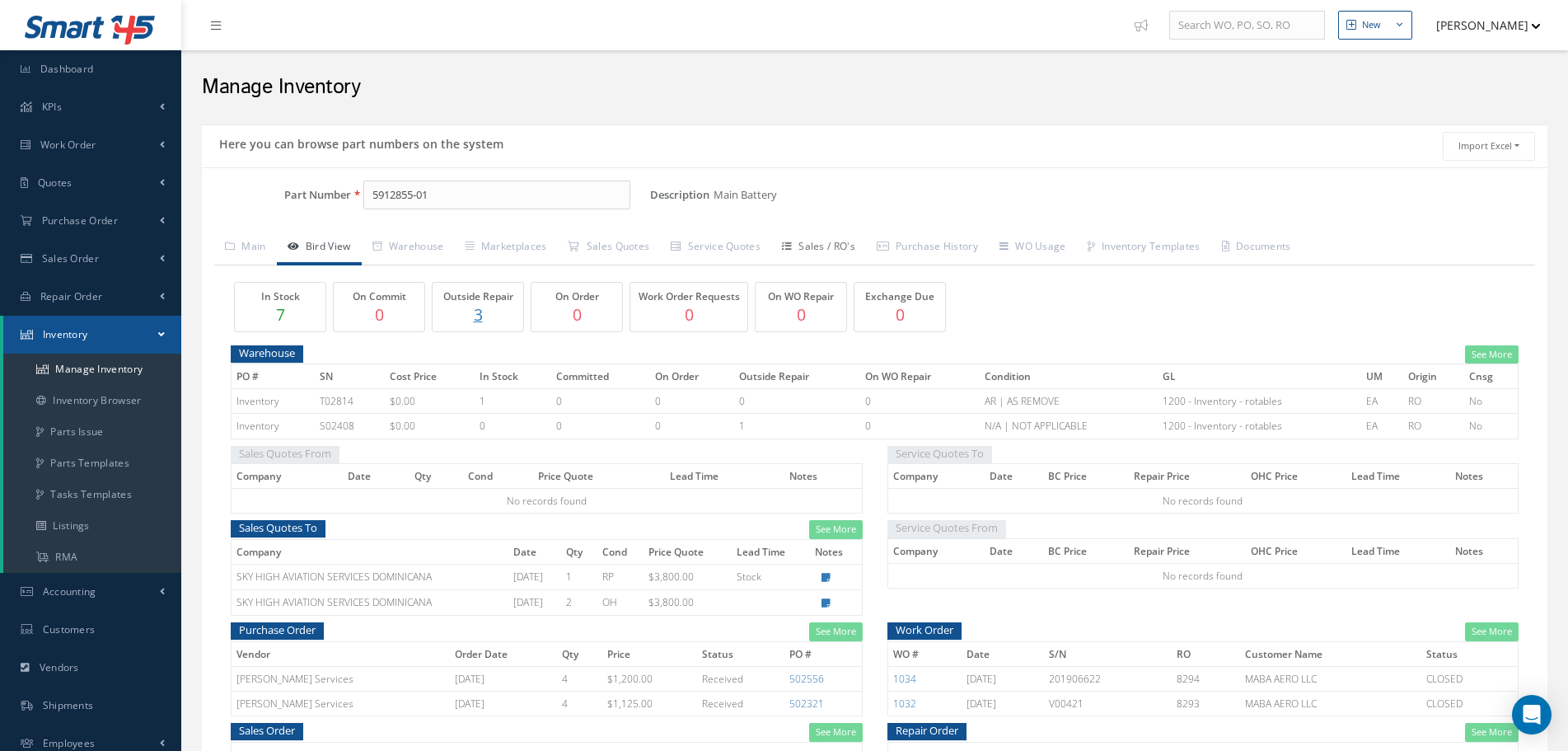
click at [822, 248] on link "Sales / RO's" at bounding box center [818, 248] width 94 height 34
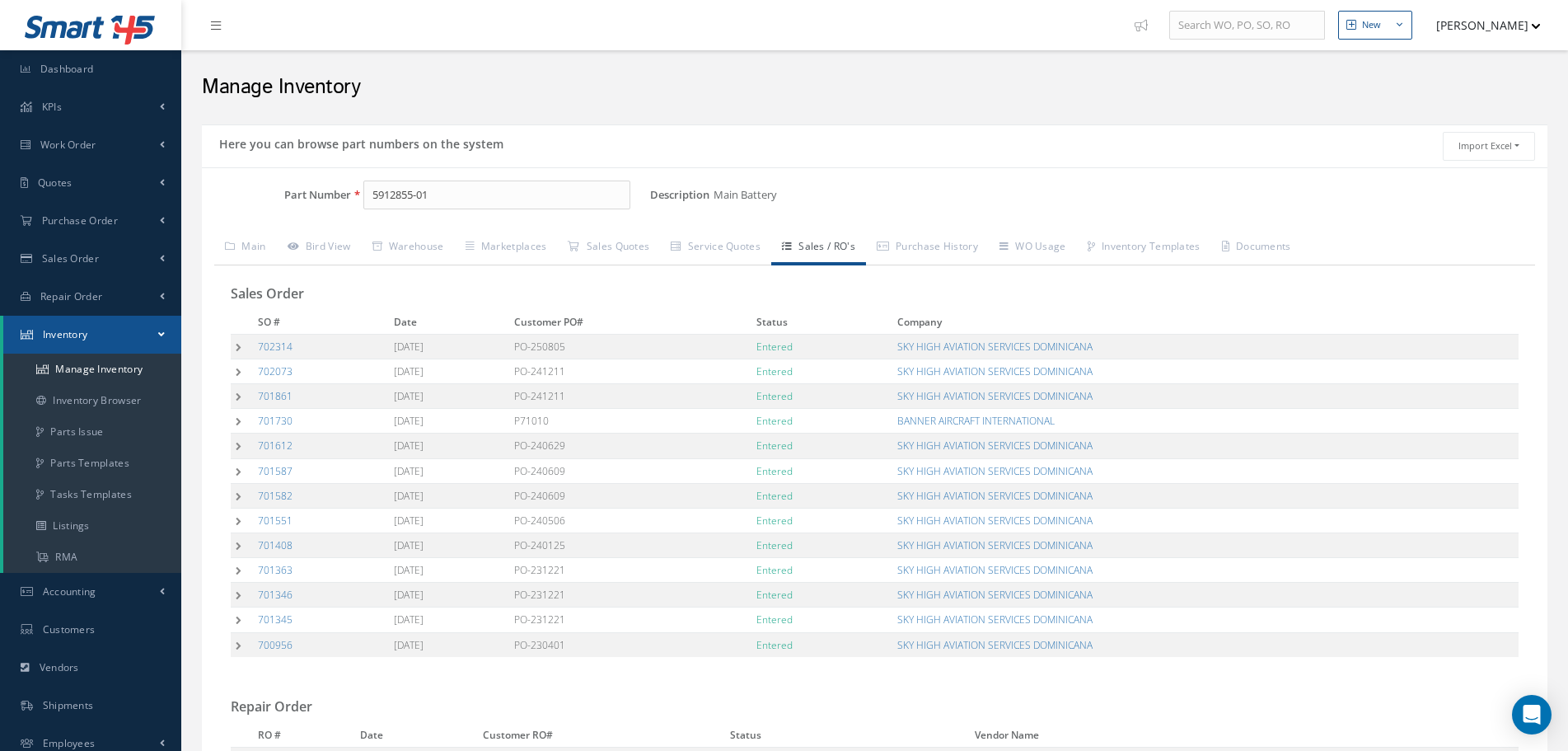
click at [239, 350] on td at bounding box center [241, 346] width 22 height 25
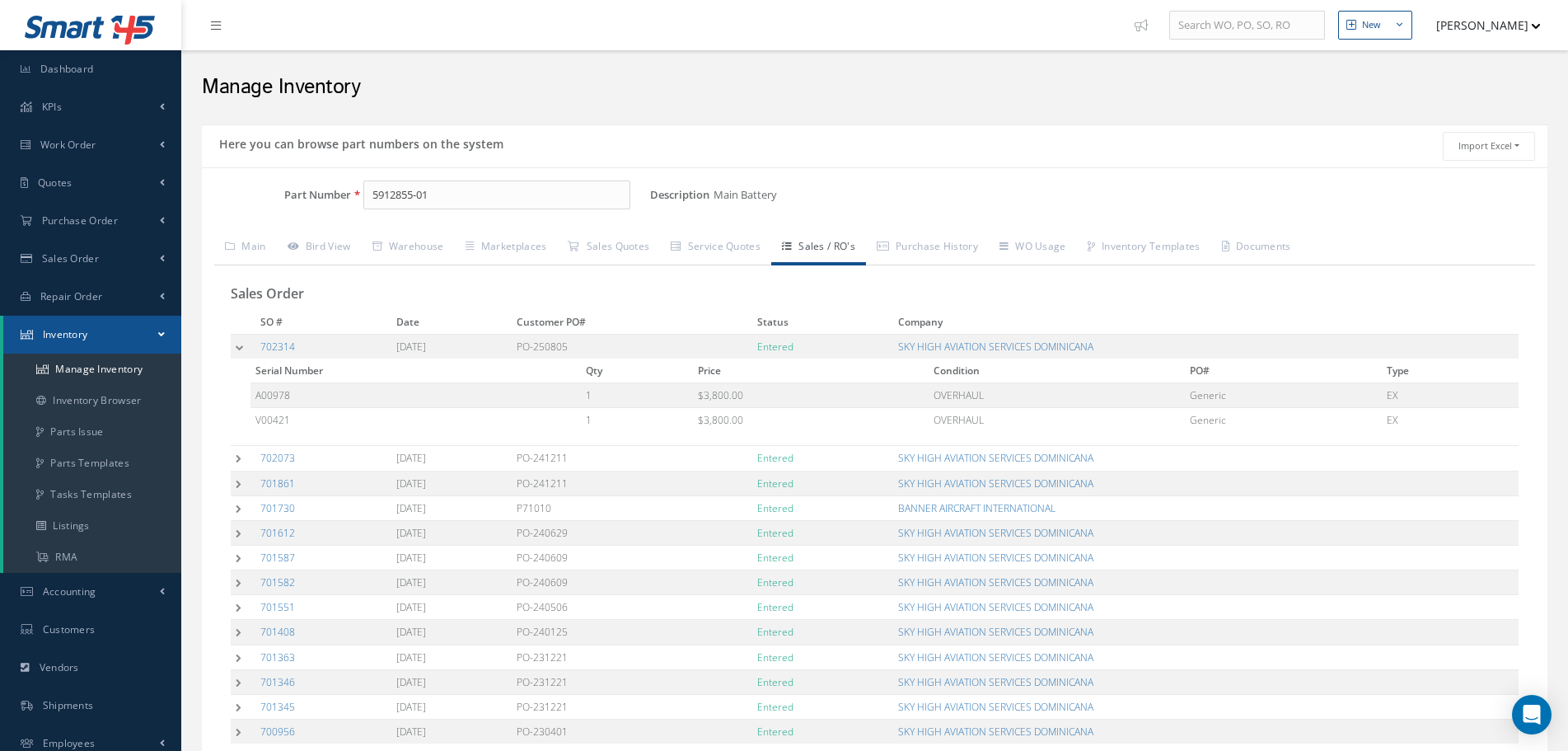
click at [240, 467] on td at bounding box center [243, 458] width 25 height 25
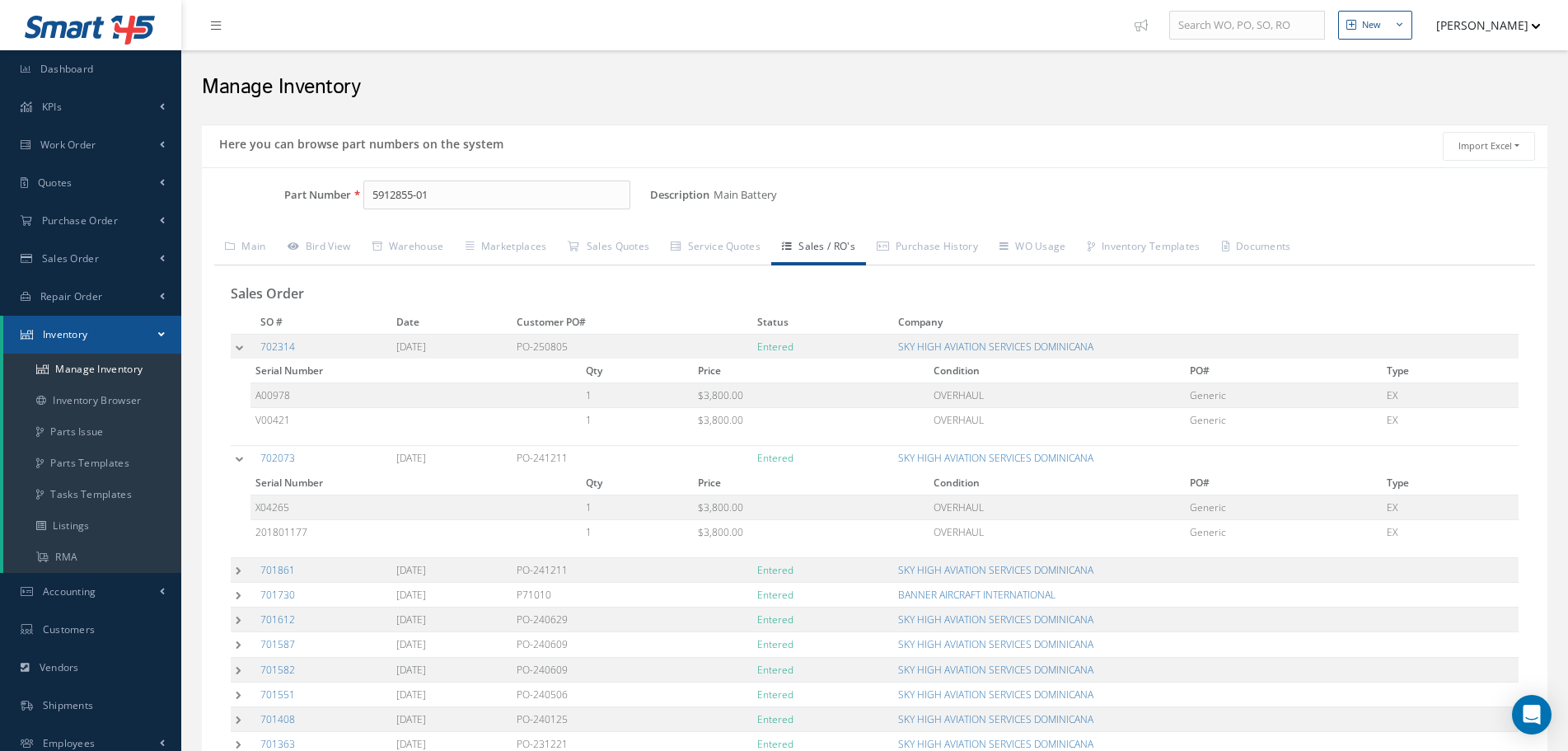
click at [242, 558] on td at bounding box center [243, 570] width 25 height 25
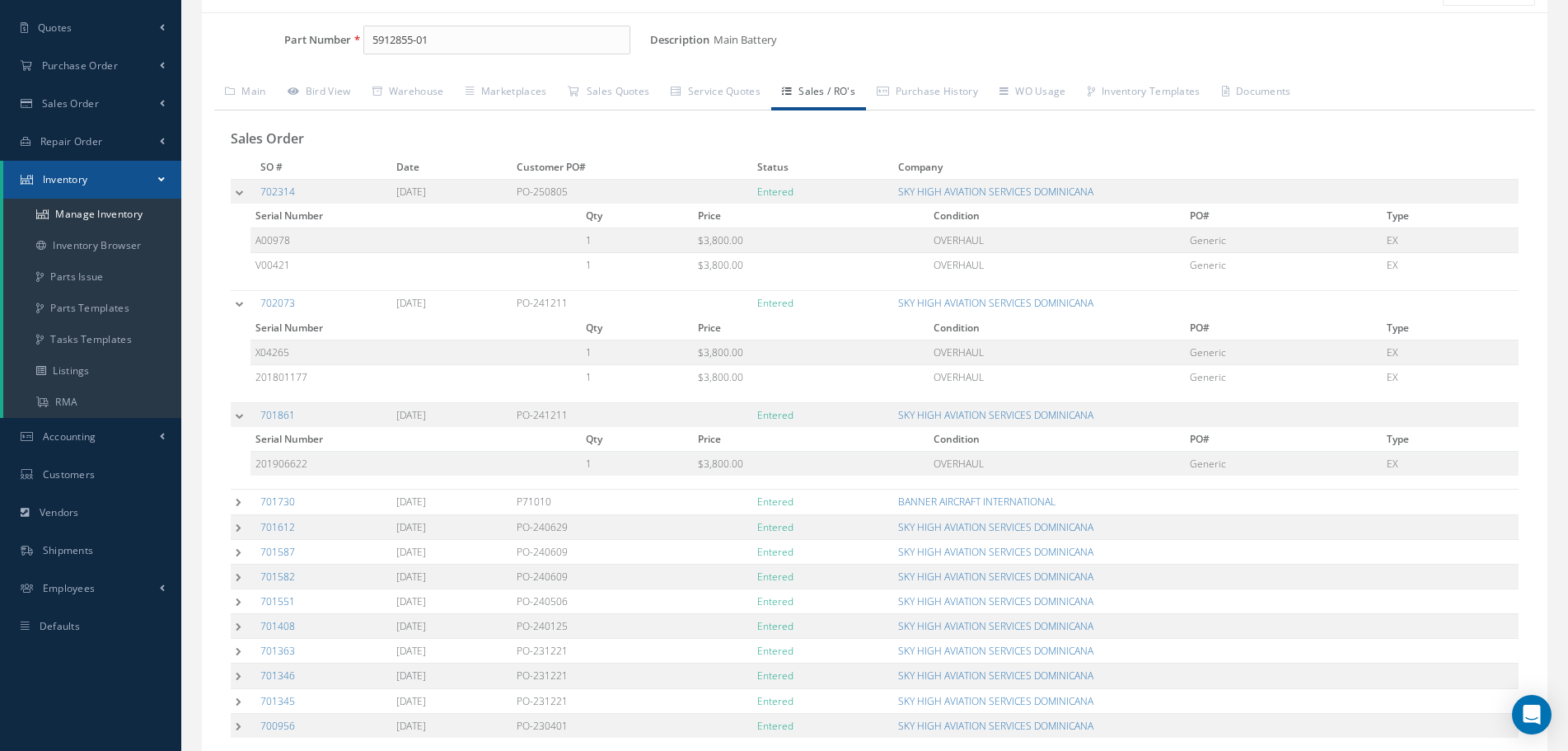
scroll to position [165, 0]
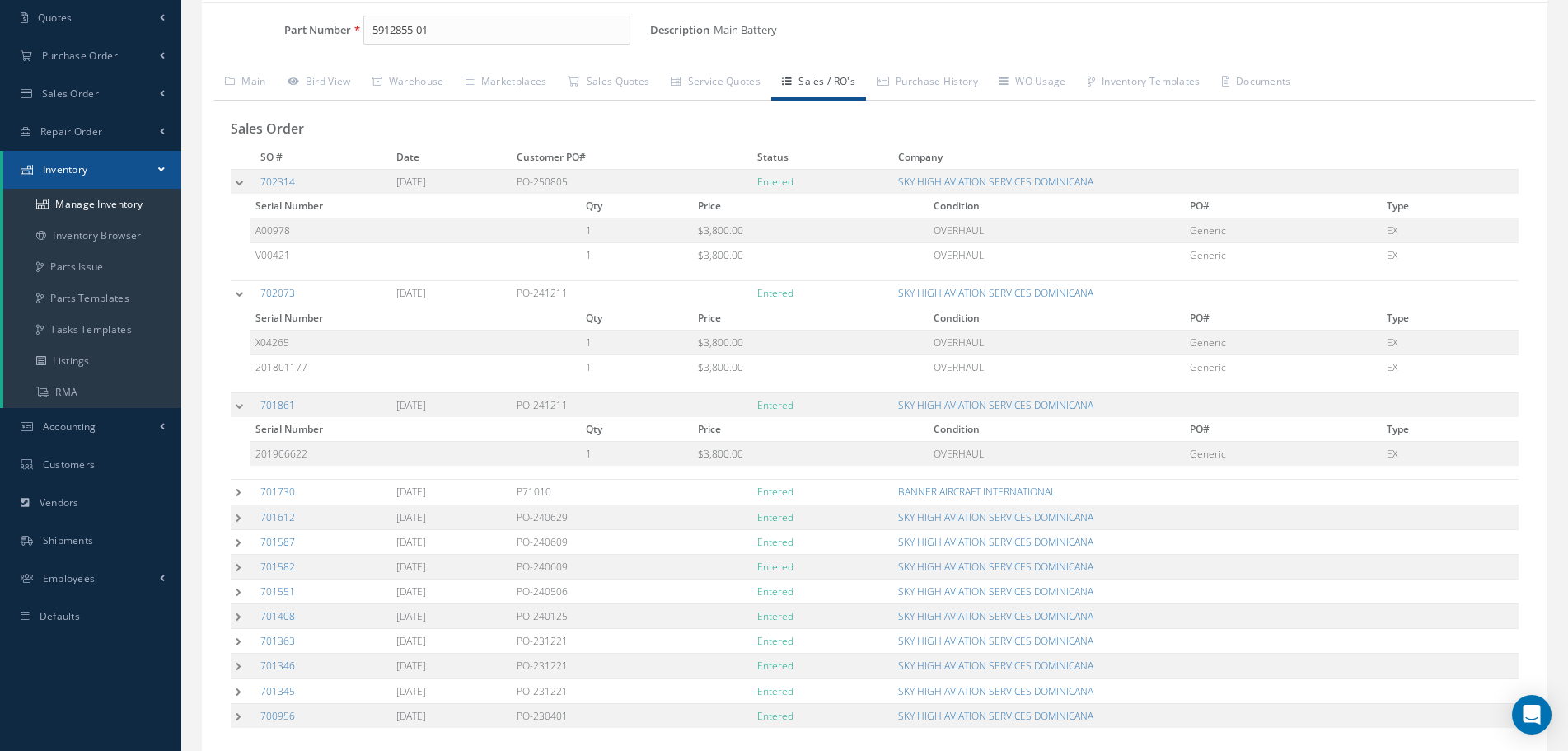
click at [235, 476] on td "Serial Number Qty Price Condition PO# Type 201906622 1 $3,800.00 OVERHAUL Gener…" at bounding box center [874, 449] width 1288 height 63
click at [233, 489] on td at bounding box center [243, 492] width 25 height 25
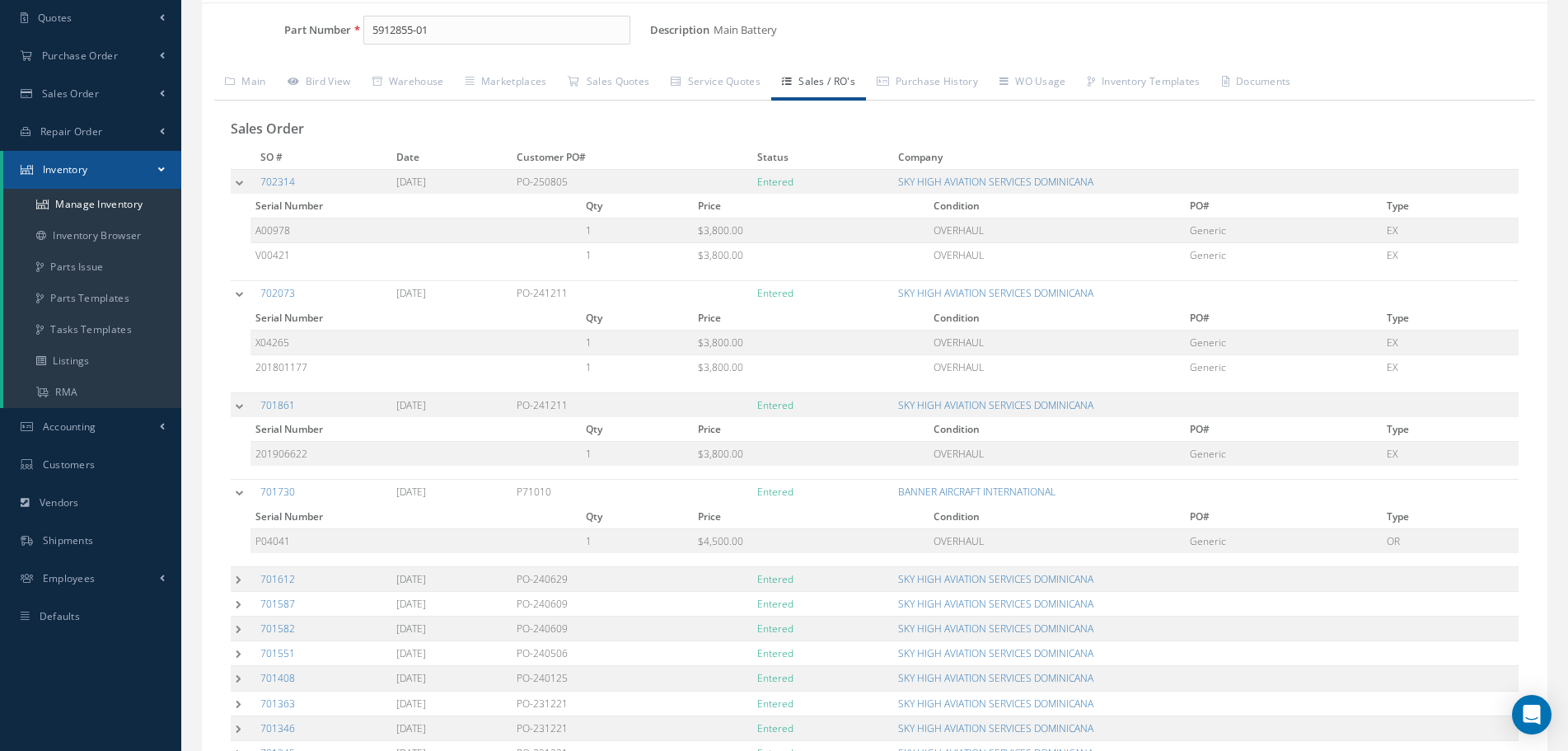
click at [238, 577] on td at bounding box center [243, 578] width 25 height 25
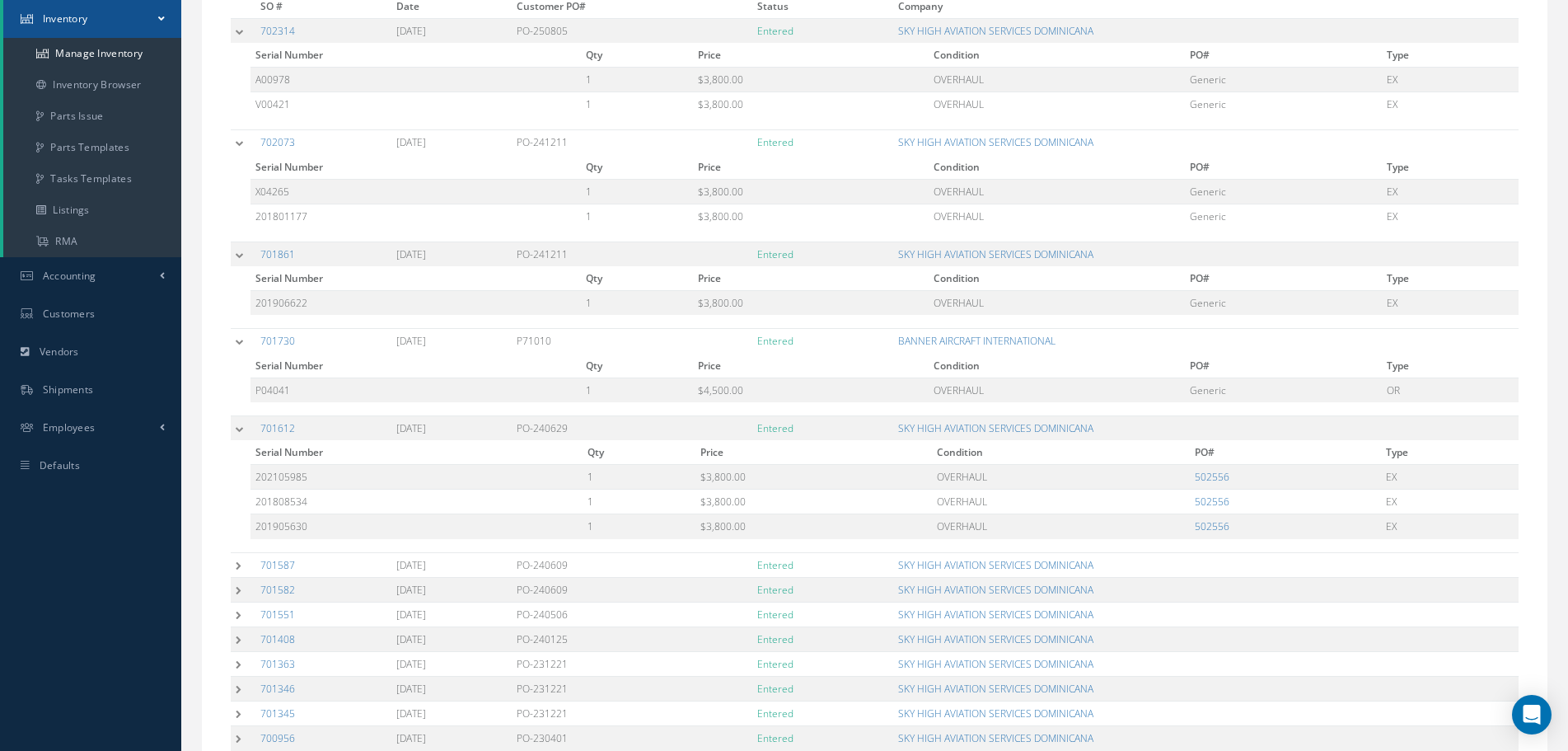
scroll to position [330, 0]
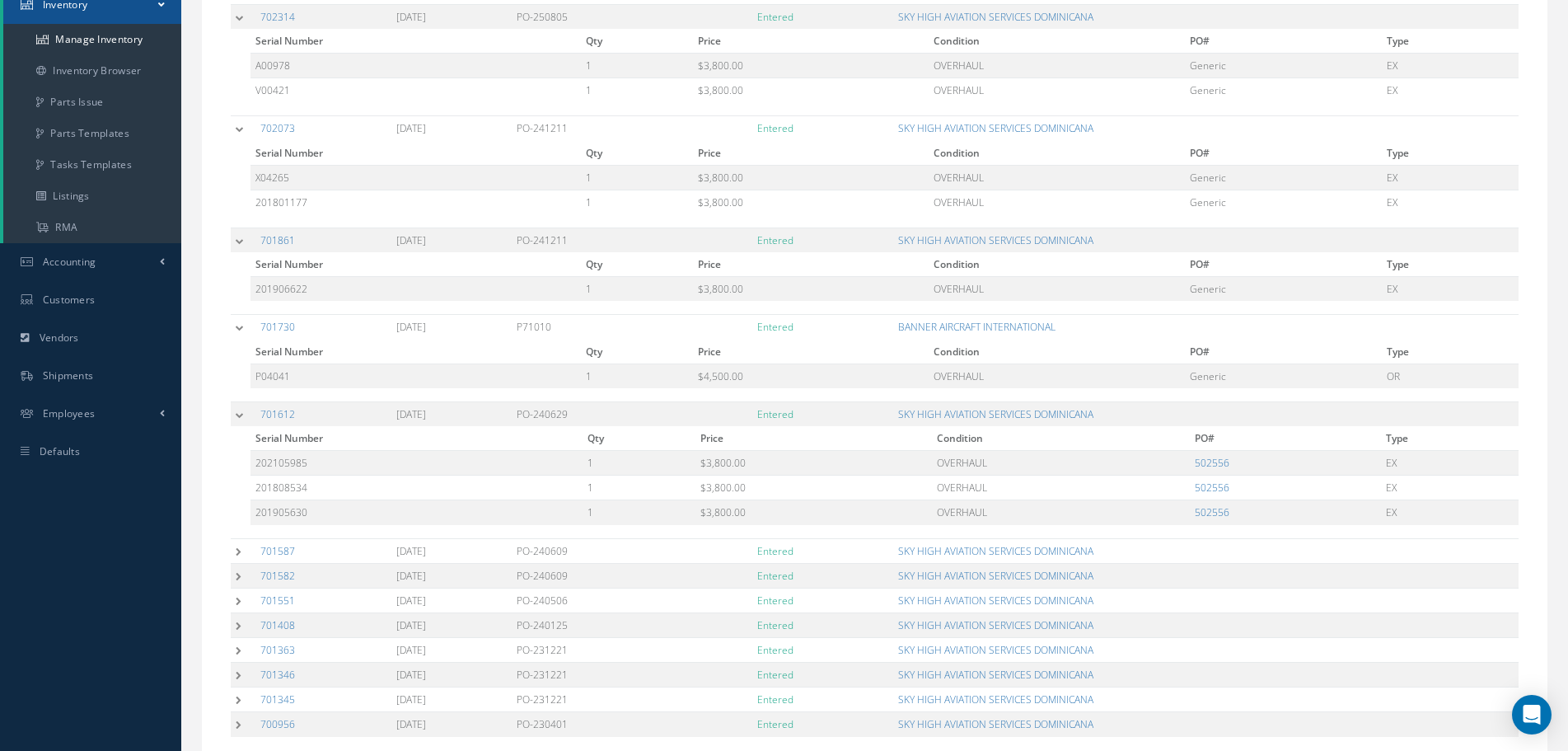
click at [235, 548] on td at bounding box center [243, 551] width 25 height 25
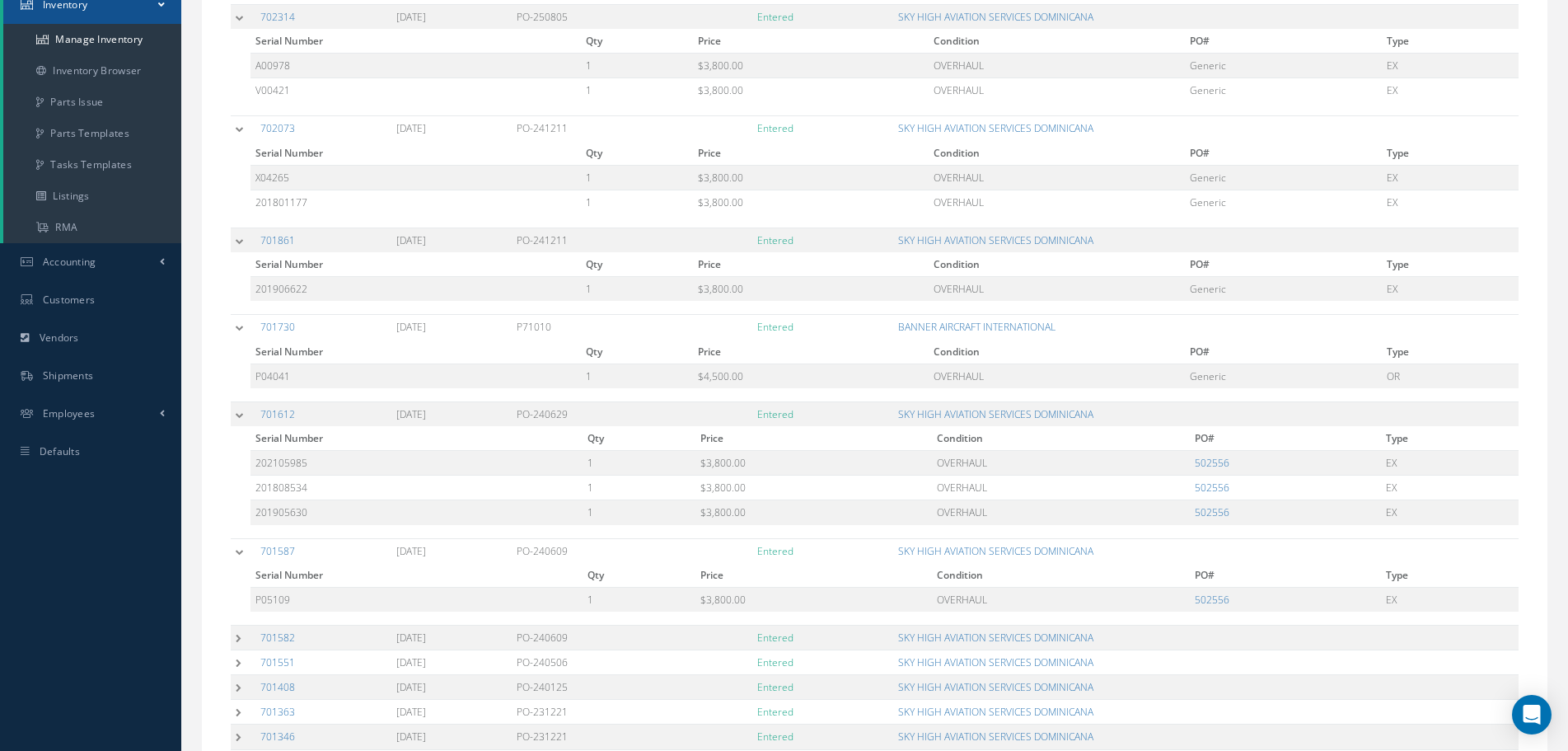
click at [241, 642] on td at bounding box center [243, 638] width 25 height 25
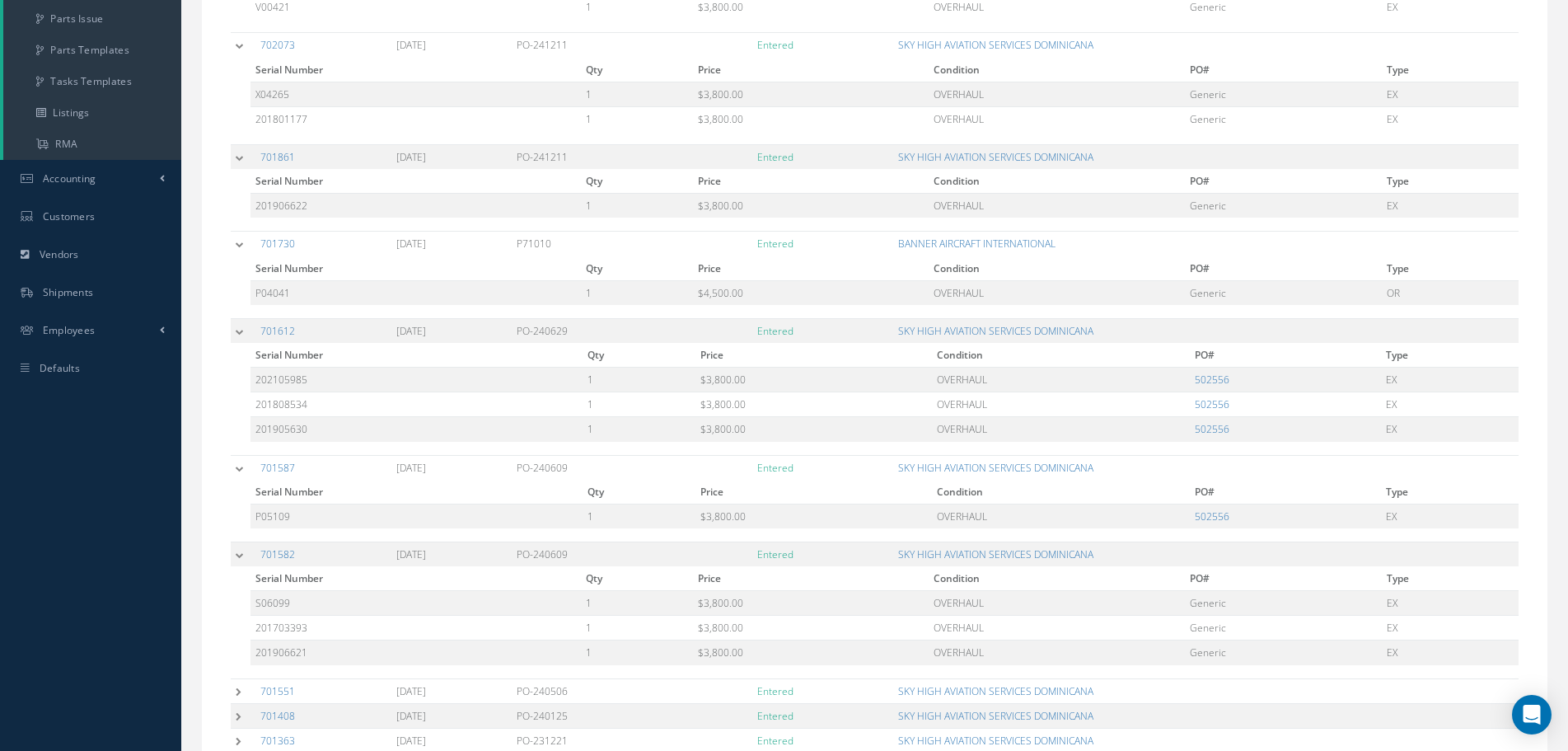
scroll to position [495, 0]
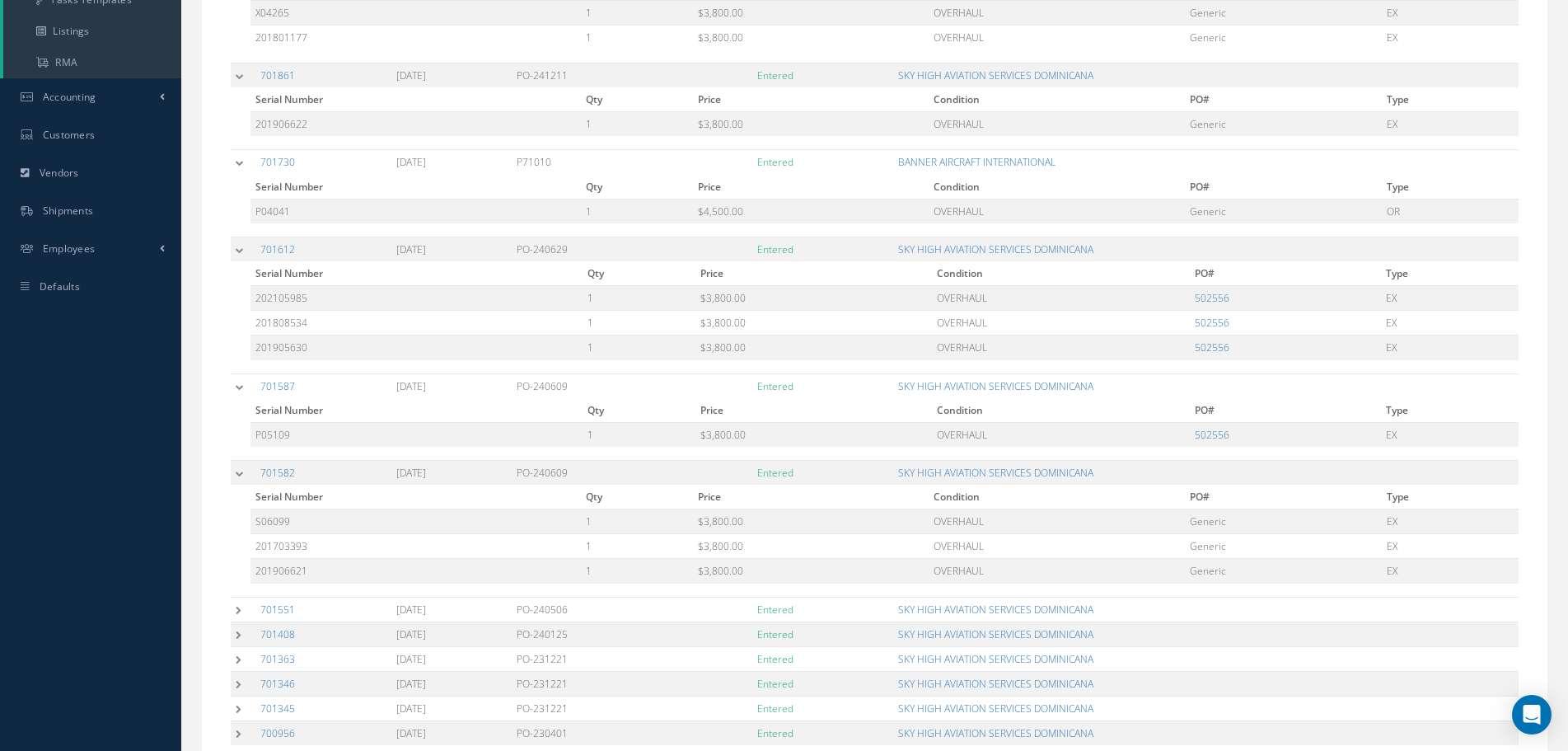
click at [237, 619] on td at bounding box center [243, 609] width 25 height 25
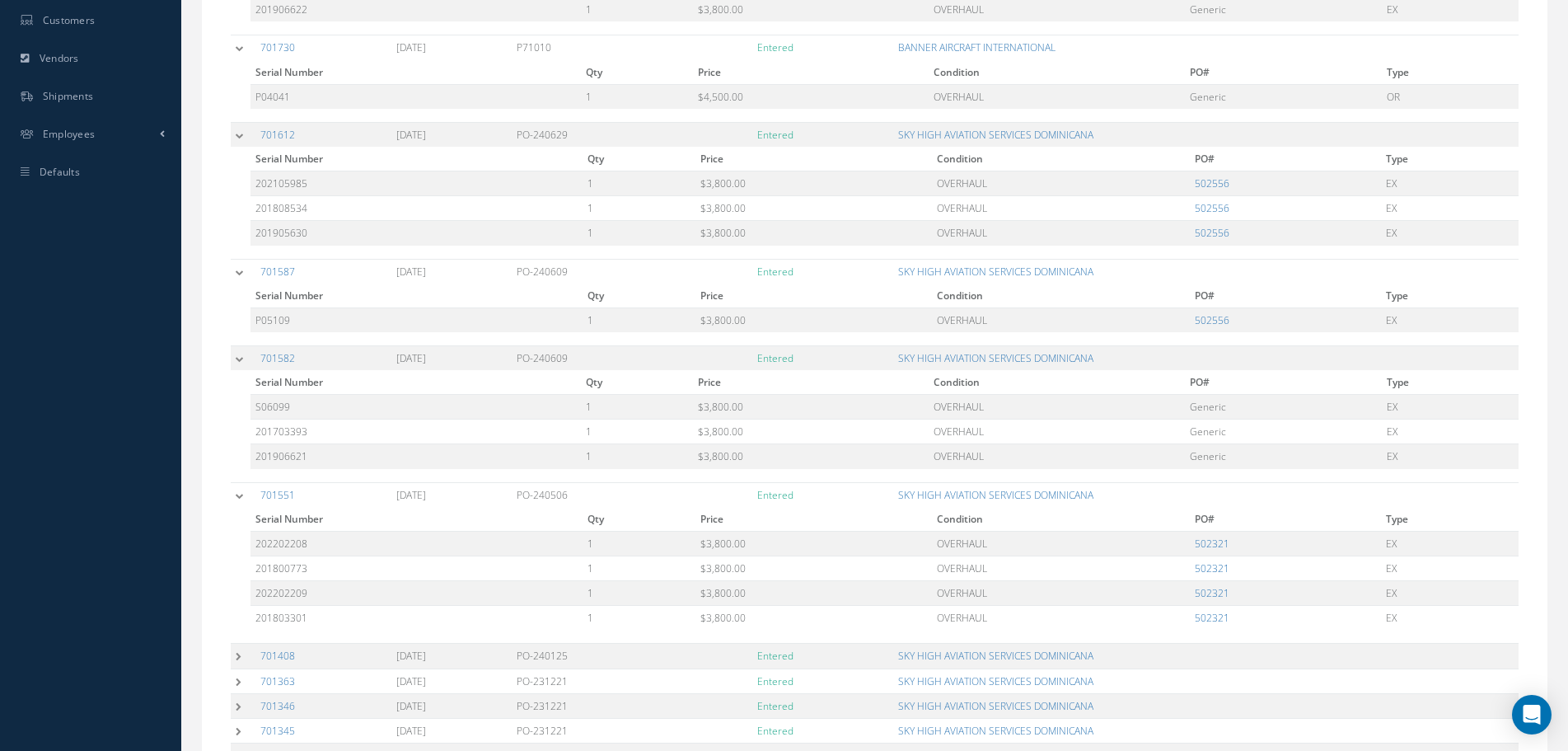
scroll to position [660, 0]
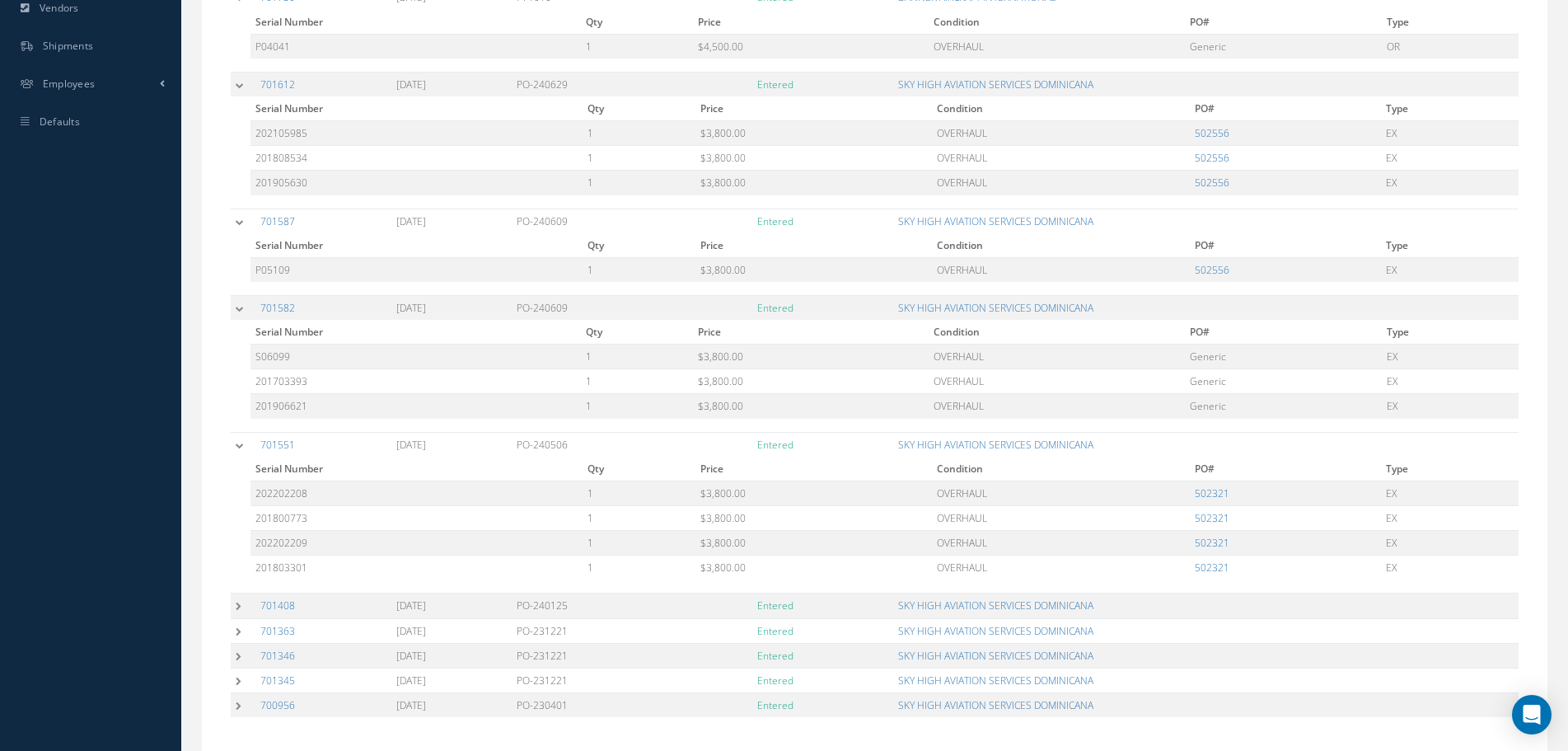
click at [238, 606] on td at bounding box center [243, 606] width 25 height 25
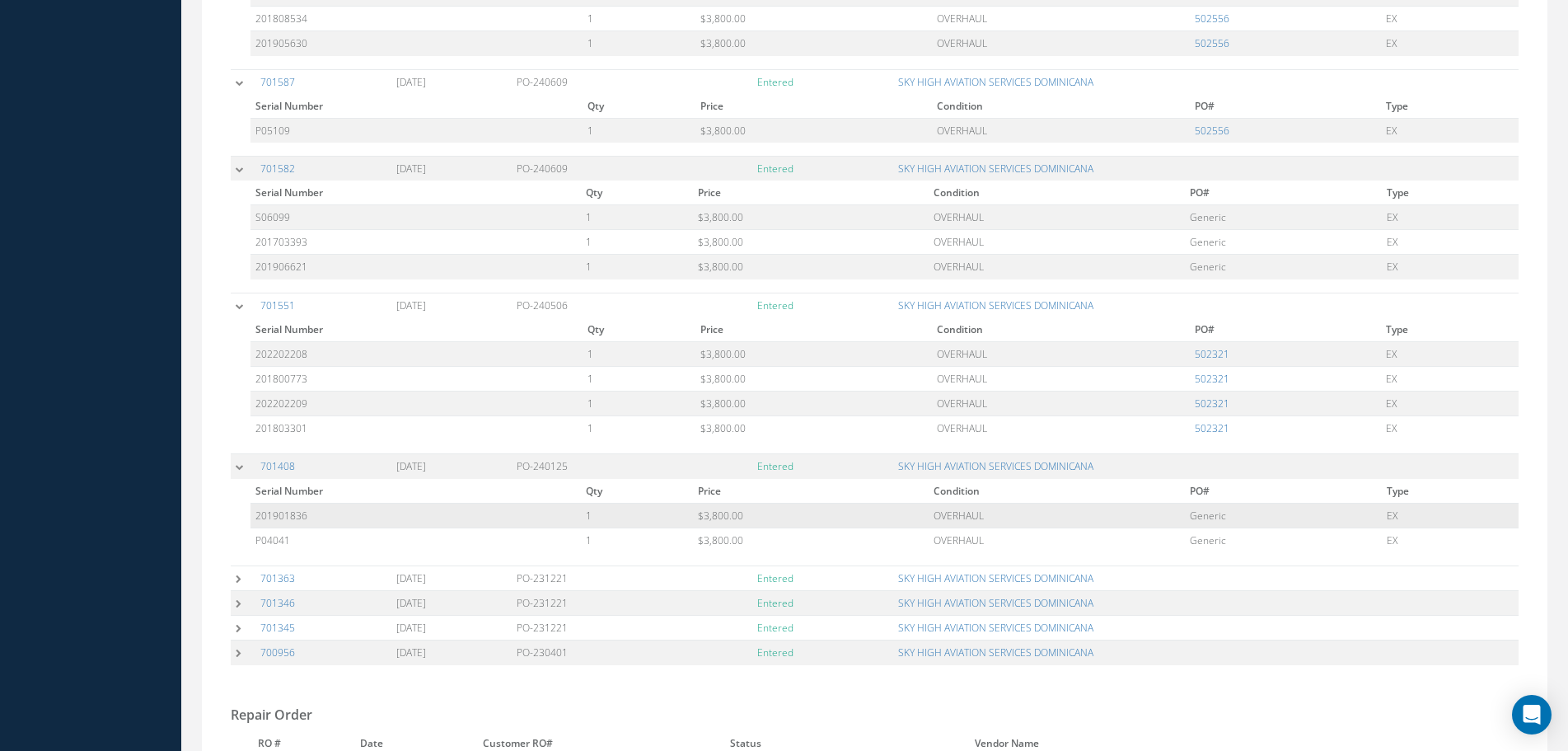
scroll to position [824, 0]
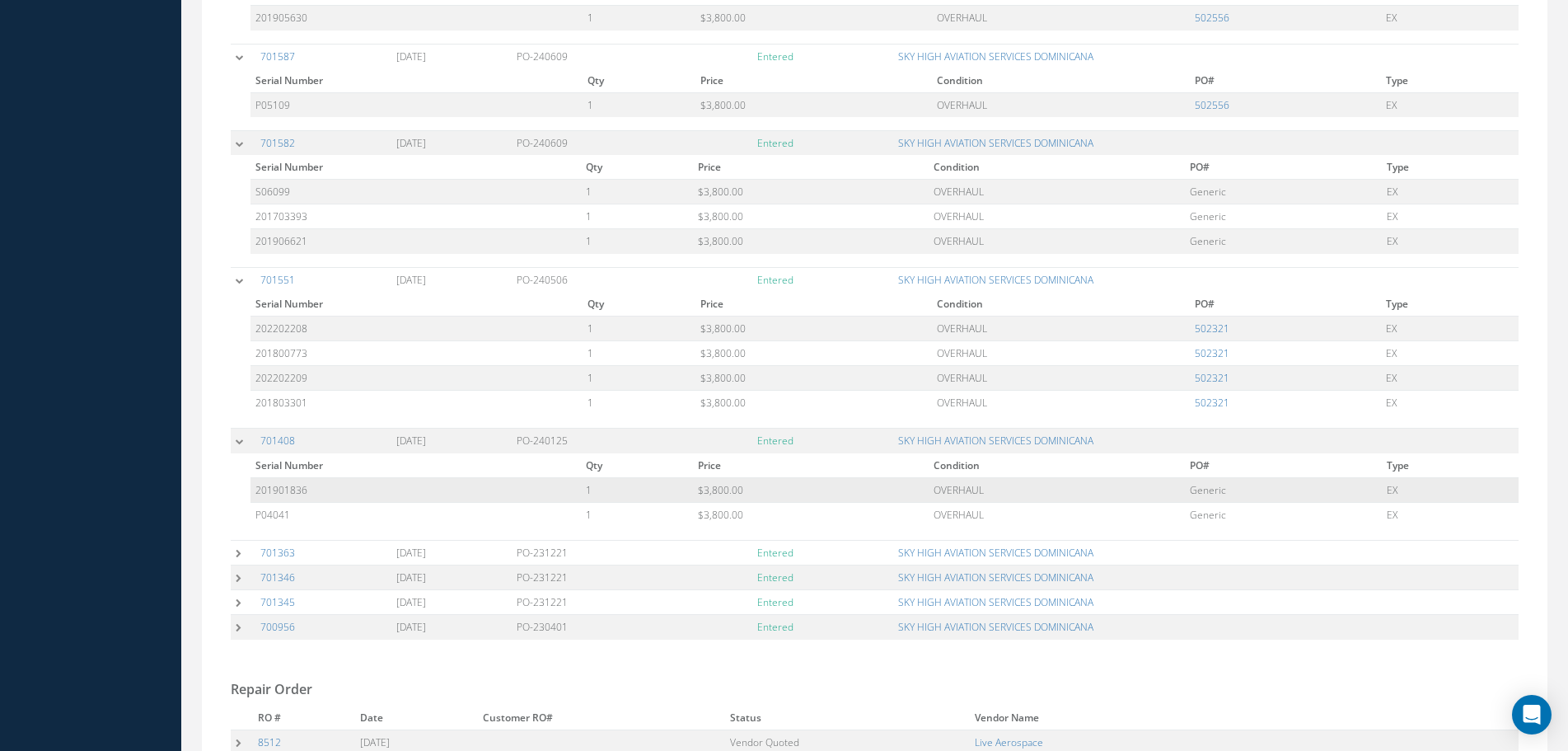
drag, startPoint x: 368, startPoint y: 492, endPoint x: 327, endPoint y: 492, distance: 41.0
click at [327, 492] on td "201901836" at bounding box center [415, 490] width 331 height 25
